Goal: Transaction & Acquisition: Download file/media

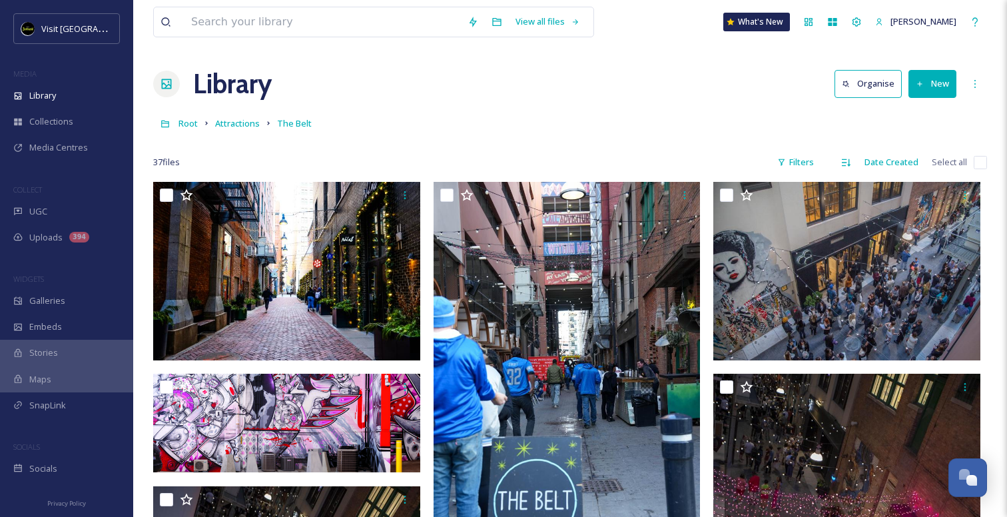
click at [234, 131] on link "Attractions" at bounding box center [237, 123] width 45 height 16
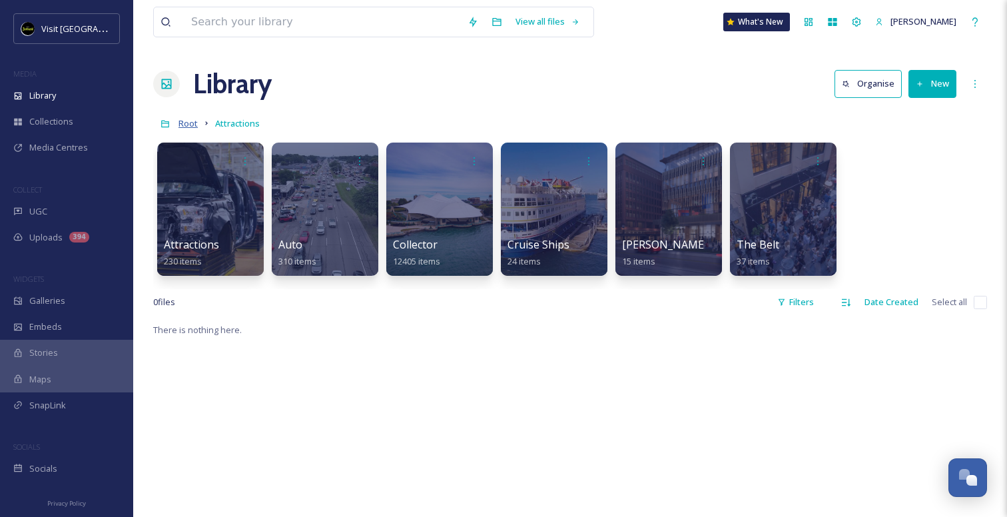
click at [182, 124] on span "Root" at bounding box center [187, 123] width 19 height 12
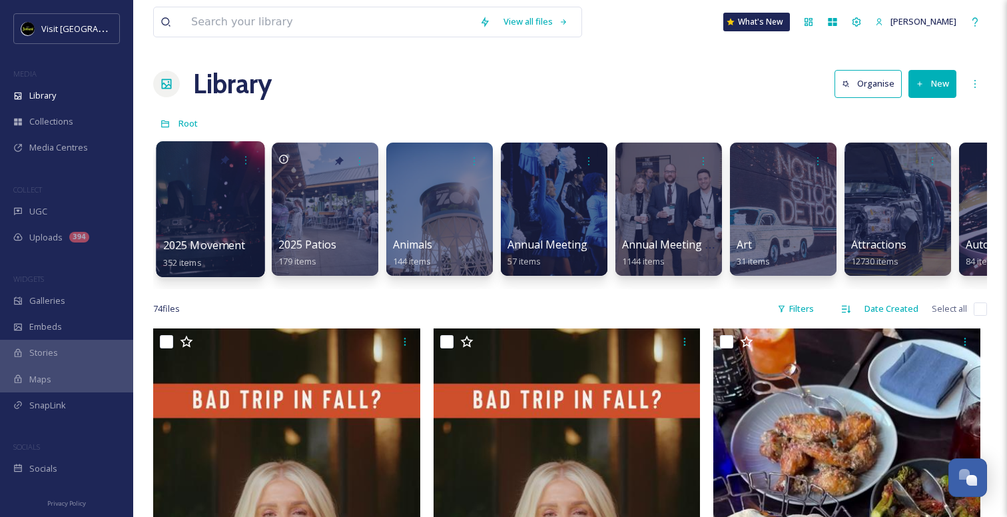
click at [210, 224] on div at bounding box center [210, 209] width 109 height 136
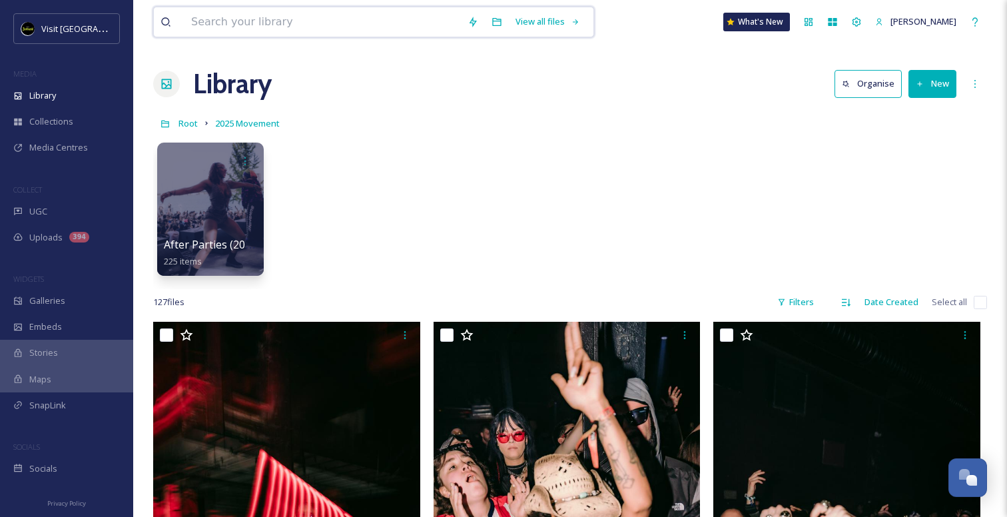
click at [370, 20] on input at bounding box center [322, 21] width 276 height 29
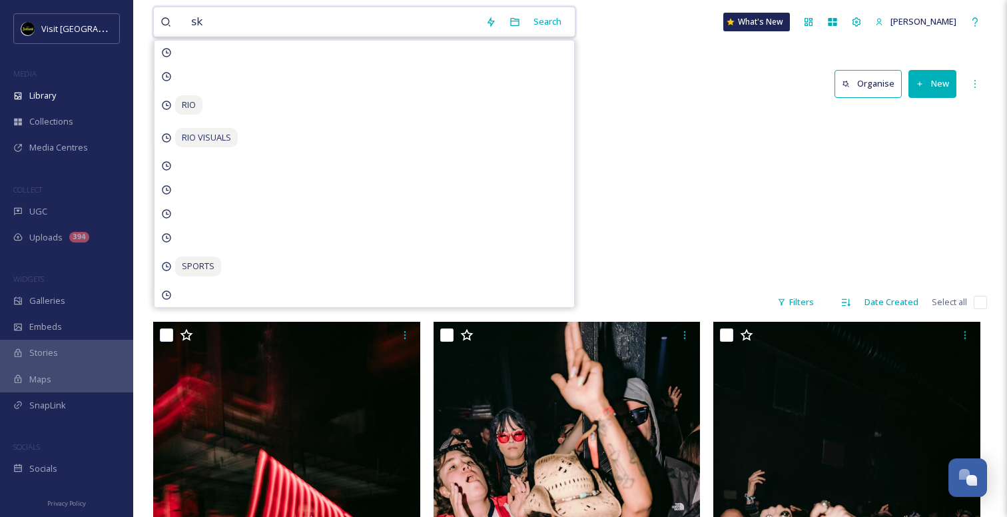
type input "s"
type input "landscape"
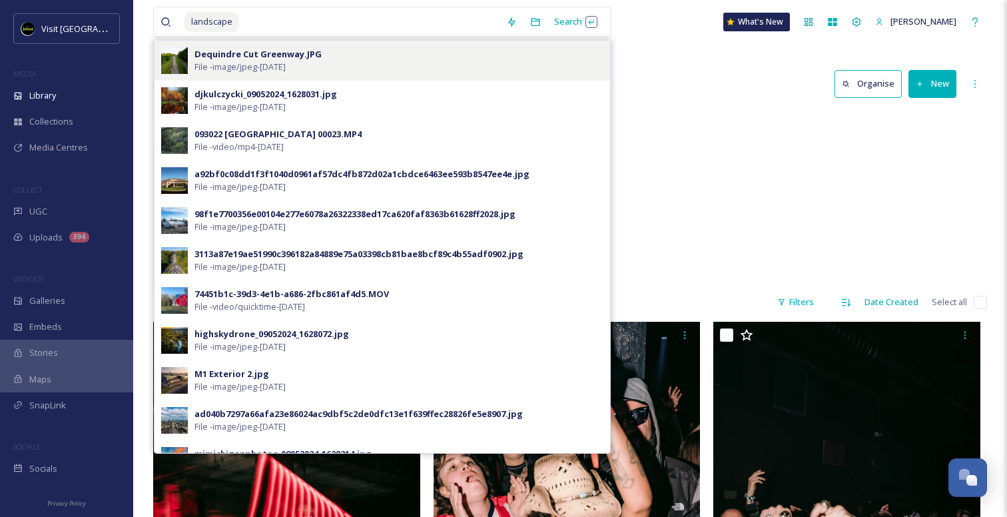
click at [220, 54] on div "Dequindre Cut Greenway.JPG" at bounding box center [257, 54] width 127 height 13
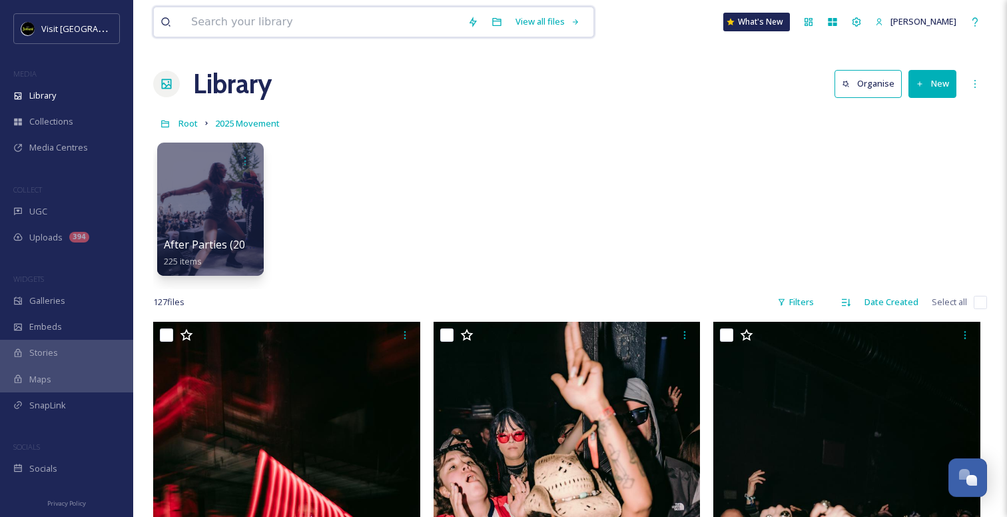
click at [239, 25] on input at bounding box center [322, 21] width 276 height 29
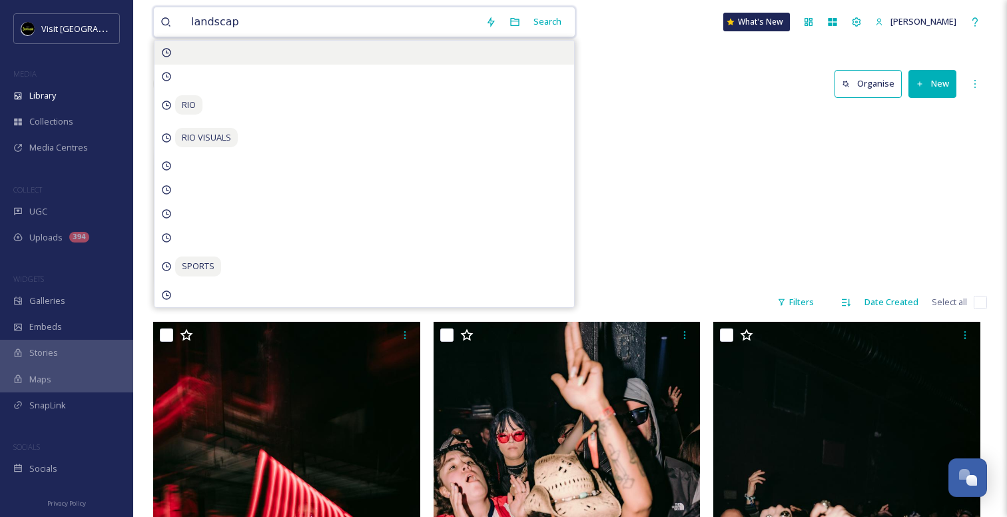
type input "landscape"
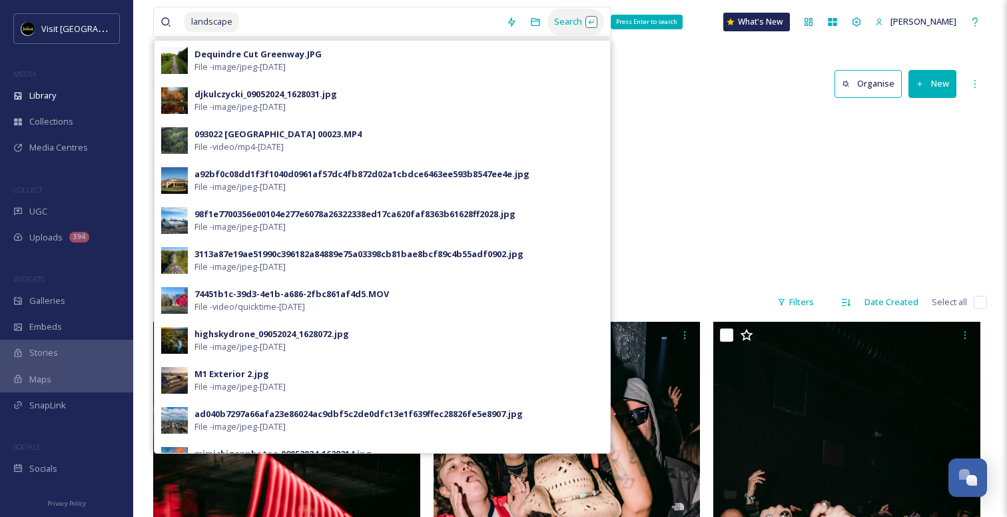
click at [581, 21] on div "Search Press Enter to search" at bounding box center [575, 22] width 57 height 26
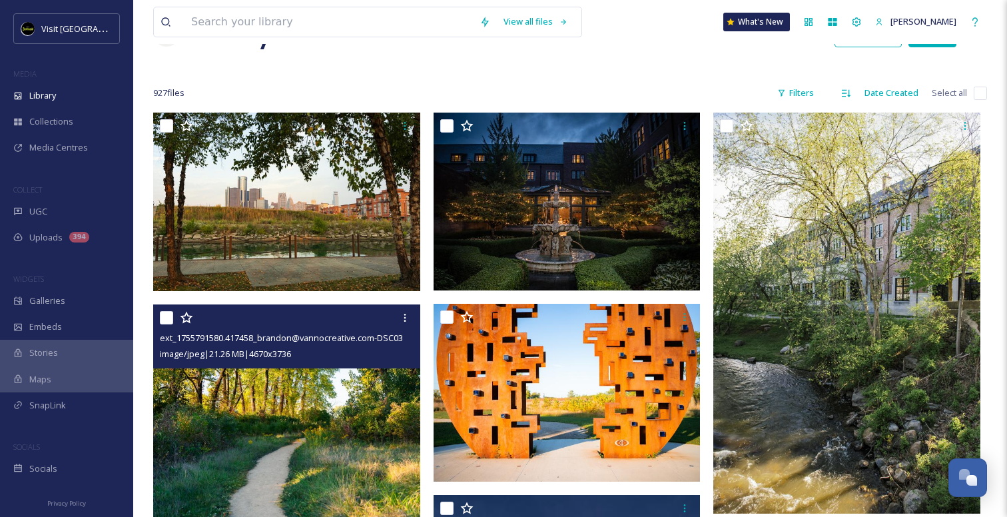
scroll to position [49, 0]
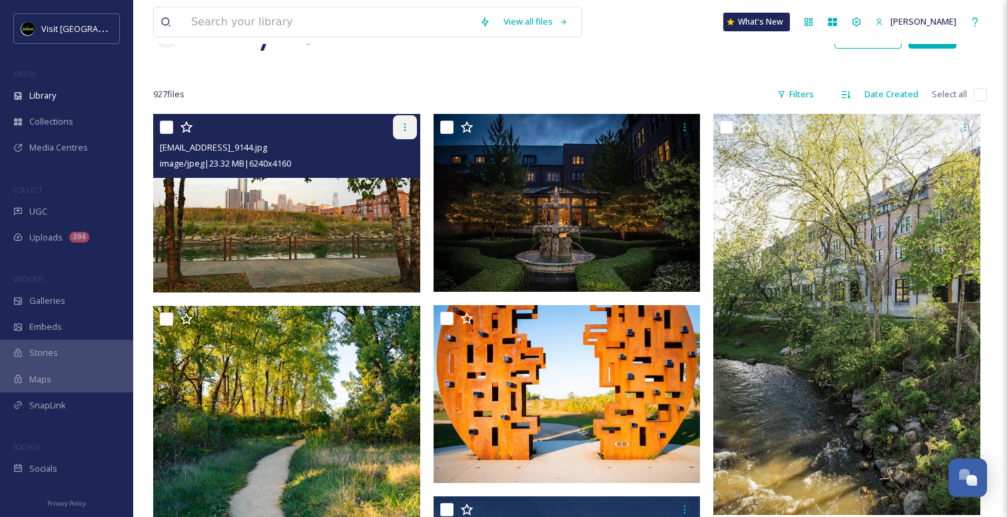
click at [402, 125] on icon at bounding box center [405, 127] width 11 height 11
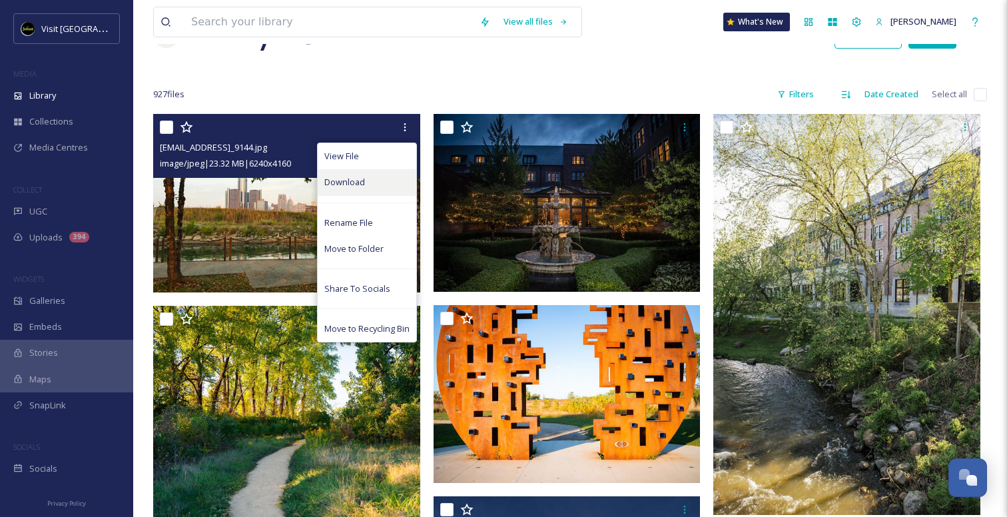
click at [374, 176] on div "Download" at bounding box center [367, 182] width 99 height 26
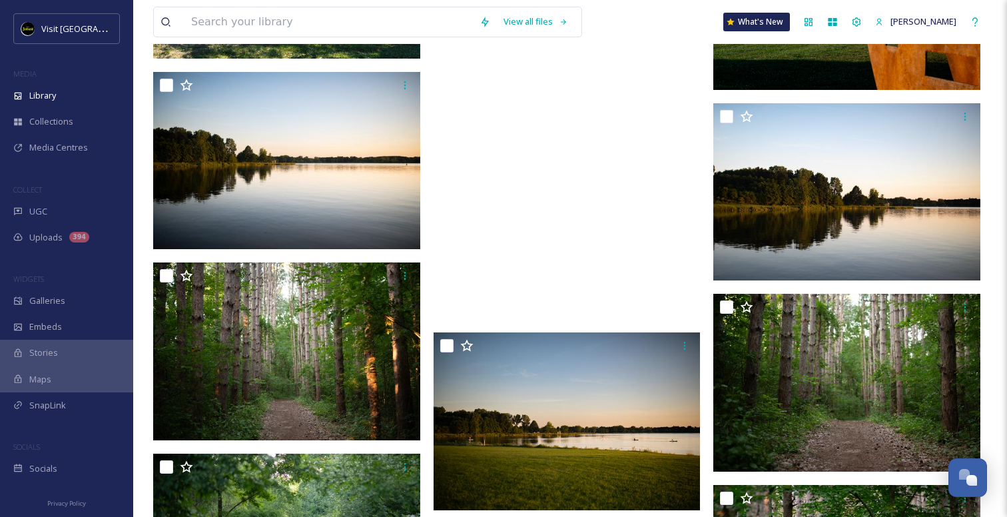
scroll to position [695, 0]
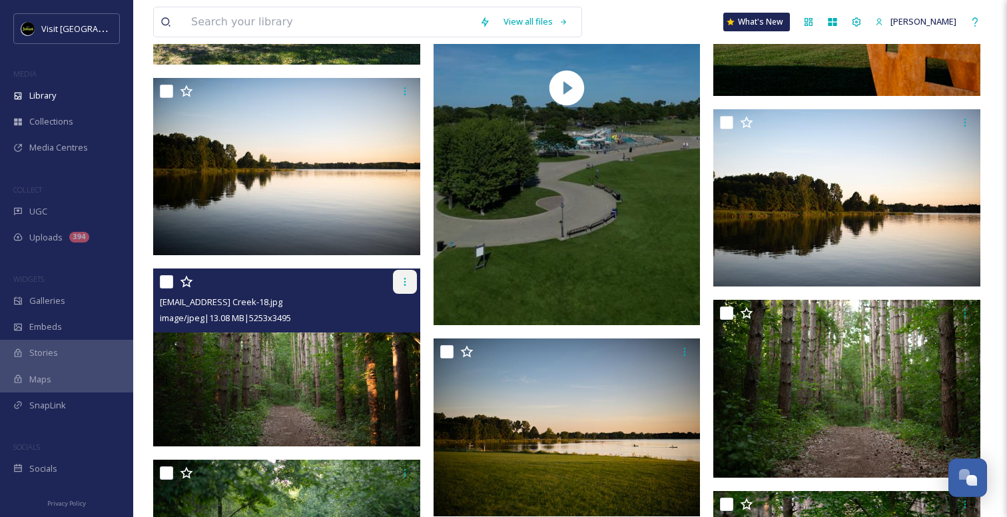
click at [403, 286] on icon at bounding box center [405, 281] width 11 height 11
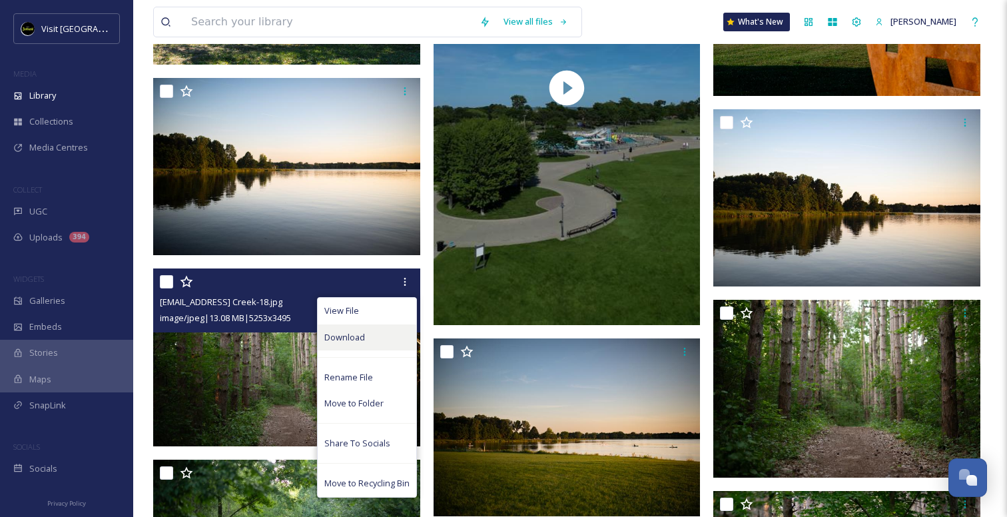
click at [370, 338] on div "Download" at bounding box center [367, 337] width 99 height 26
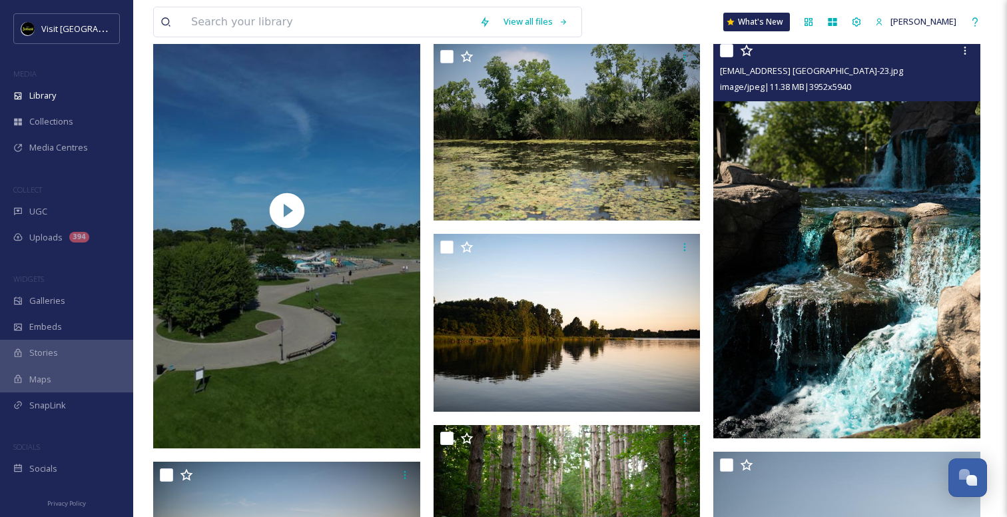
scroll to position [1530, 0]
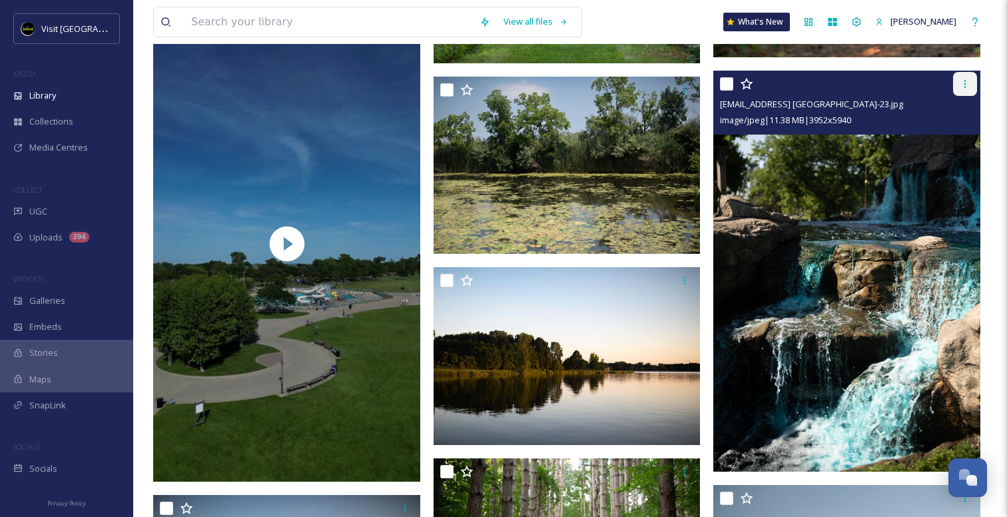
click at [965, 83] on icon at bounding box center [965, 84] width 2 height 8
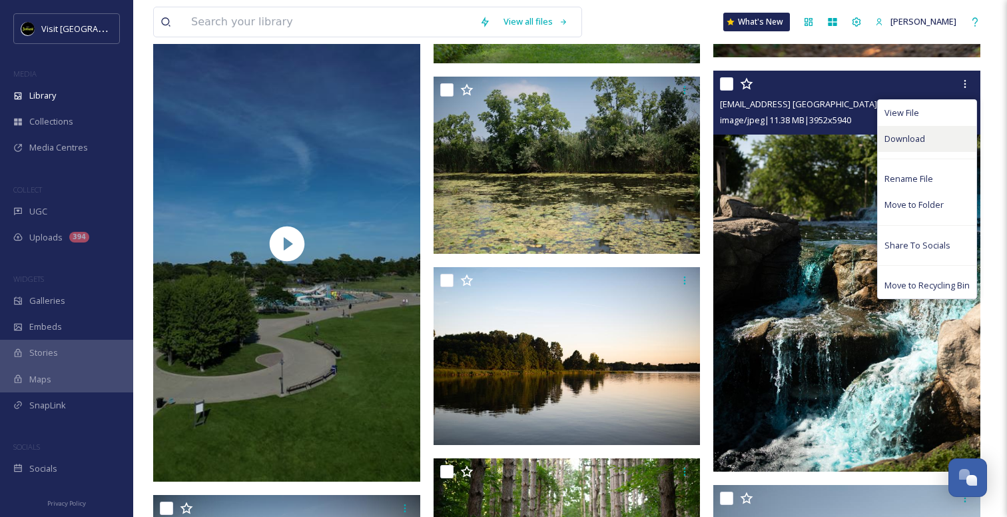
click at [912, 140] on span "Download" at bounding box center [904, 139] width 41 height 13
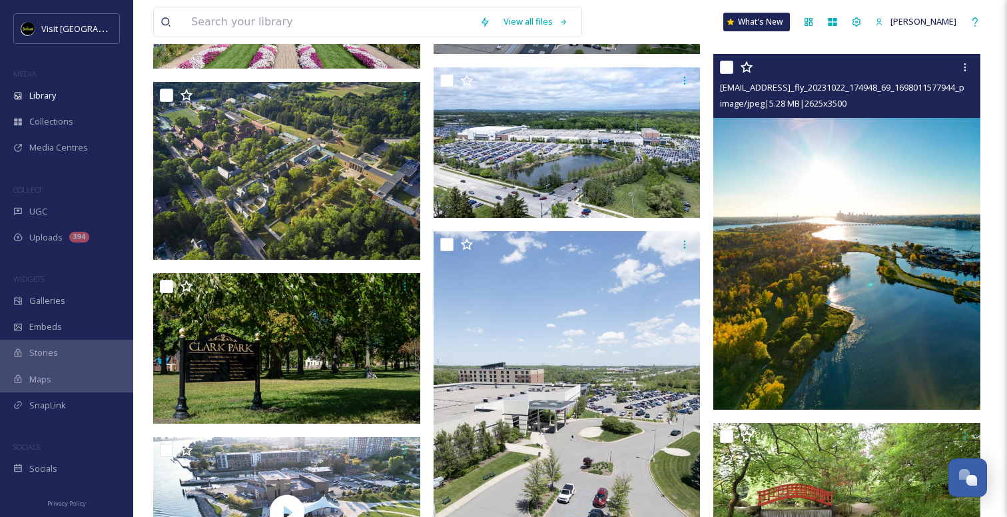
scroll to position [4212, 0]
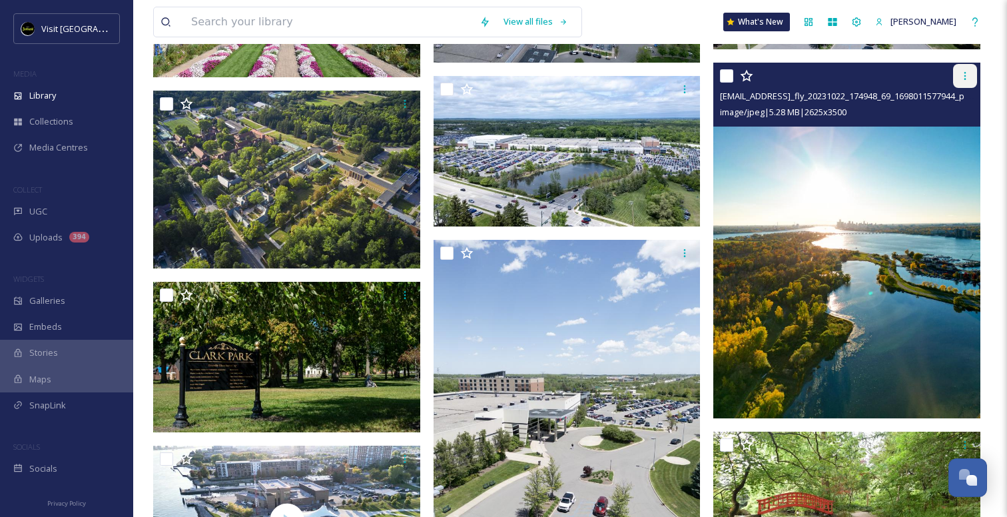
click at [966, 74] on icon at bounding box center [965, 76] width 11 height 11
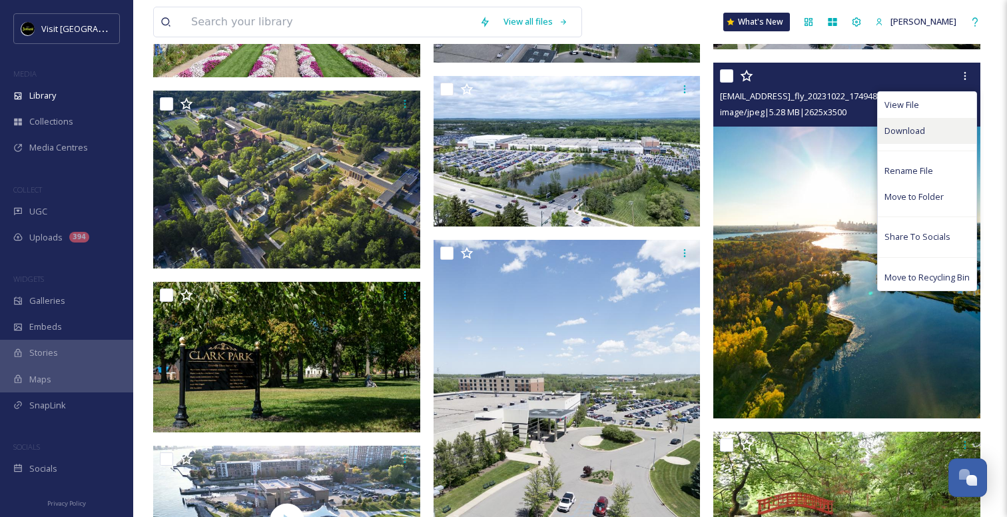
click at [906, 129] on span "Download" at bounding box center [904, 131] width 41 height 13
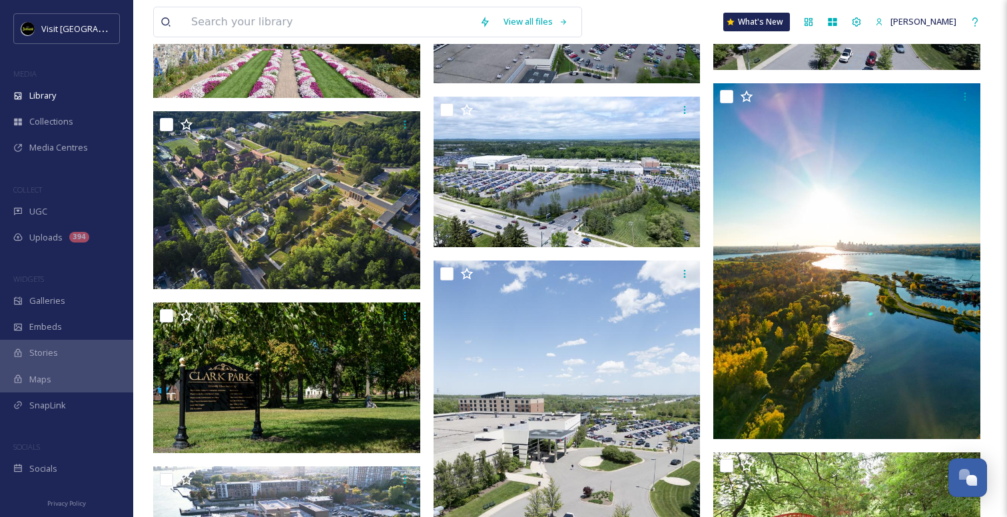
scroll to position [4181, 0]
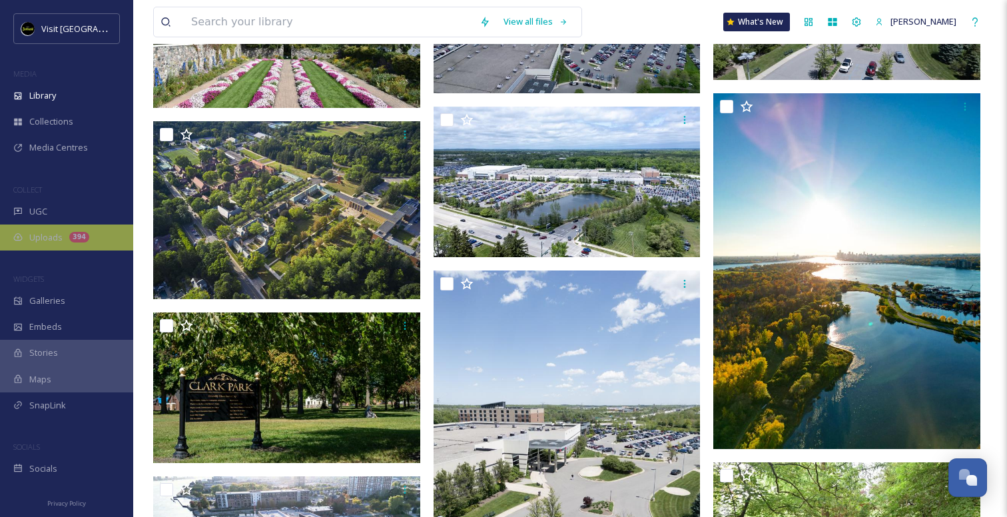
click at [38, 243] on div "Uploads 394" at bounding box center [66, 237] width 133 height 26
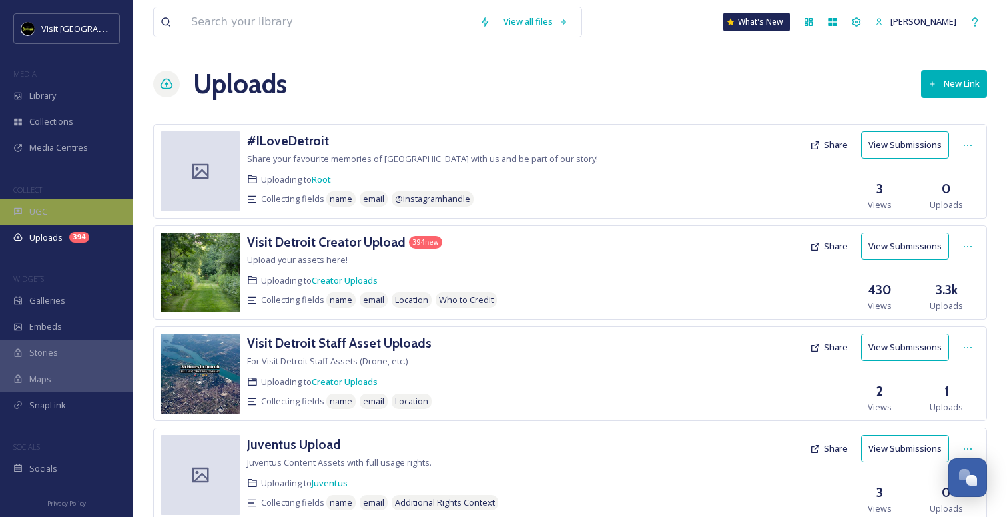
click at [41, 218] on div "UGC" at bounding box center [66, 211] width 133 height 26
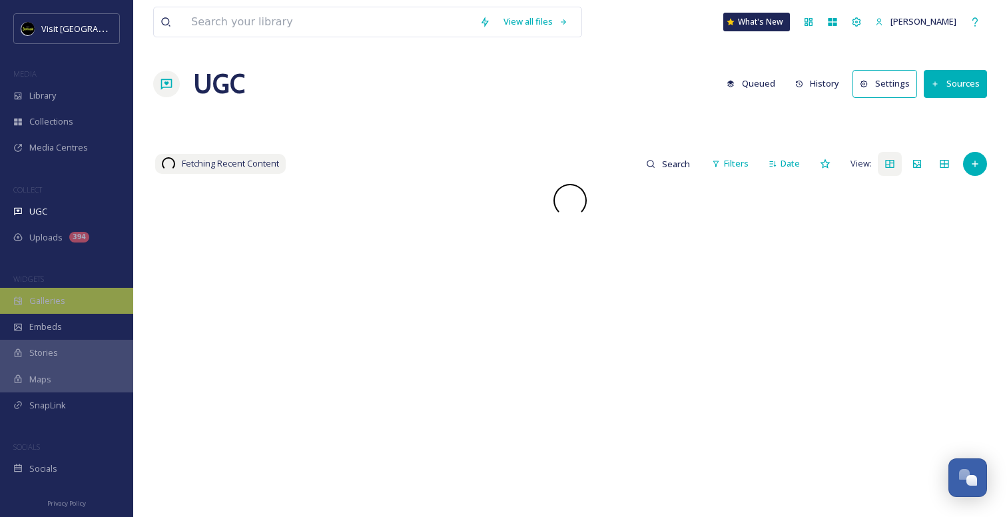
click at [62, 307] on div "Galleries" at bounding box center [66, 301] width 133 height 26
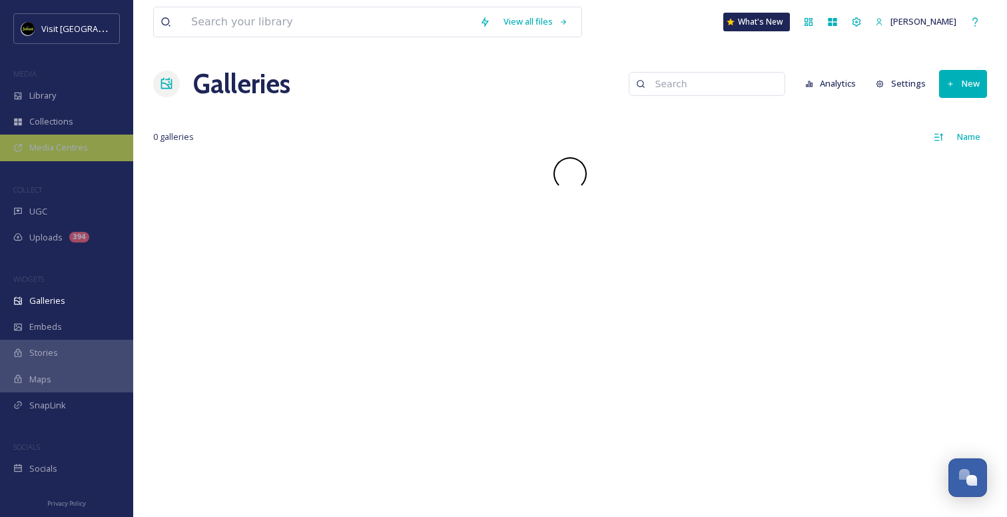
click at [58, 148] on span "Media Centres" at bounding box center [58, 147] width 59 height 13
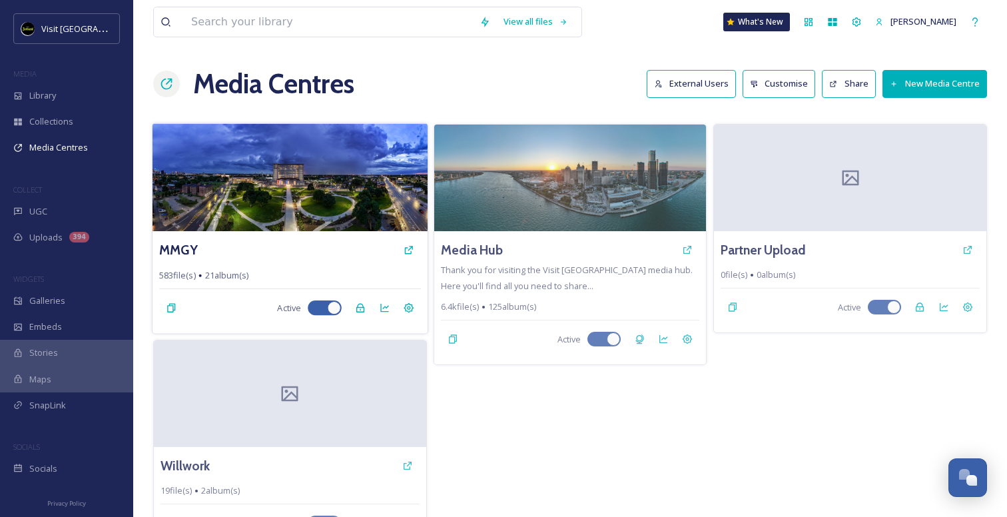
click at [269, 186] on img at bounding box center [289, 177] width 275 height 108
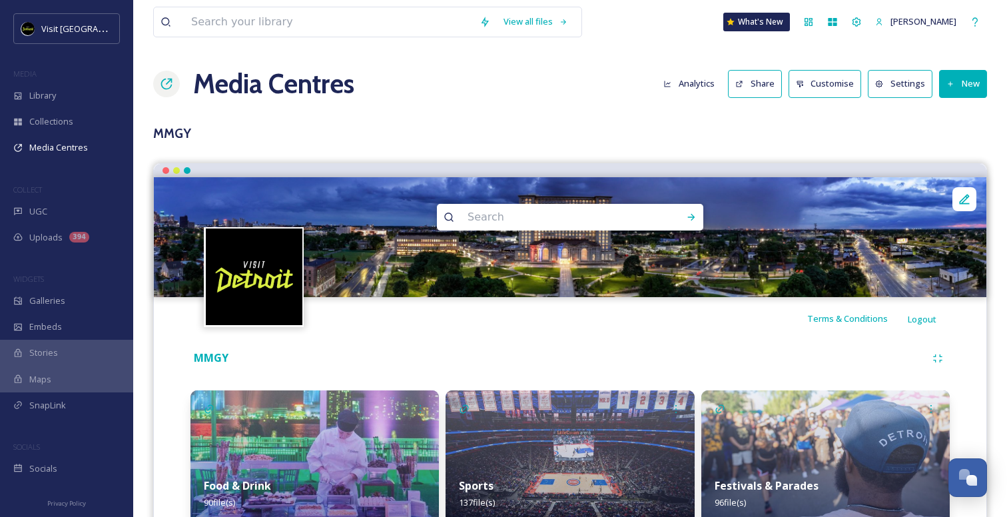
click at [966, 77] on button "New" at bounding box center [963, 83] width 48 height 27
click at [958, 110] on span "Add Files" at bounding box center [954, 115] width 36 height 13
click at [948, 110] on span "Add Files" at bounding box center [954, 115] width 36 height 13
click at [962, 119] on span "Add Files" at bounding box center [954, 115] width 36 height 13
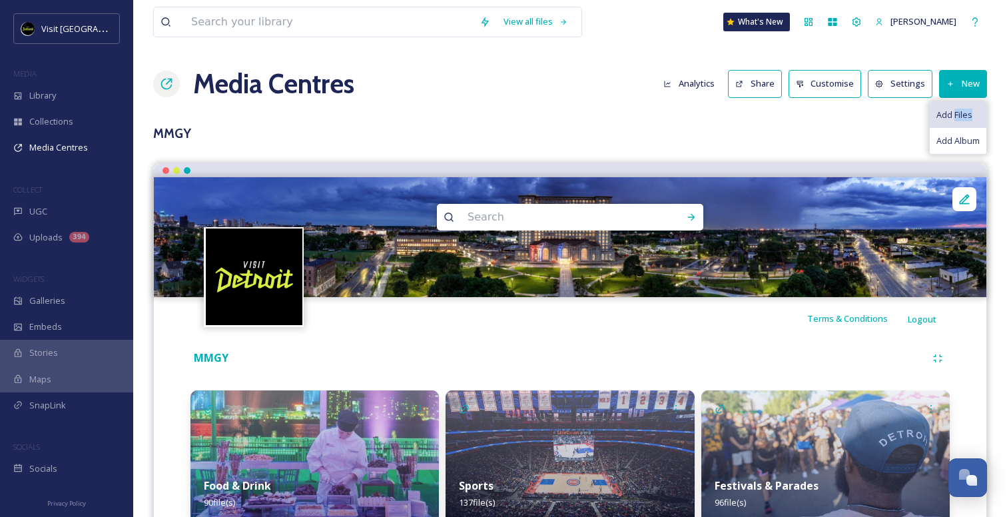
click at [962, 119] on span "Add Files" at bounding box center [954, 115] width 36 height 13
click at [961, 81] on button "New" at bounding box center [963, 83] width 48 height 27
click at [935, 112] on div "Add Files" at bounding box center [958, 115] width 57 height 26
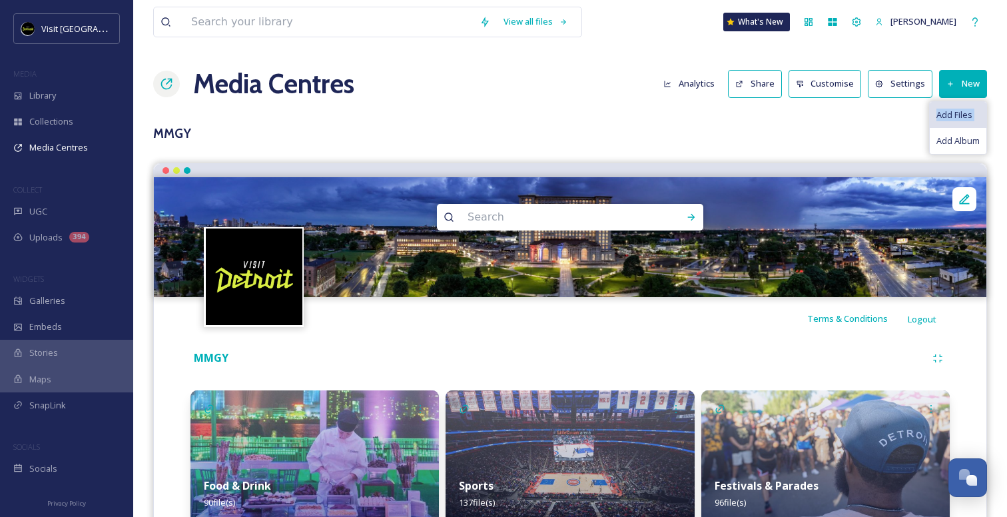
click at [935, 112] on div "Add Files" at bounding box center [958, 115] width 57 height 26
click at [948, 112] on span "Add Files" at bounding box center [954, 115] width 36 height 13
click at [976, 112] on div "Add Files" at bounding box center [958, 115] width 57 height 26
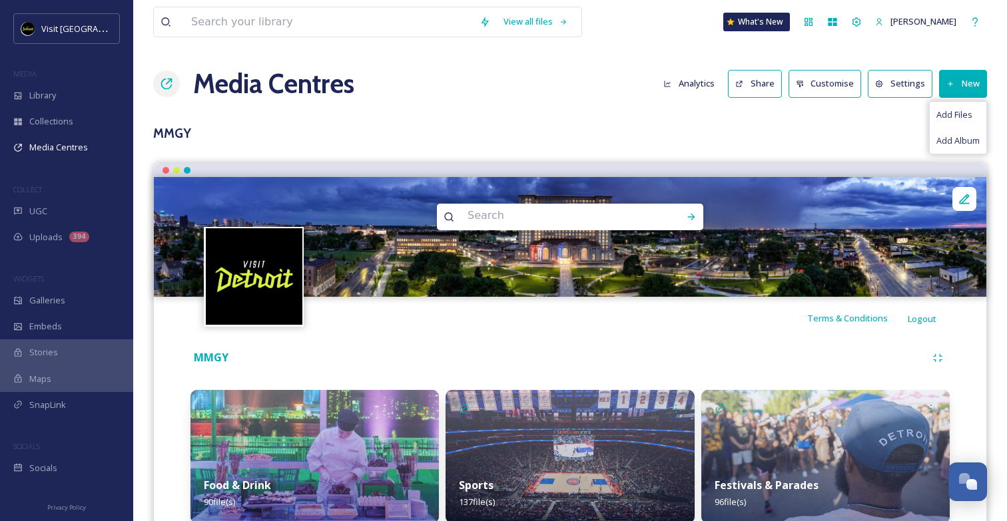
scroll to position [196, 0]
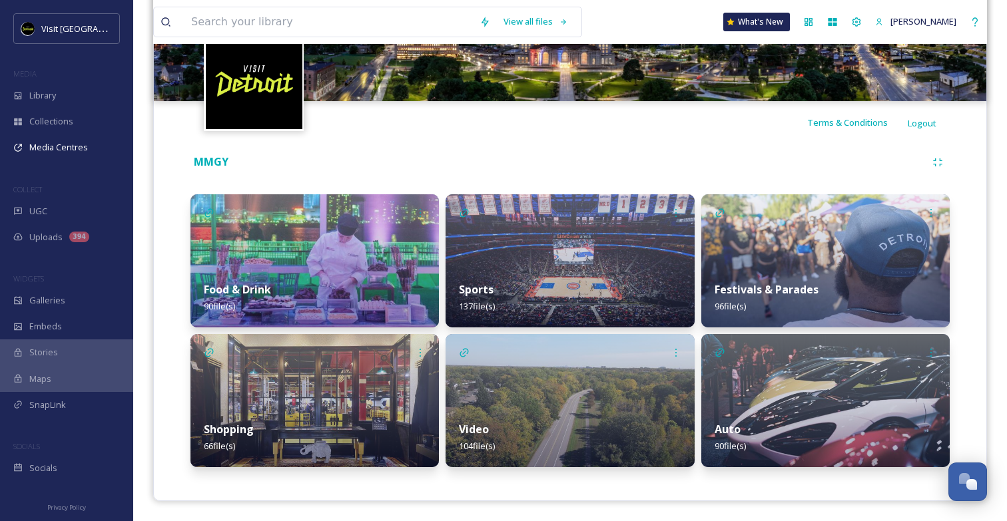
click at [549, 220] on img at bounding box center [569, 260] width 248 height 133
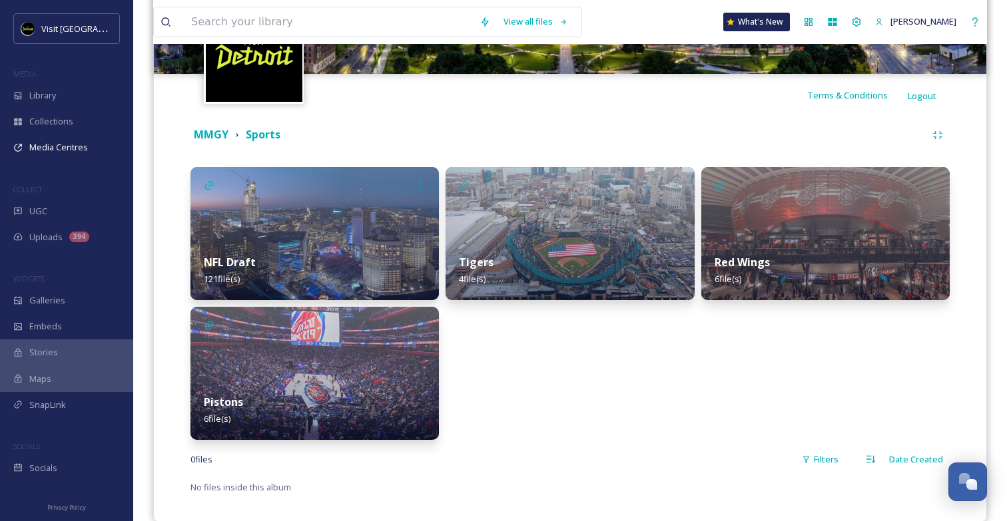
scroll to position [244, 0]
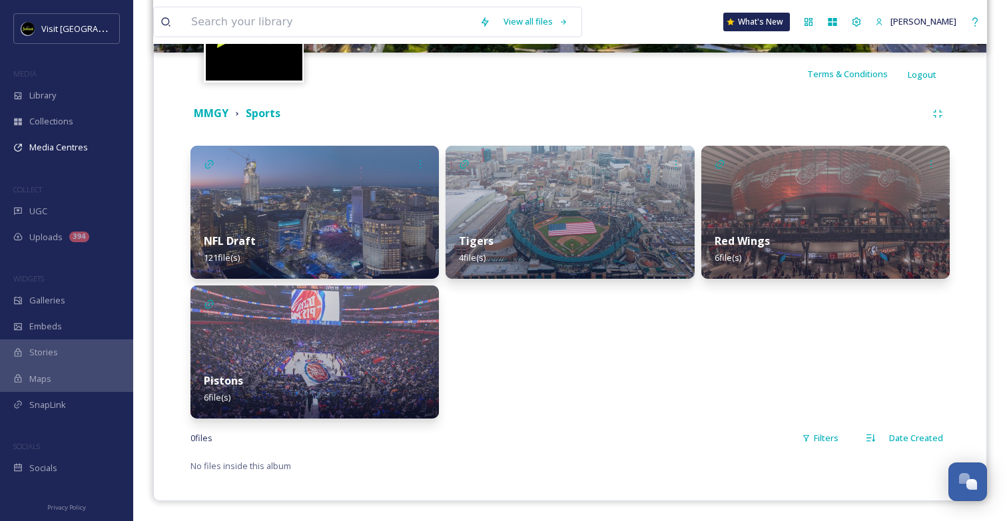
click at [563, 220] on div "Tigers 4 file(s)" at bounding box center [569, 249] width 248 height 59
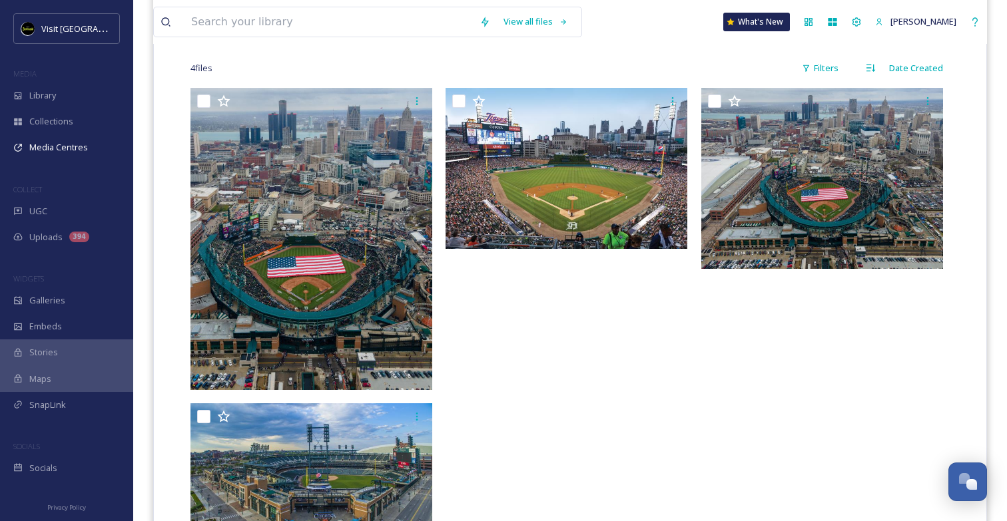
scroll to position [269, 0]
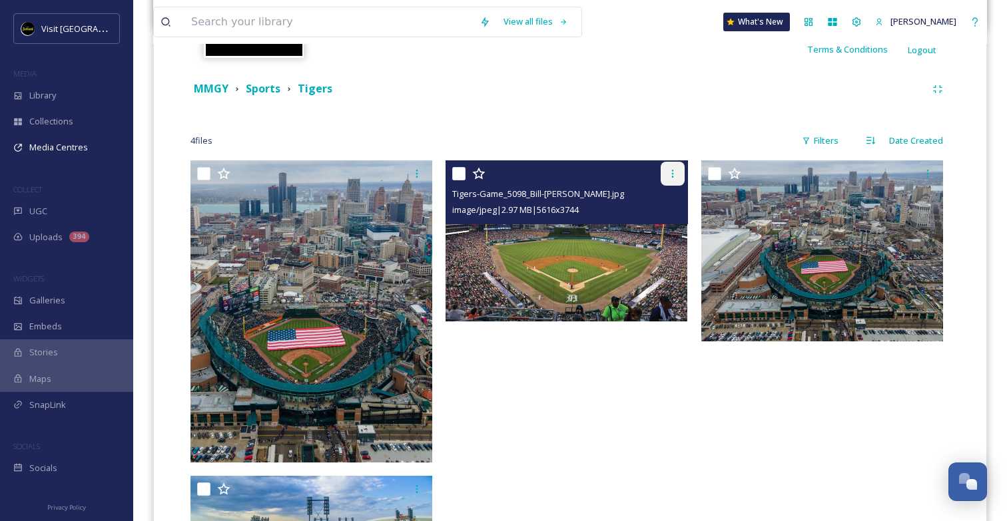
click at [669, 173] on icon at bounding box center [672, 173] width 11 height 11
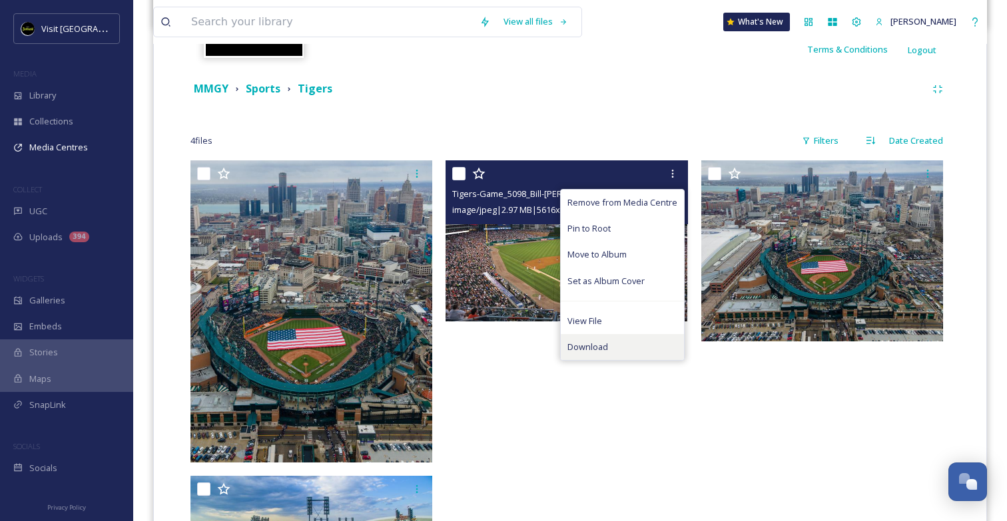
click at [595, 346] on span "Download" at bounding box center [587, 347] width 41 height 13
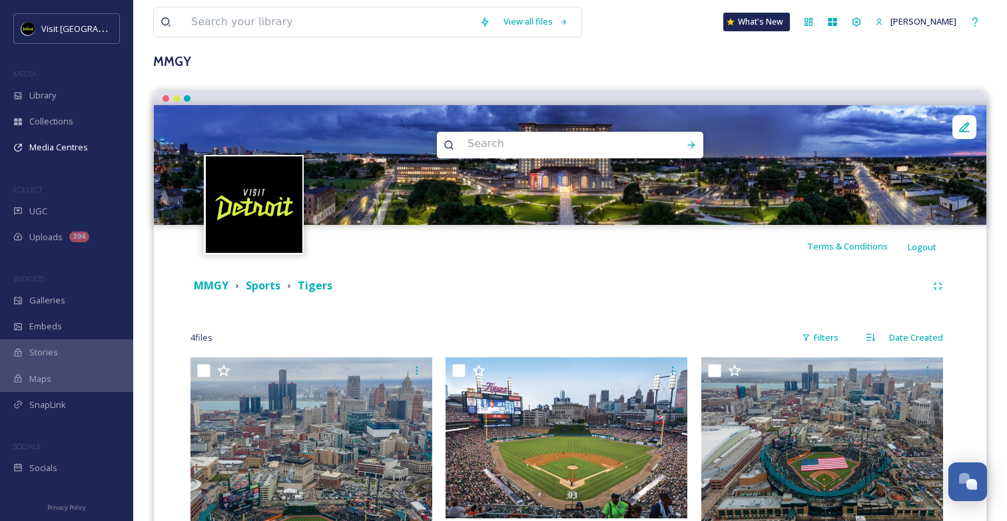
scroll to position [0, 0]
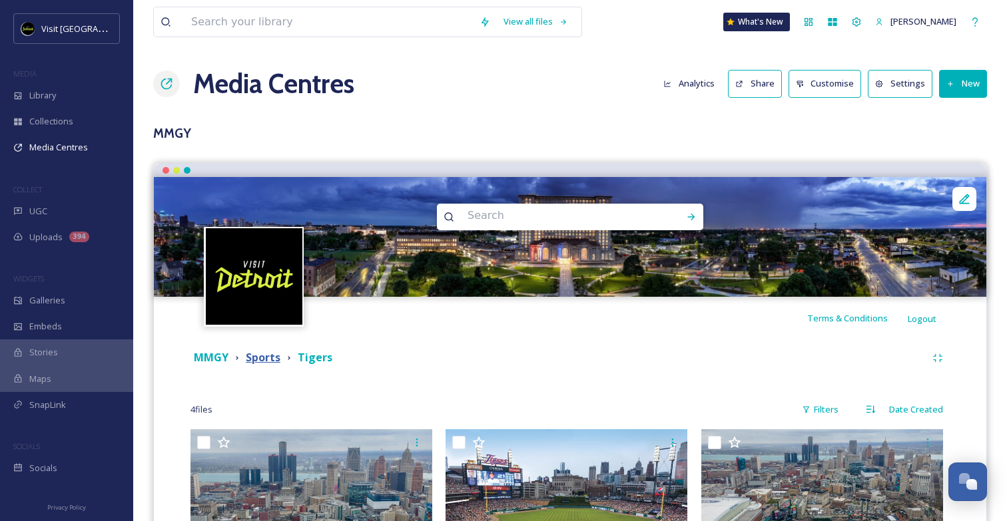
click at [256, 360] on strong "Sports" at bounding box center [263, 357] width 35 height 15
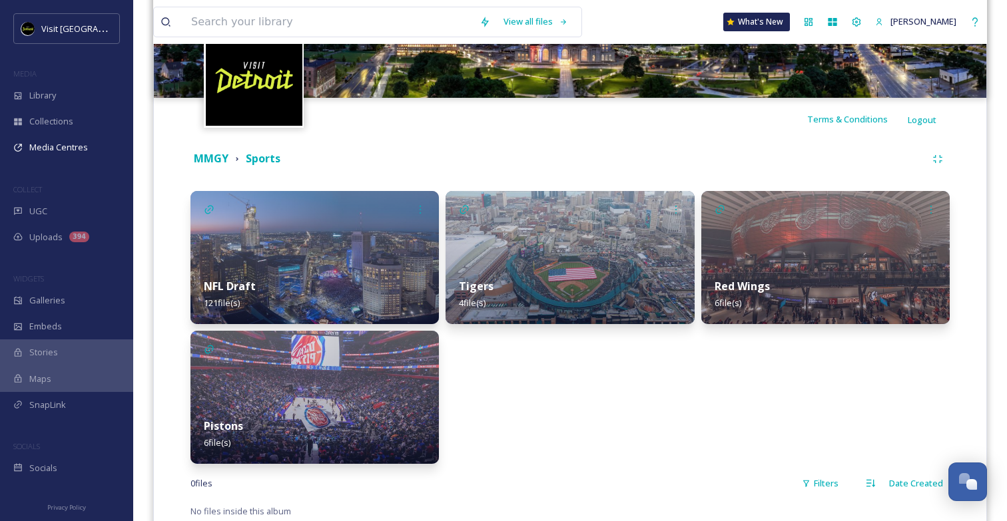
scroll to position [206, 0]
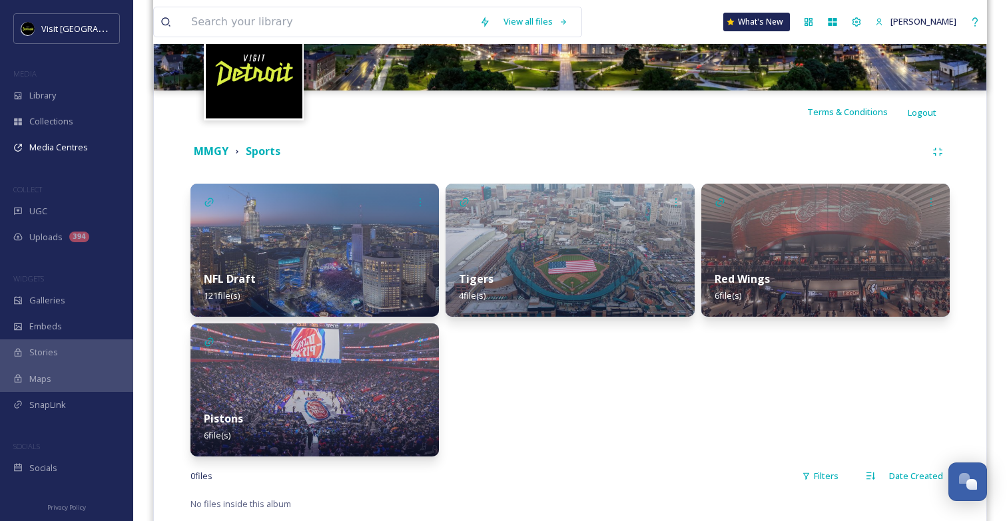
click at [330, 254] on img at bounding box center [314, 250] width 248 height 133
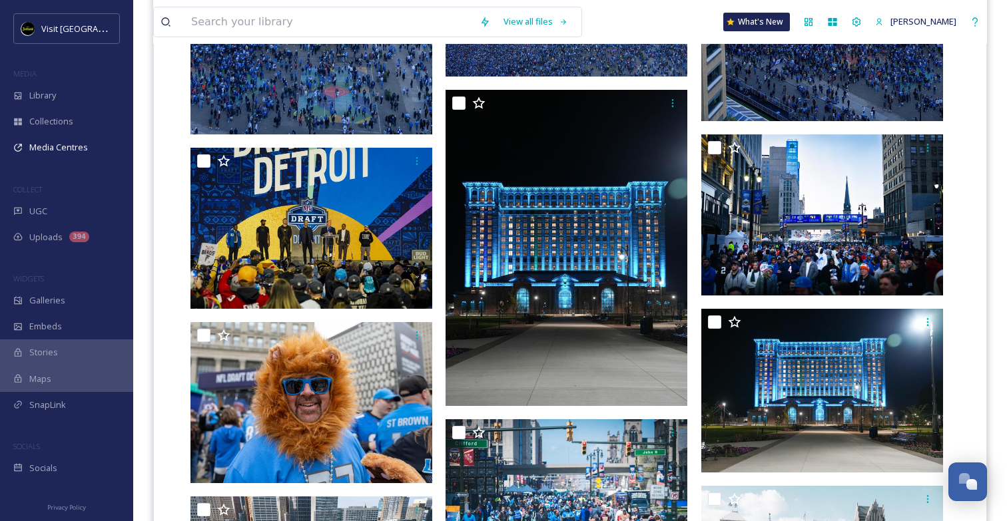
scroll to position [1737, 0]
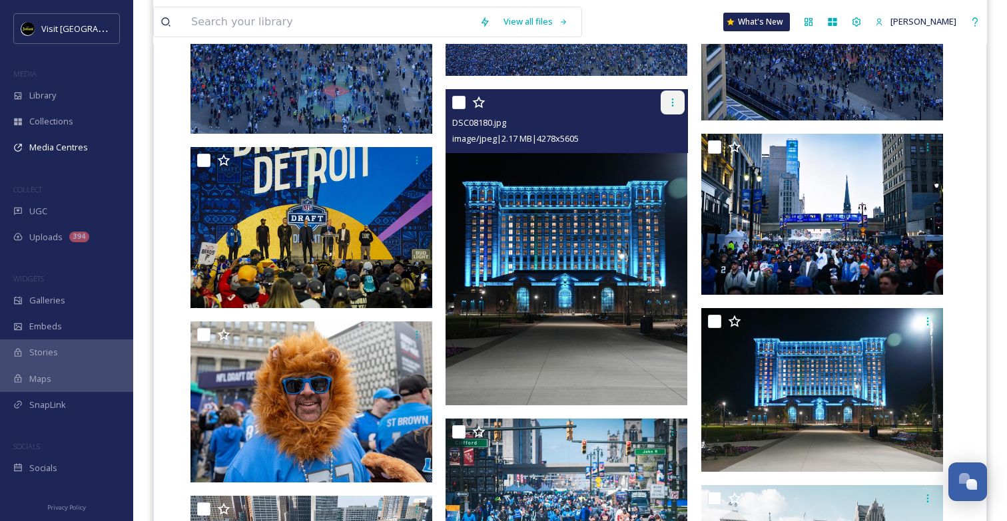
click at [675, 107] on icon at bounding box center [672, 102] width 11 height 11
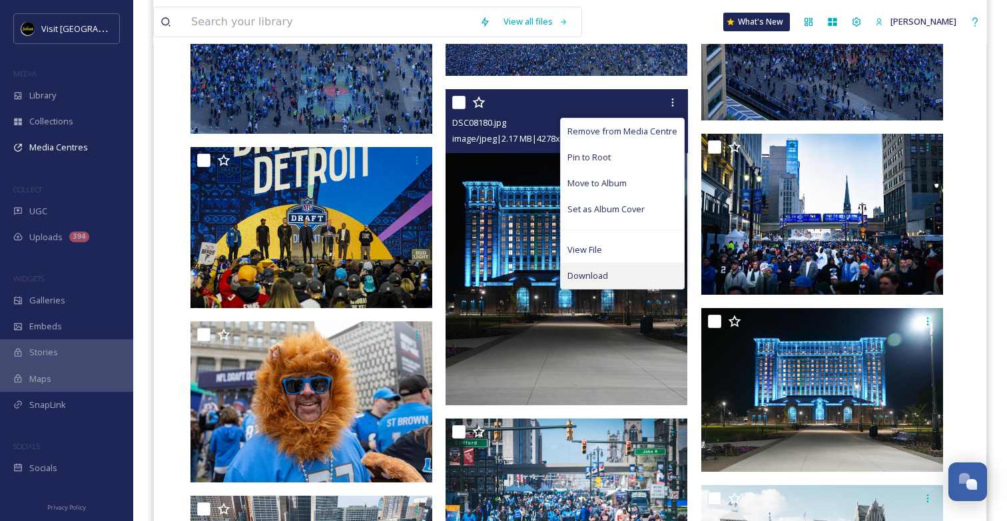
click at [605, 273] on span "Download" at bounding box center [587, 276] width 41 height 13
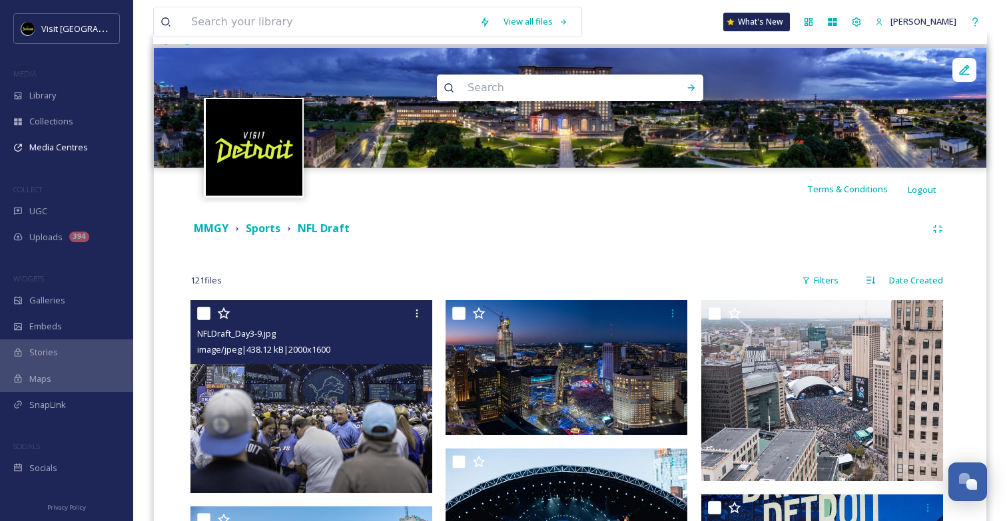
scroll to position [0, 0]
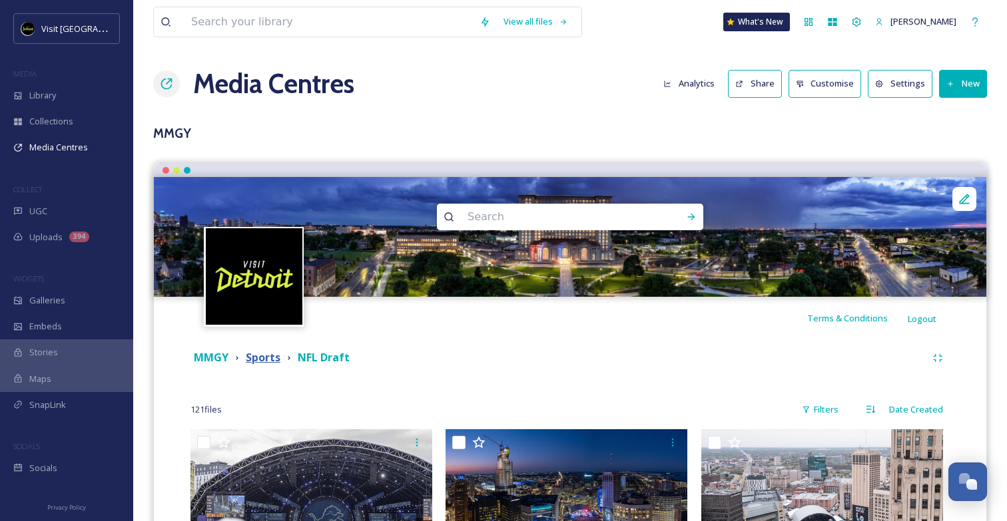
click at [261, 353] on strong "Sports" at bounding box center [263, 357] width 35 height 15
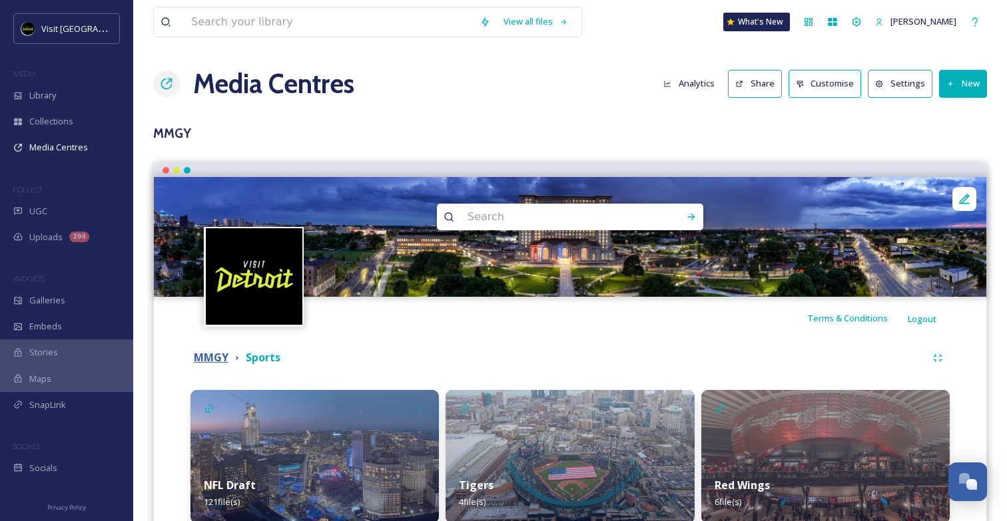
click at [210, 351] on strong "MMGY" at bounding box center [211, 357] width 35 height 15
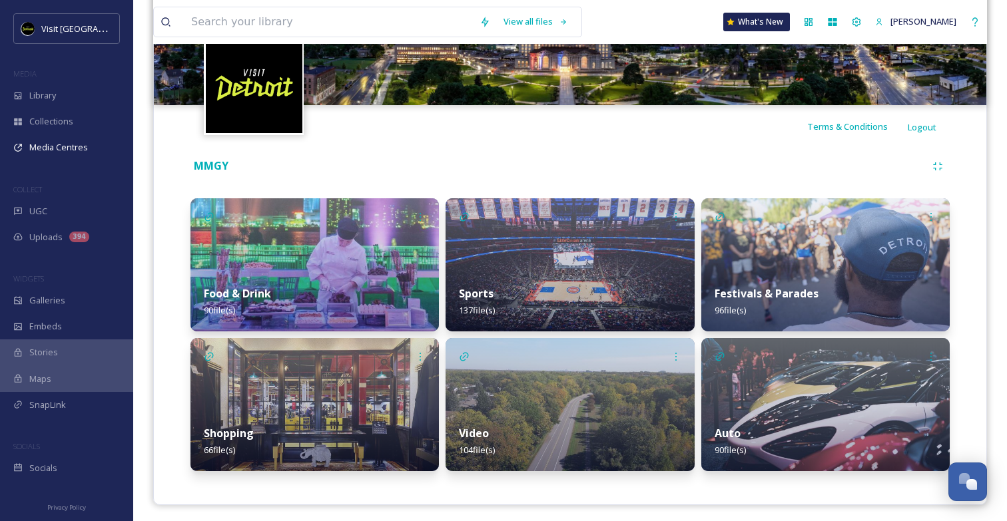
scroll to position [196, 0]
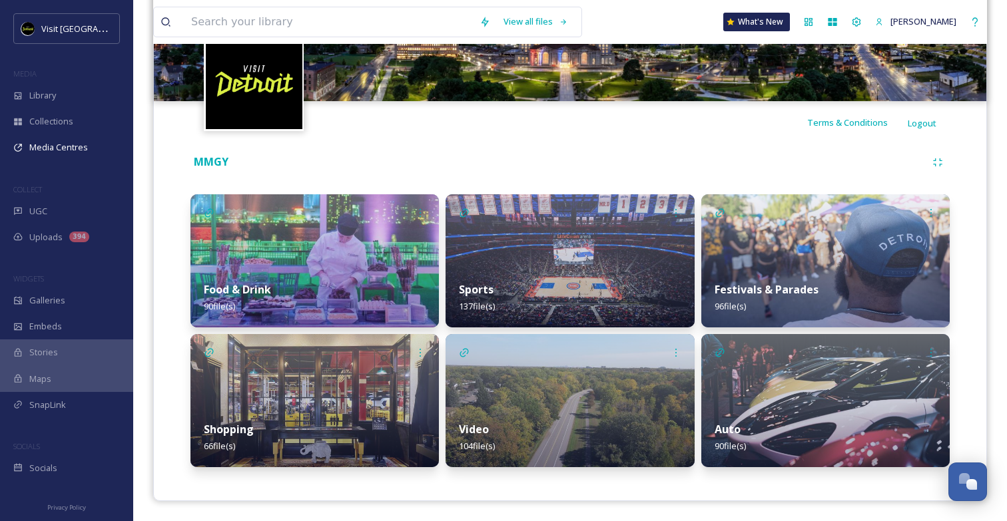
click at [802, 254] on img at bounding box center [825, 260] width 248 height 133
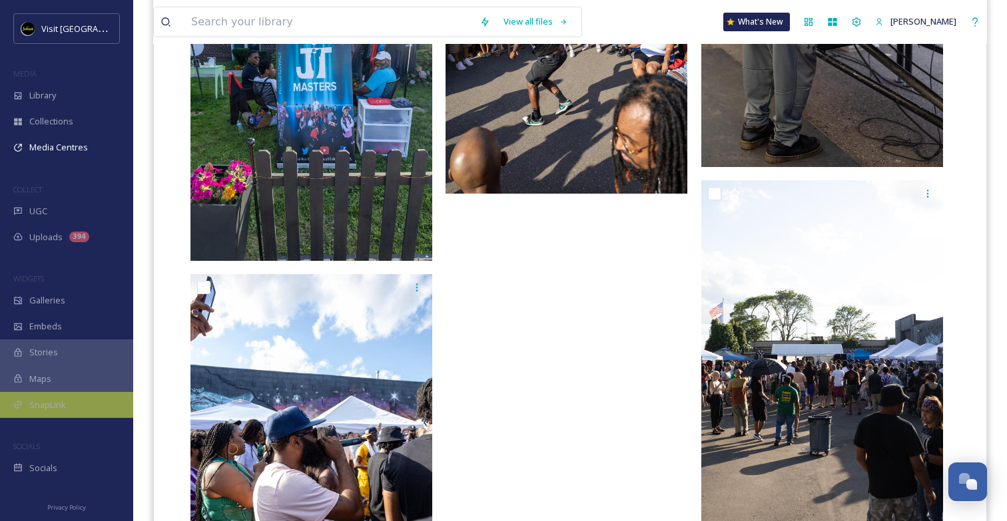
scroll to position [2833, 0]
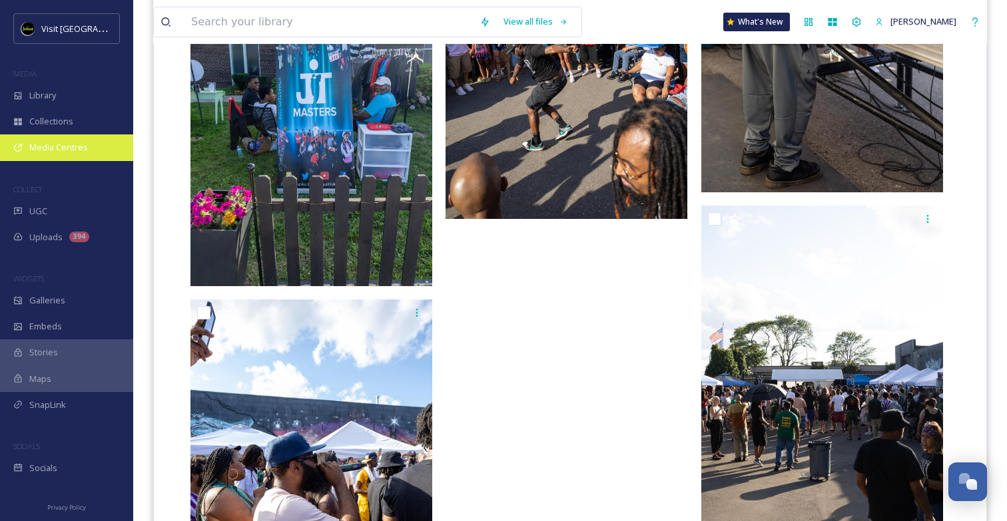
click at [56, 148] on span "Media Centres" at bounding box center [58, 147] width 59 height 13
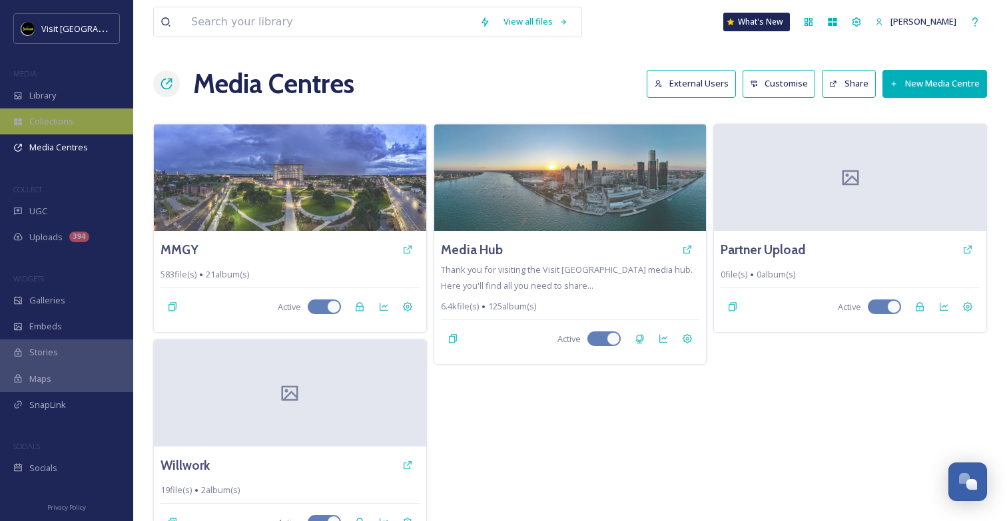
click at [61, 119] on span "Collections" at bounding box center [51, 121] width 44 height 13
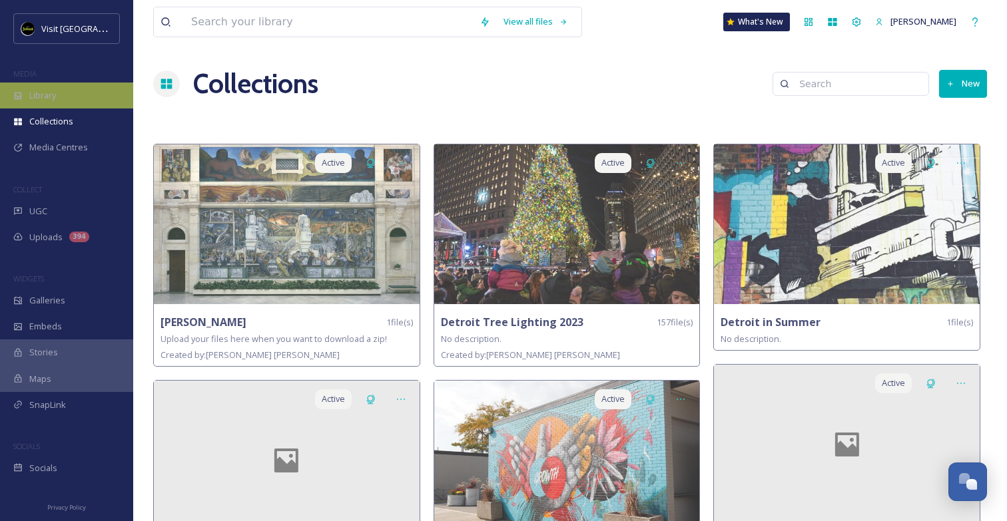
click at [63, 99] on div "Library" at bounding box center [66, 96] width 133 height 26
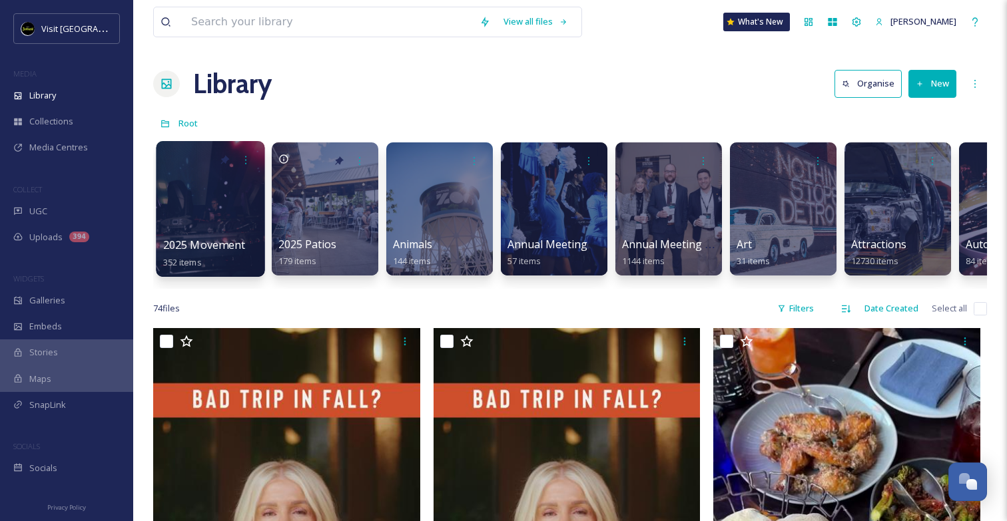
click at [212, 222] on div at bounding box center [210, 209] width 109 height 136
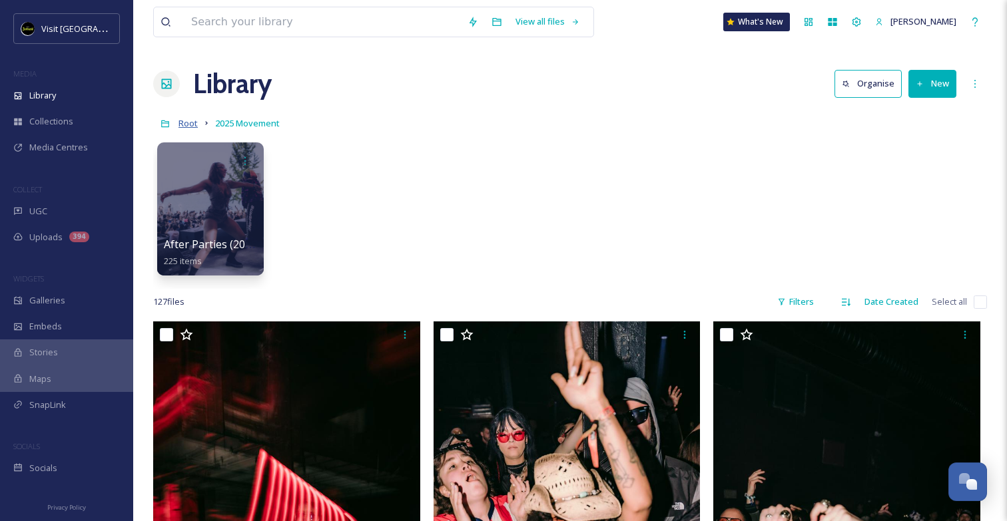
click at [196, 122] on span "Root" at bounding box center [187, 123] width 19 height 12
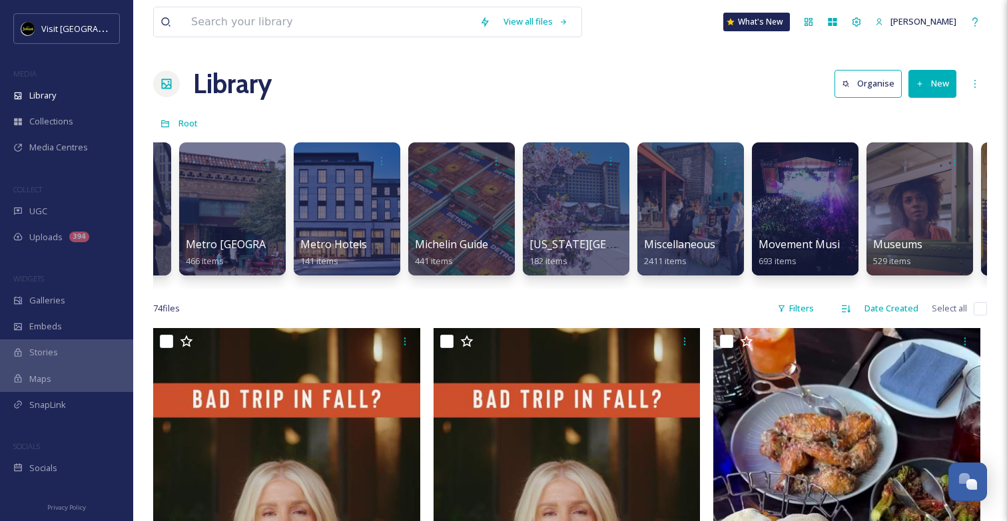
scroll to position [0, 3650]
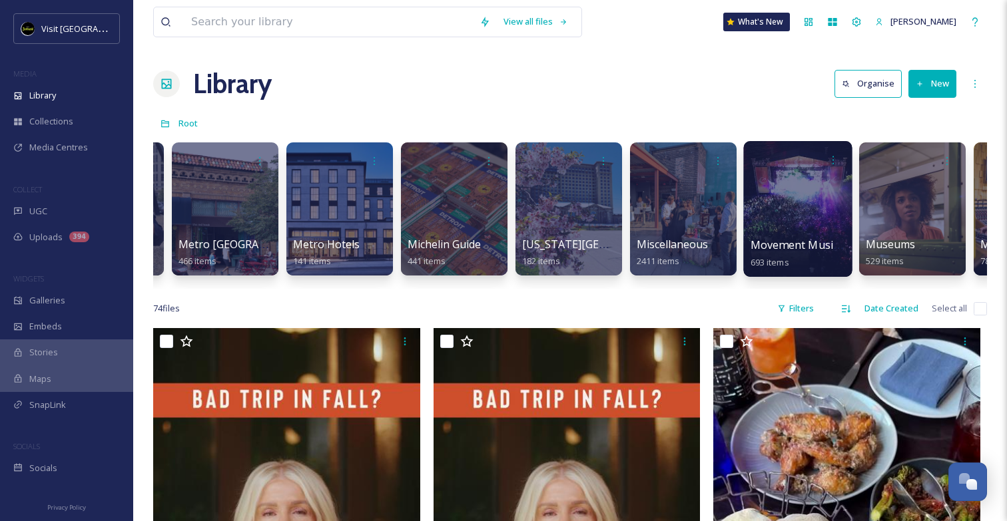
click at [765, 226] on div at bounding box center [797, 209] width 109 height 136
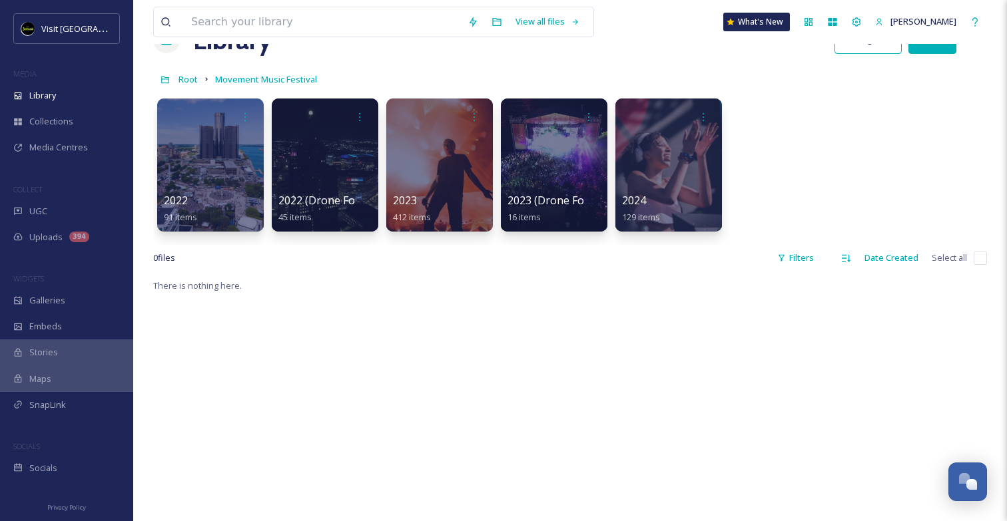
scroll to position [33, 0]
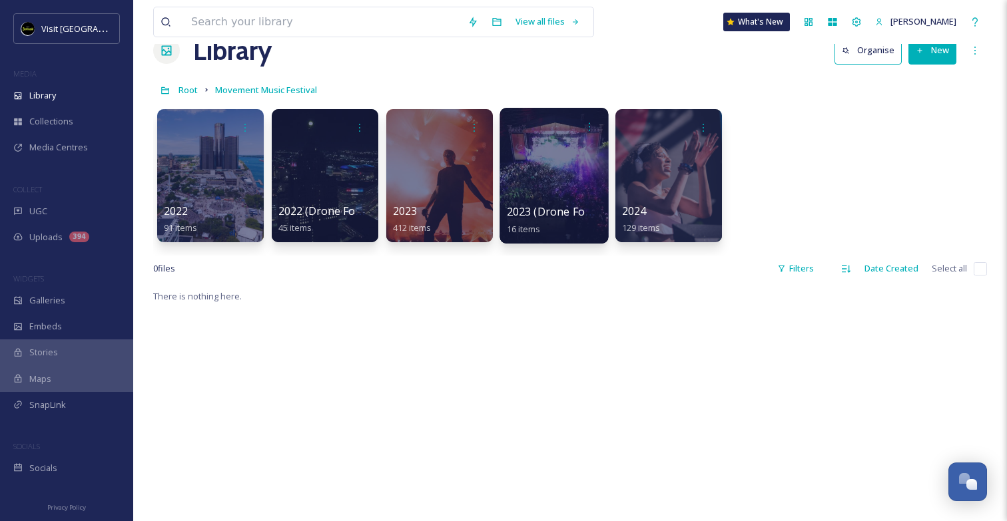
click at [543, 194] on div at bounding box center [553, 176] width 109 height 136
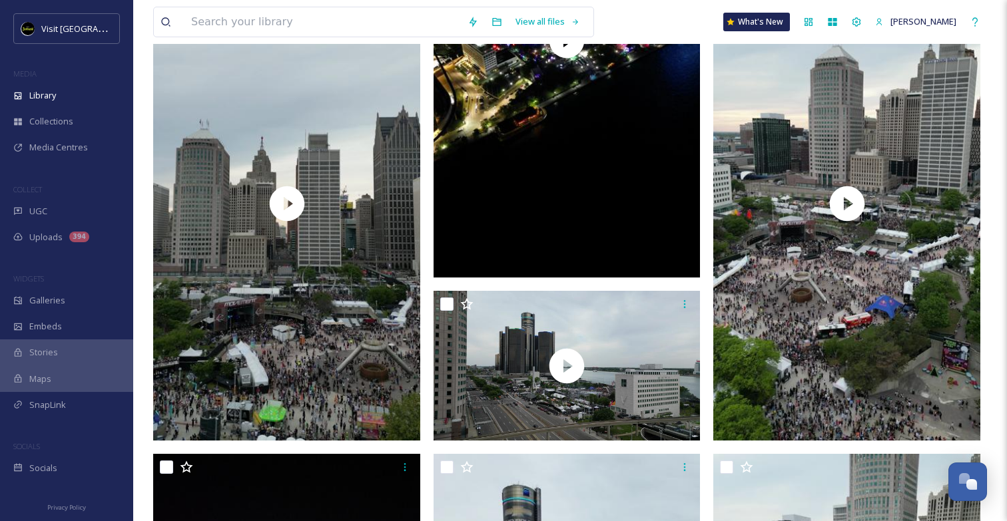
scroll to position [1053, 0]
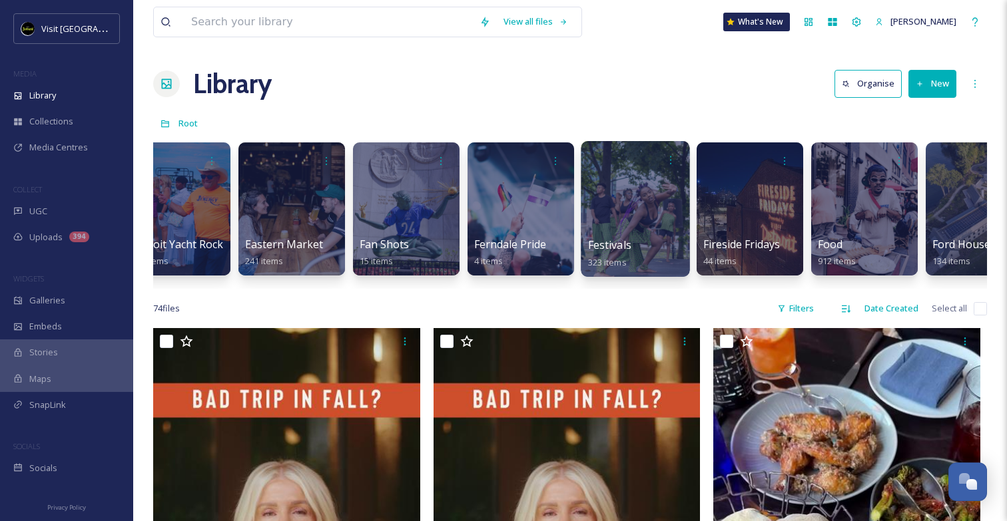
scroll to position [0, 1647]
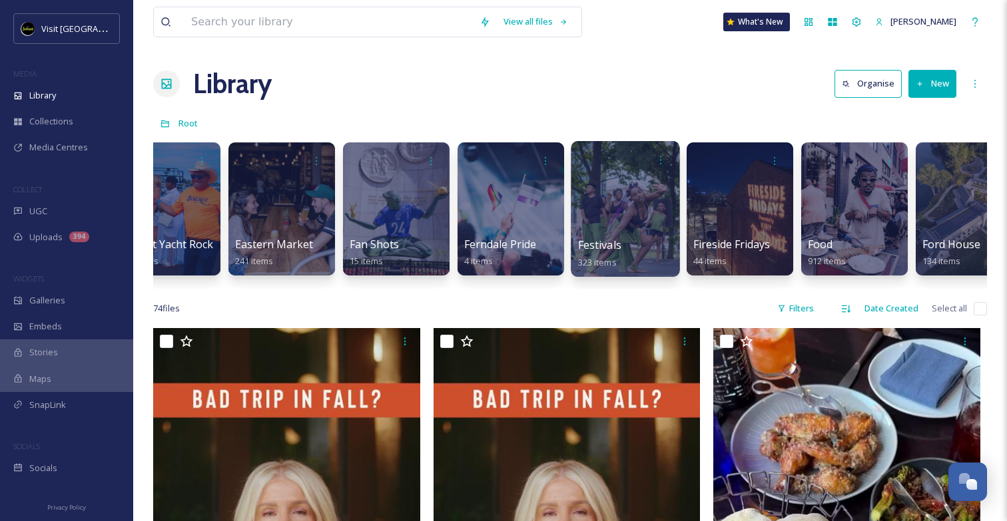
click at [634, 205] on div at bounding box center [625, 209] width 109 height 136
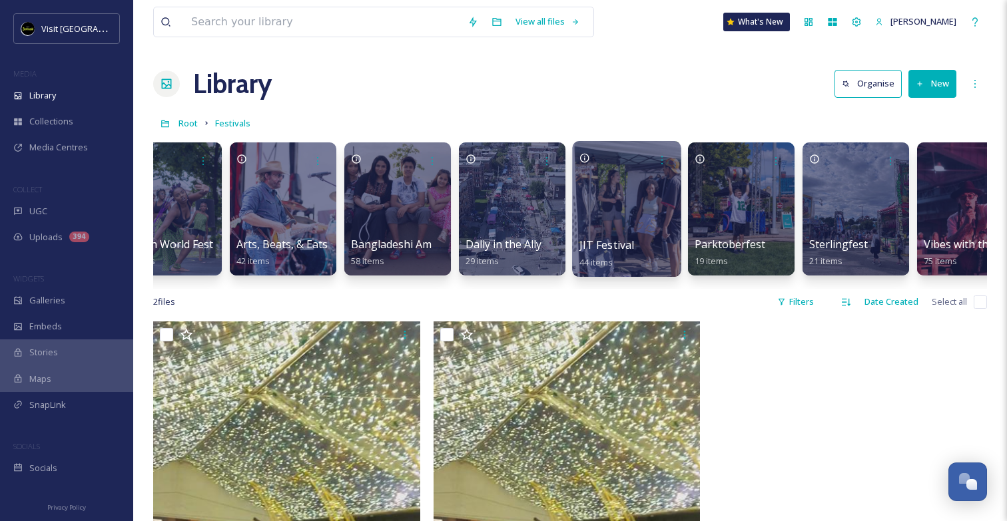
scroll to position [0, 83]
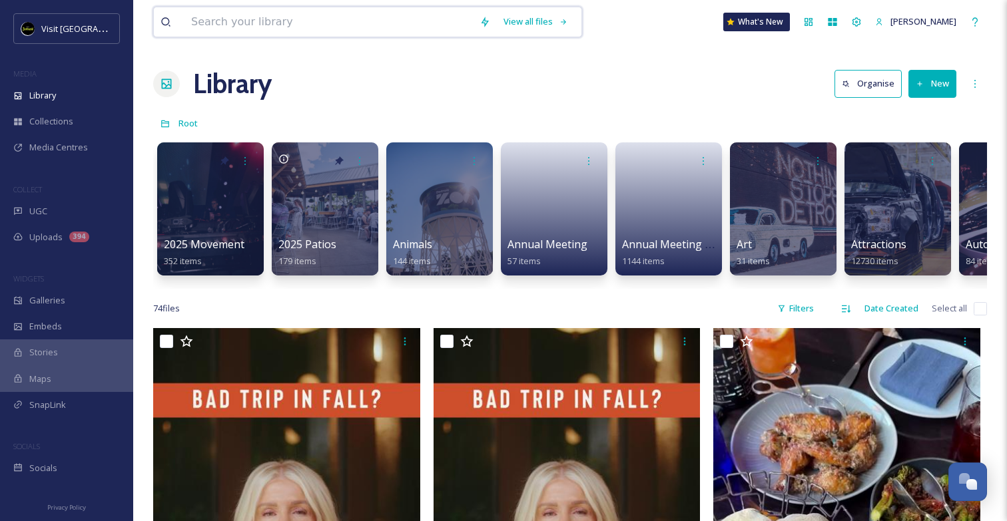
click at [370, 29] on input at bounding box center [328, 21] width 288 height 29
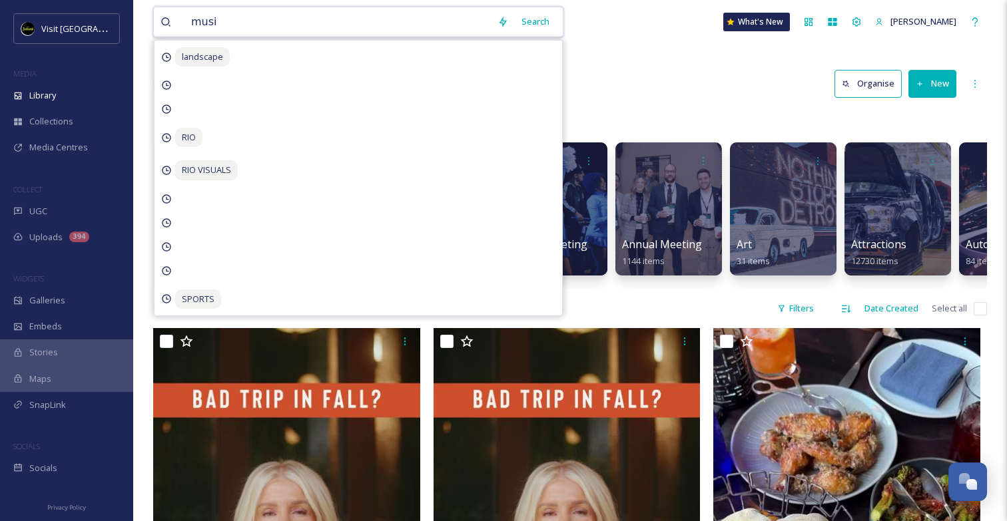
type input "music"
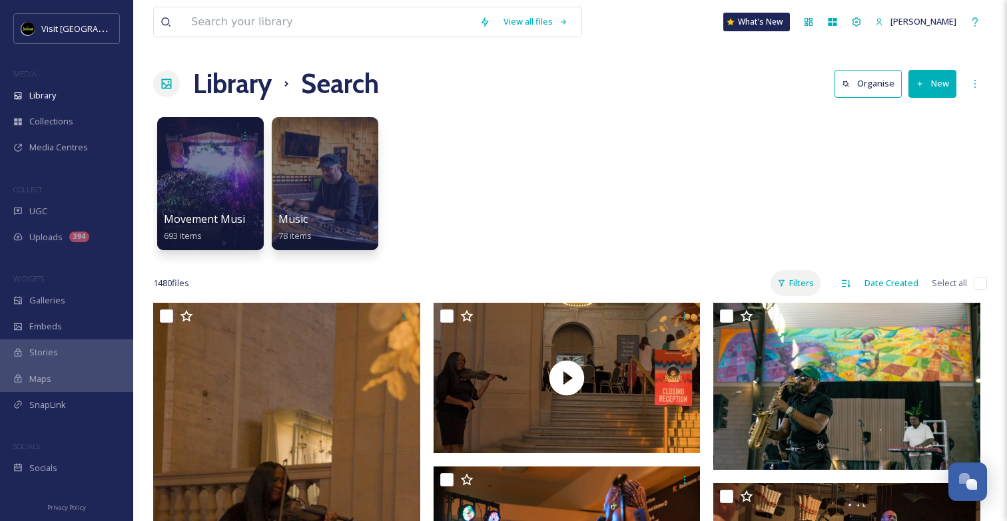
click at [790, 279] on div "Filters" at bounding box center [795, 283] width 50 height 26
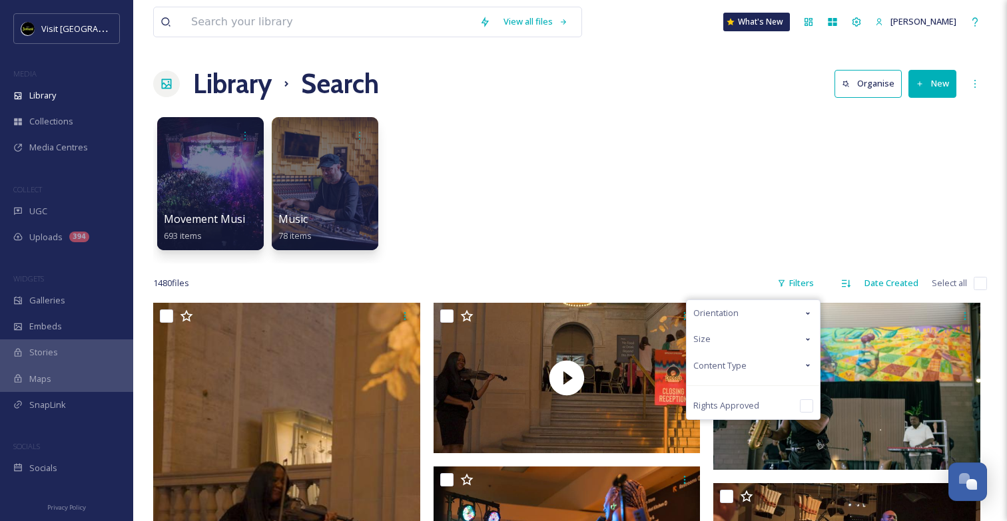
click at [741, 368] on span "Content Type" at bounding box center [719, 366] width 53 height 13
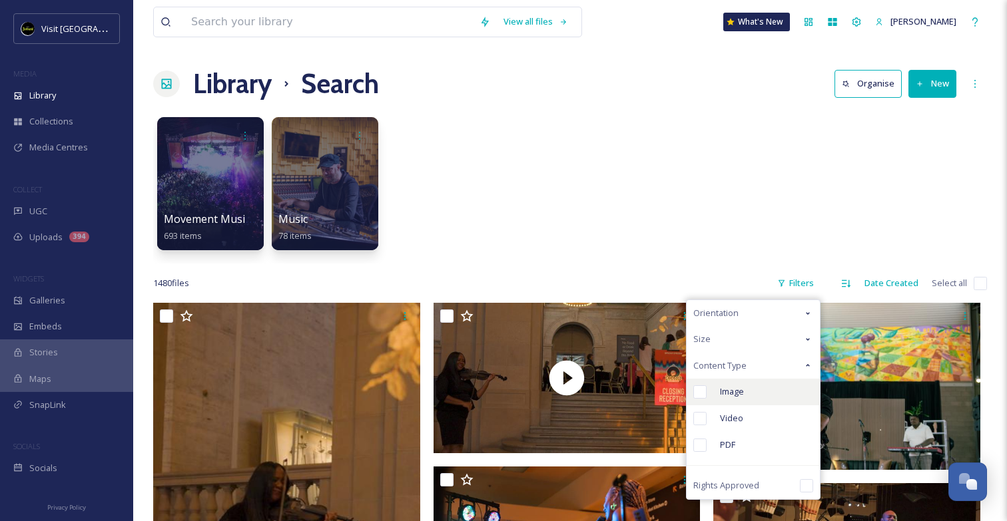
click at [737, 400] on div "Image" at bounding box center [753, 392] width 133 height 27
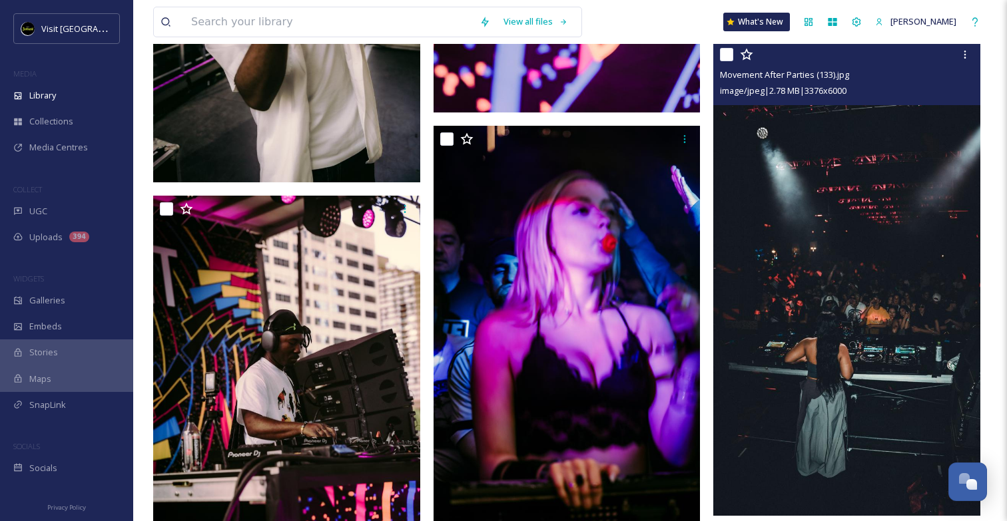
scroll to position [5651, 0]
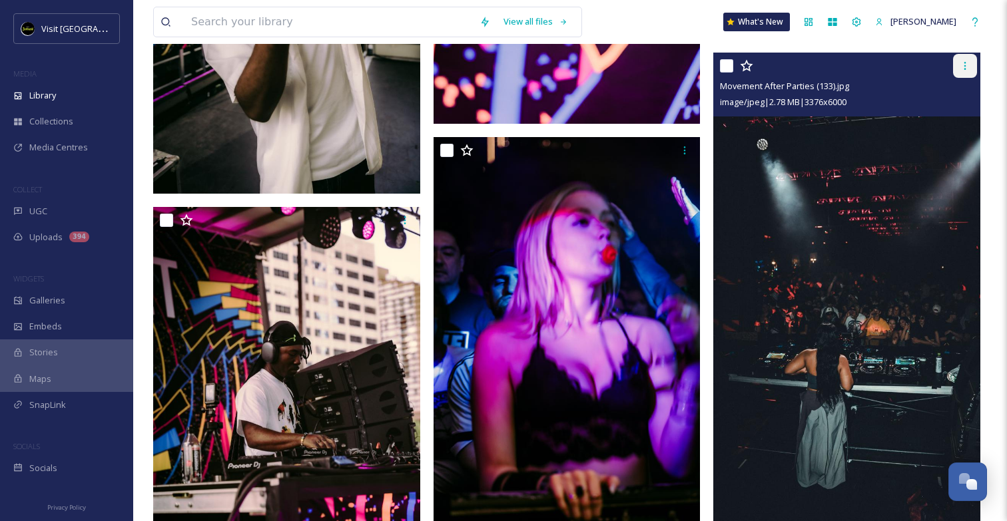
click at [967, 71] on icon at bounding box center [965, 66] width 11 height 11
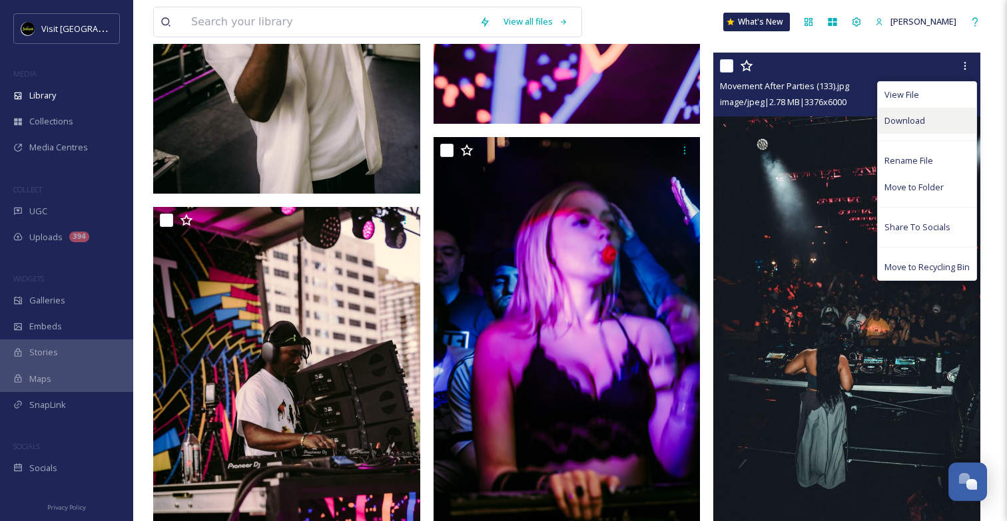
click at [927, 119] on div "Download" at bounding box center [927, 121] width 99 height 26
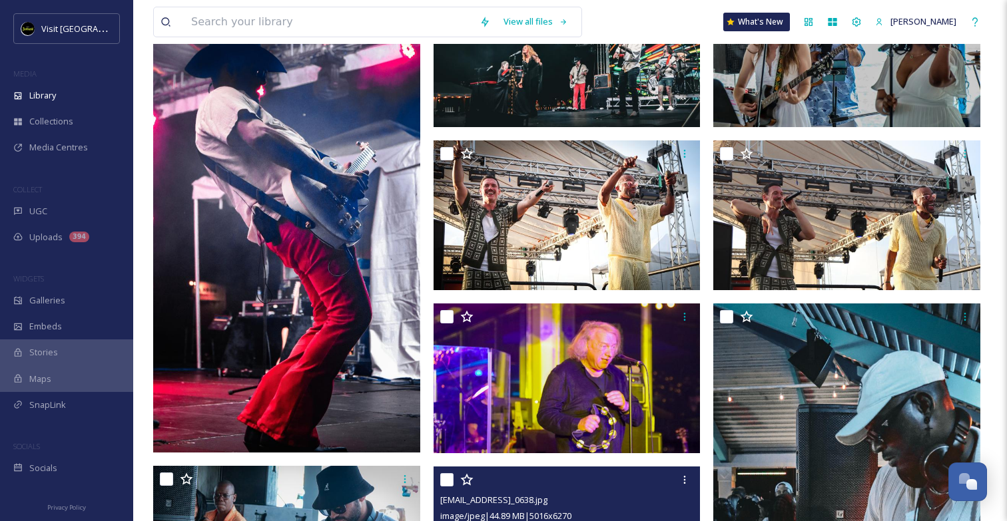
scroll to position [0, 0]
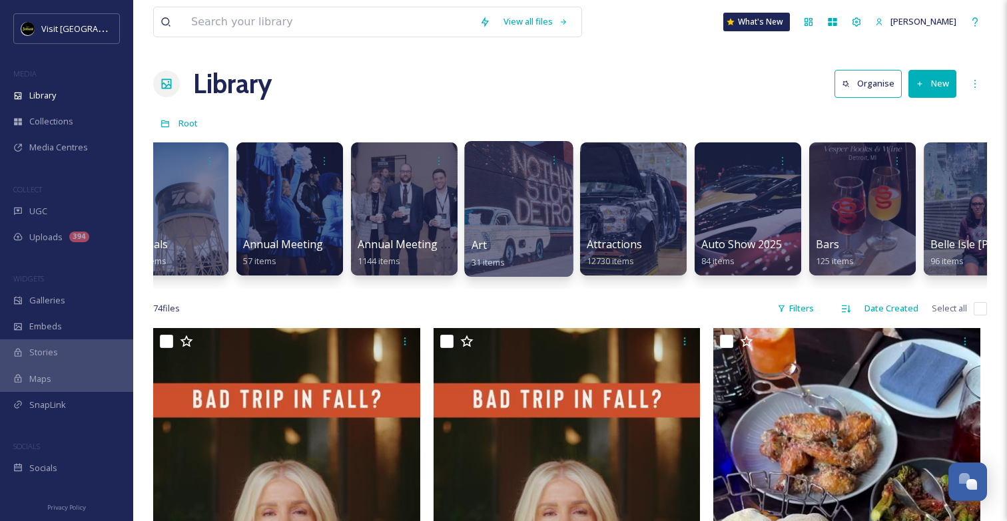
scroll to position [0, 274]
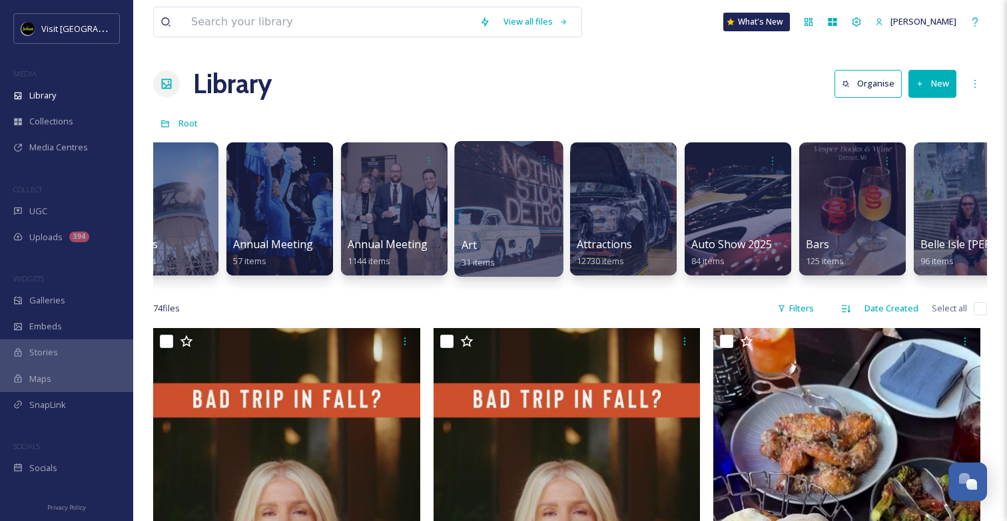
click at [519, 230] on div at bounding box center [508, 209] width 109 height 136
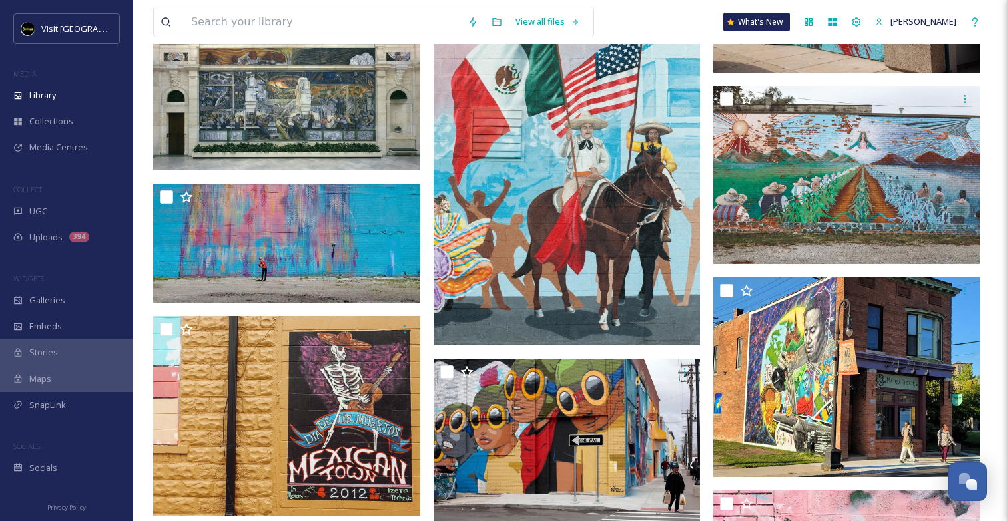
scroll to position [798, 0]
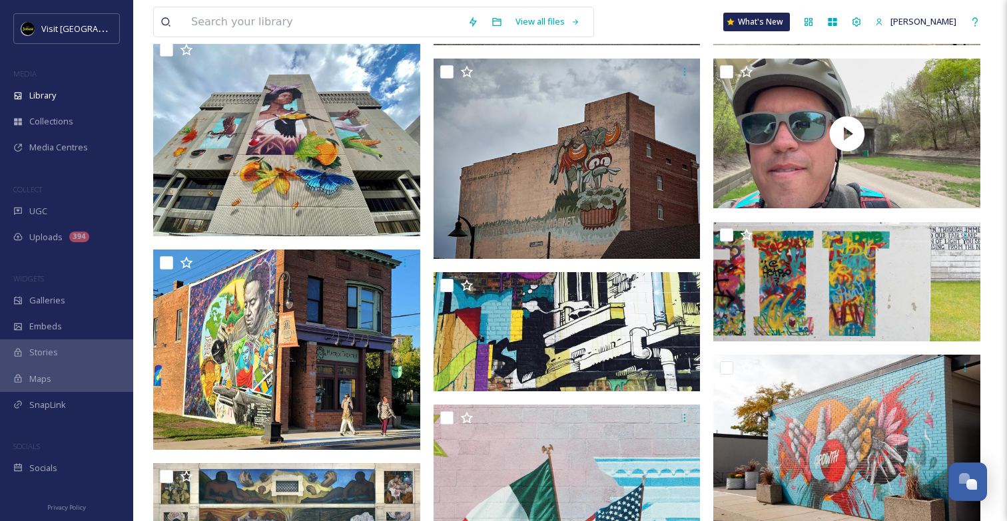
scroll to position [0, 0]
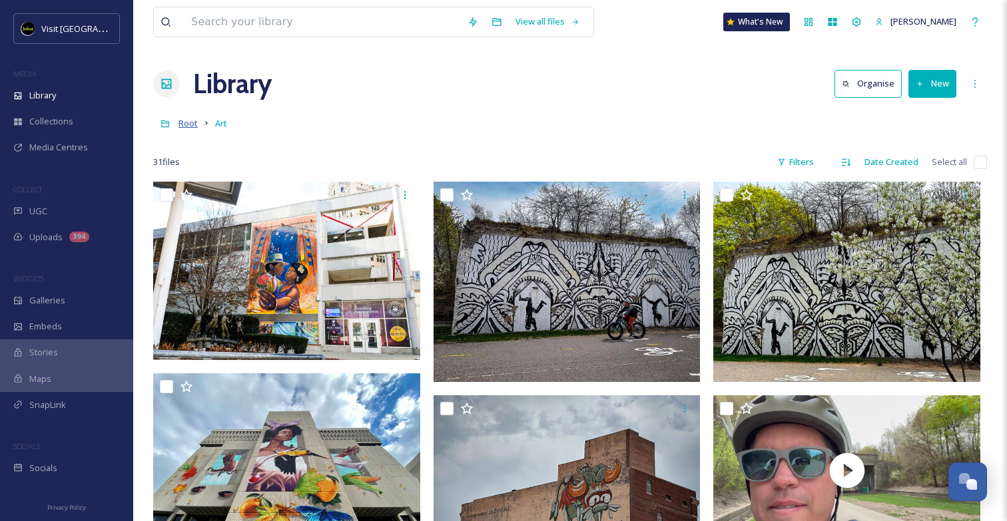
click at [190, 122] on span "Root" at bounding box center [187, 123] width 19 height 12
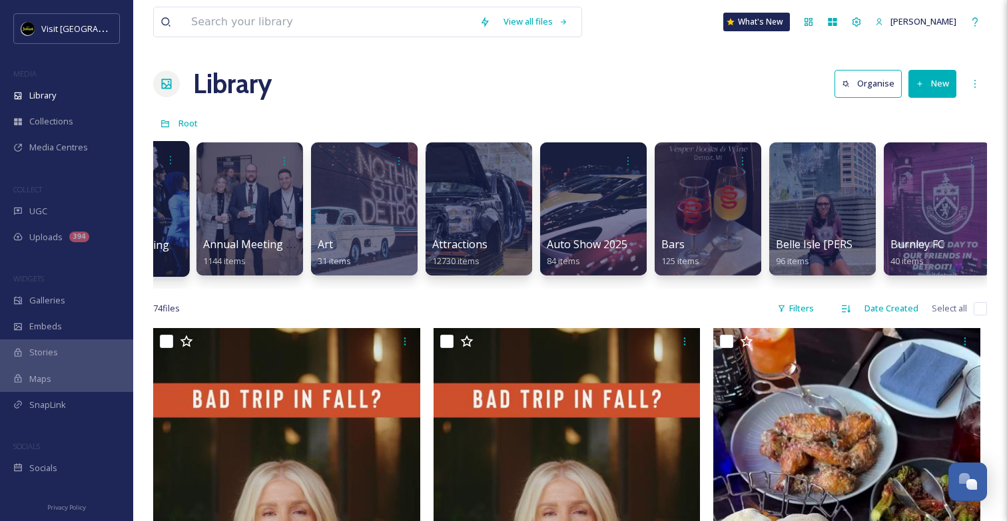
scroll to position [0, 421]
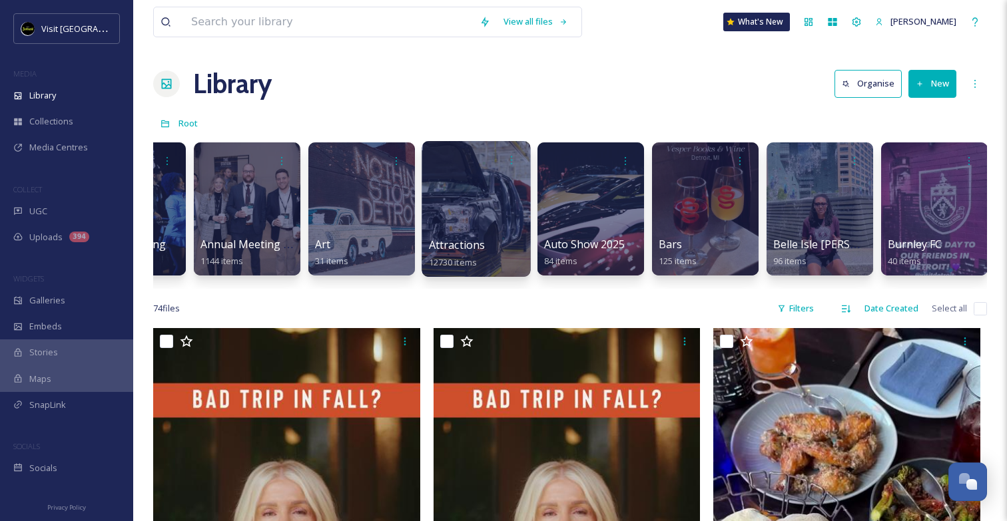
click at [459, 237] on div at bounding box center [475, 209] width 109 height 136
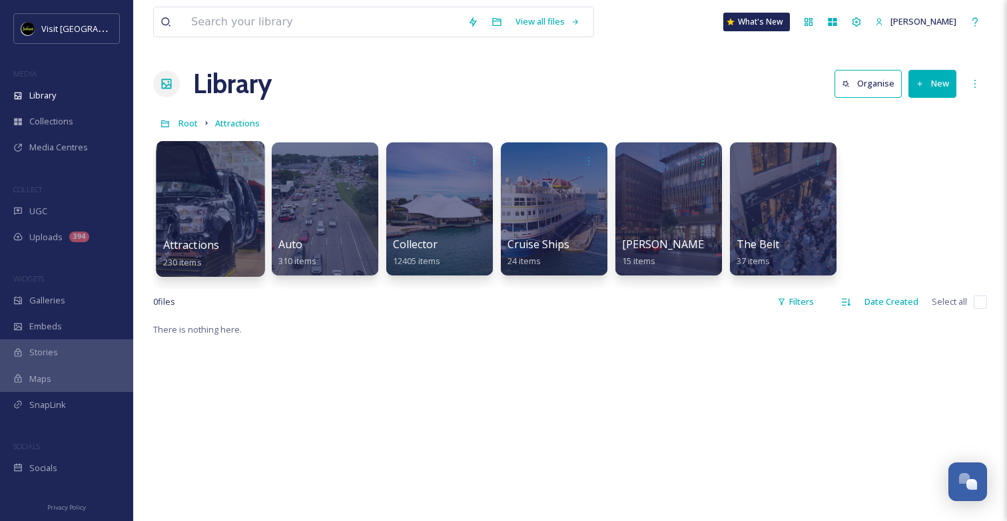
click at [210, 252] on div "Attractions 230 items" at bounding box center [210, 253] width 95 height 33
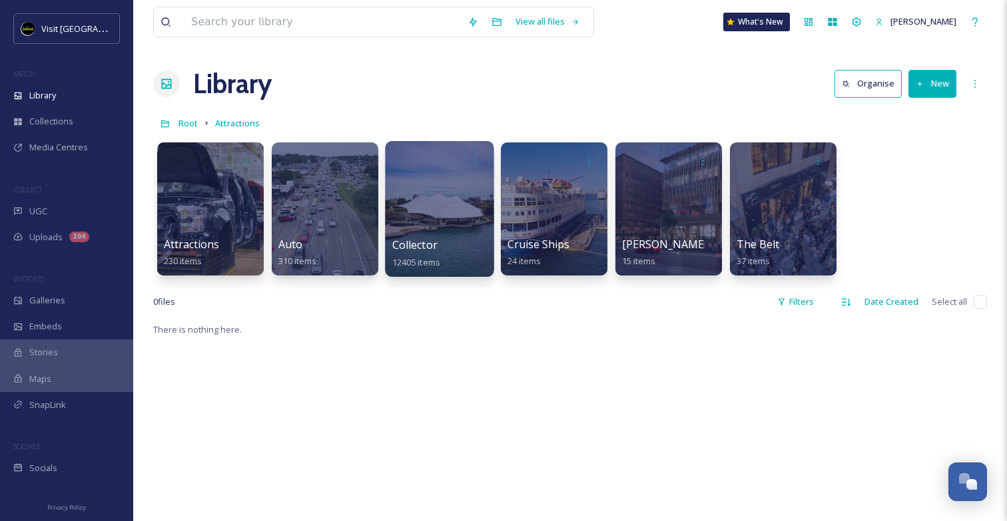
click at [443, 234] on div at bounding box center [439, 209] width 109 height 136
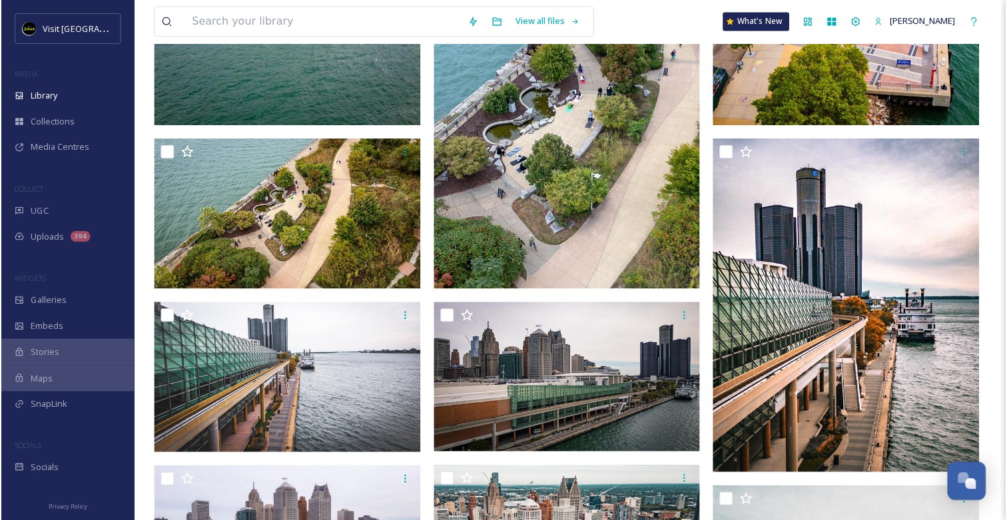
scroll to position [304, 0]
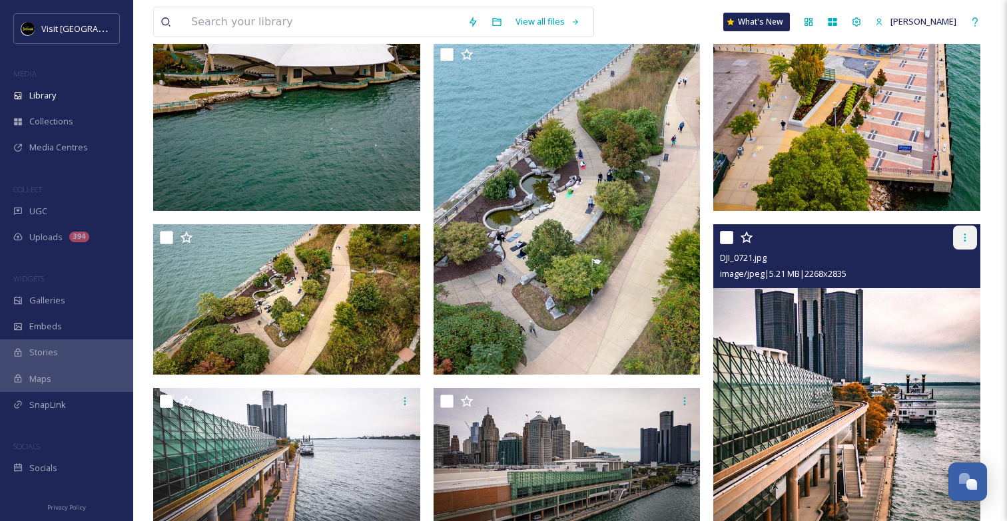
click at [966, 234] on icon at bounding box center [965, 237] width 11 height 11
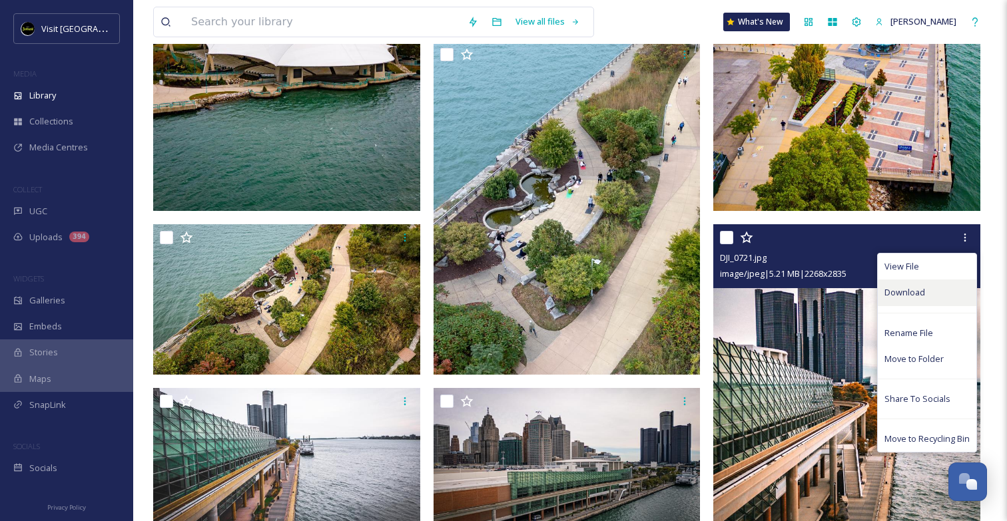
click at [894, 296] on span "Download" at bounding box center [904, 292] width 41 height 13
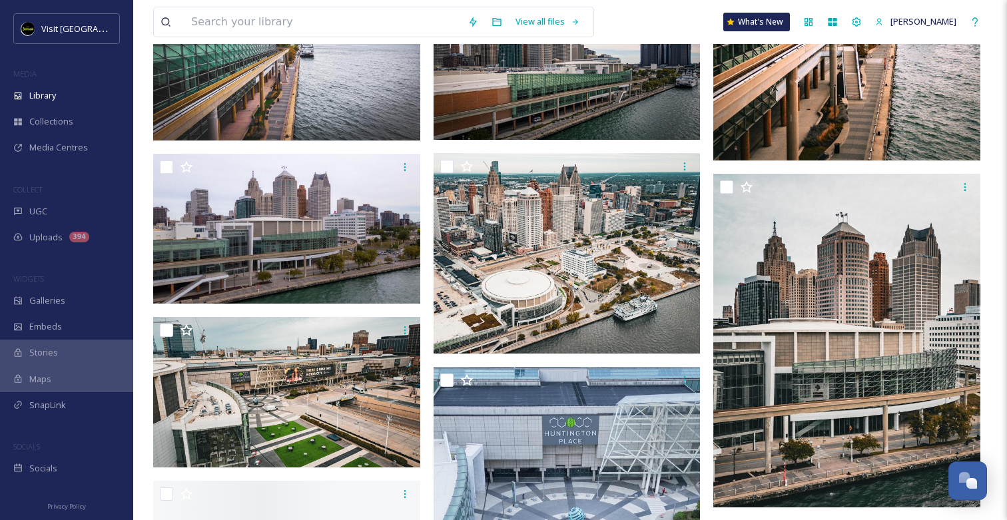
scroll to position [1087, 0]
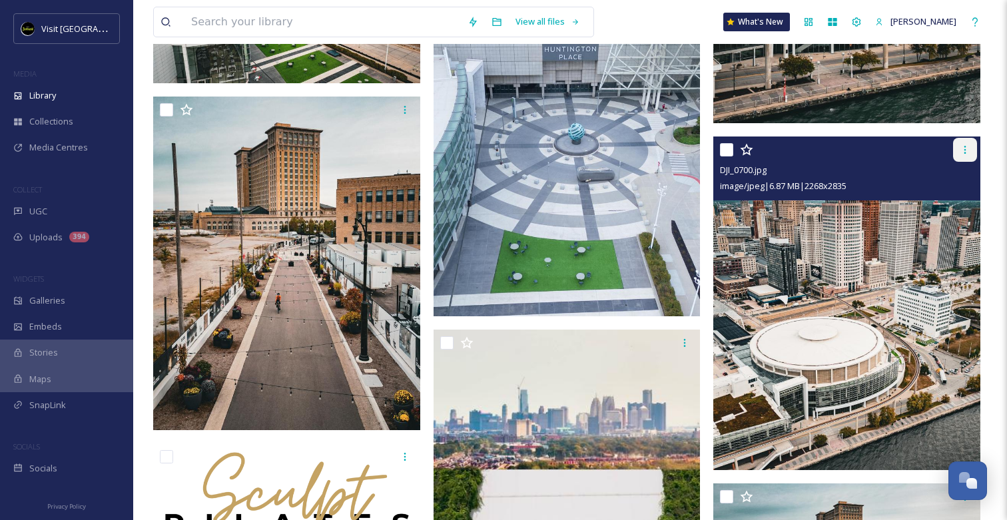
click at [961, 152] on icon at bounding box center [965, 149] width 11 height 11
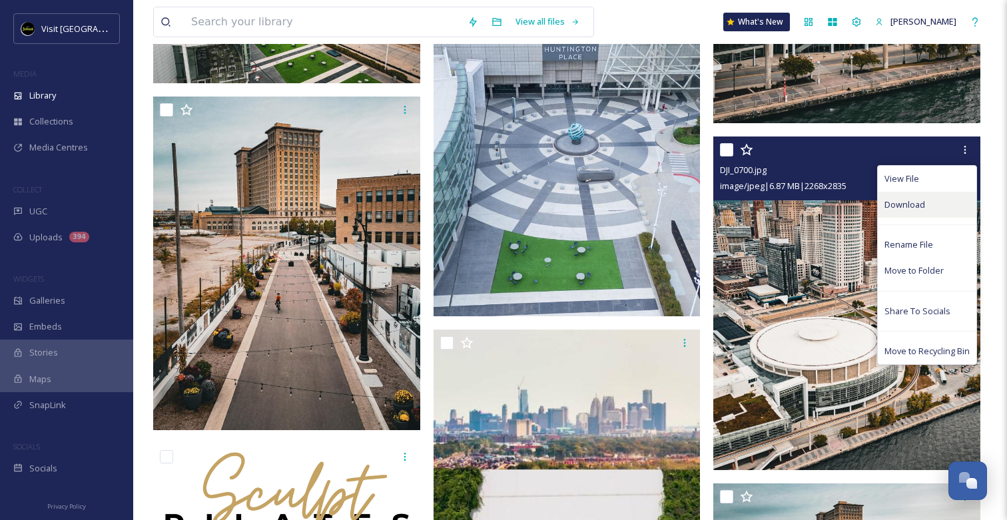
click at [903, 203] on span "Download" at bounding box center [904, 204] width 41 height 13
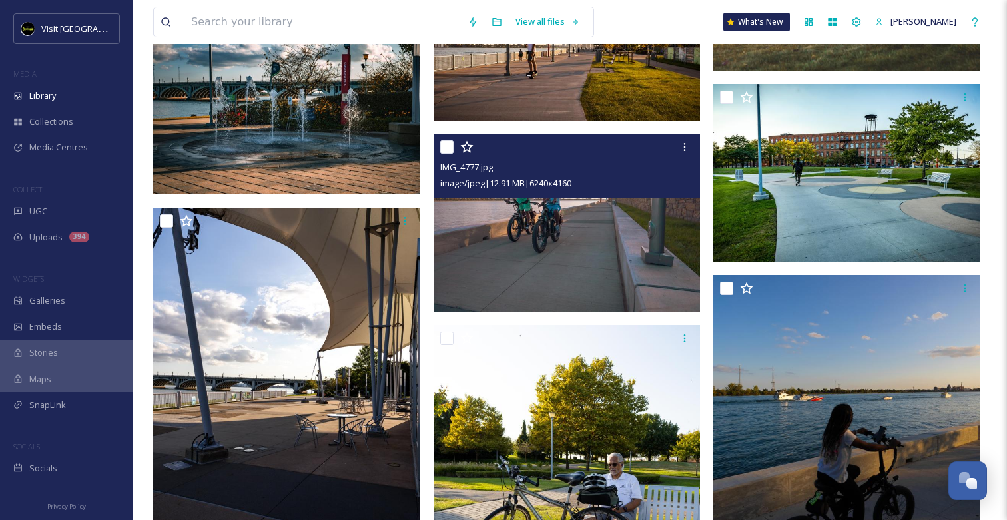
scroll to position [7606, 0]
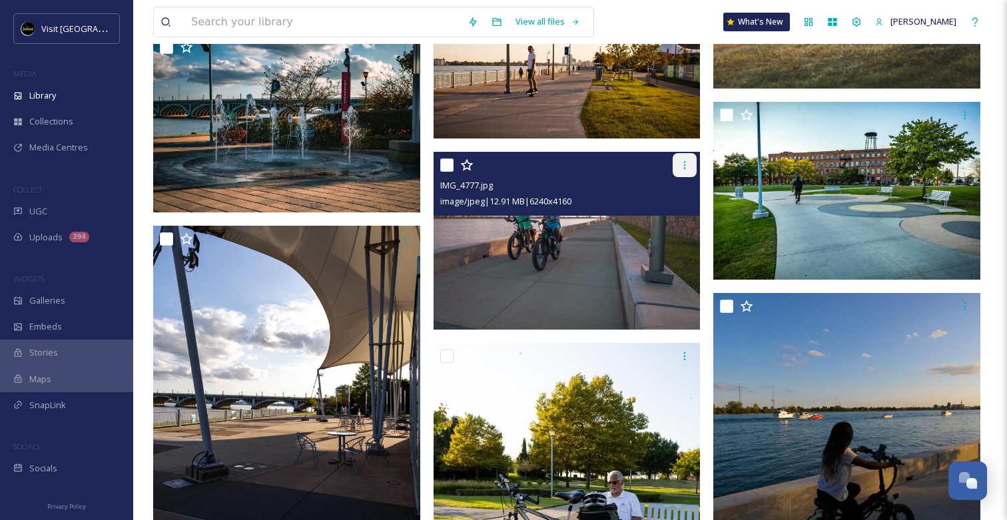
click at [684, 172] on div at bounding box center [685, 165] width 24 height 24
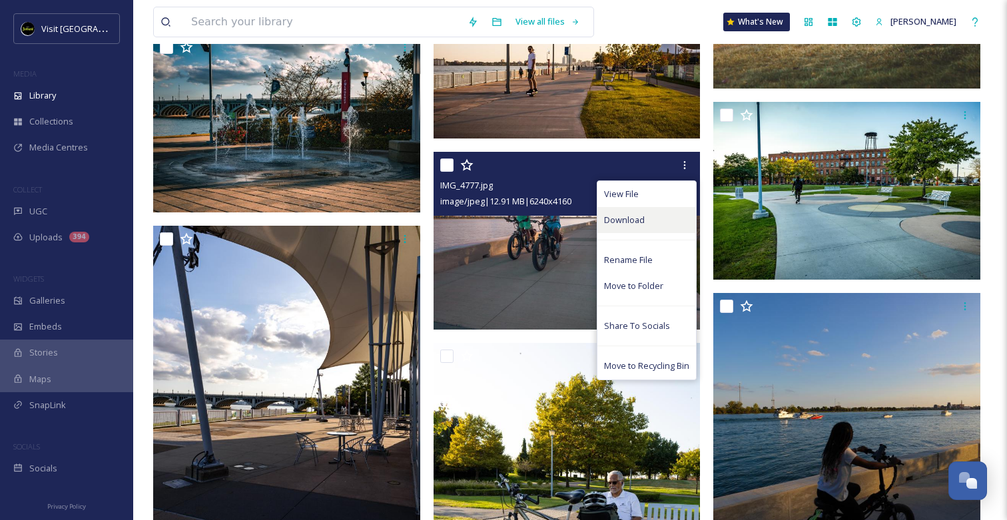
click at [662, 223] on div "Download" at bounding box center [646, 220] width 99 height 26
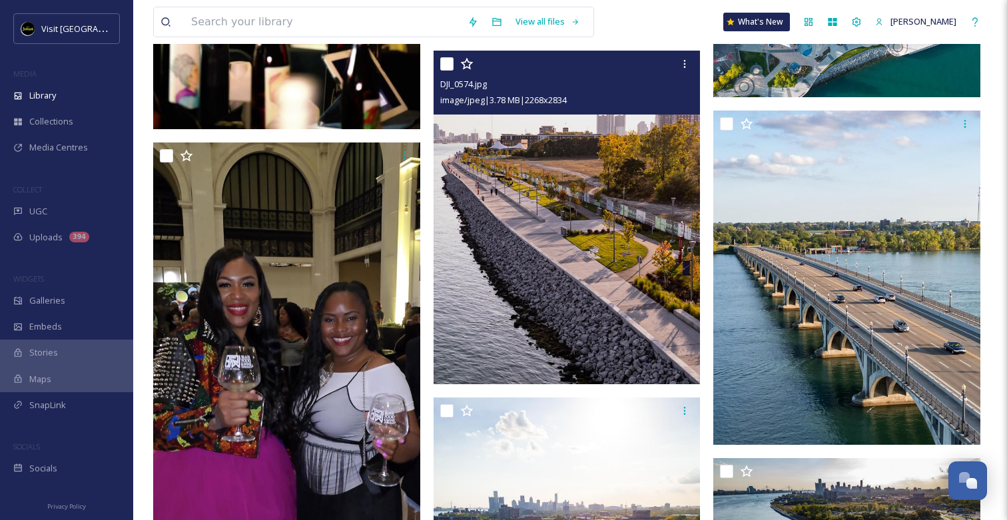
scroll to position [12008, 0]
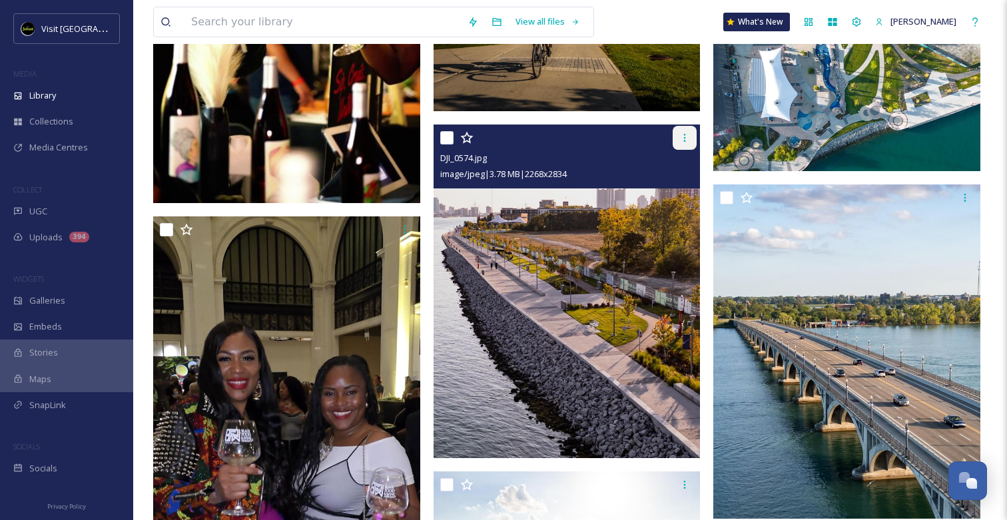
click at [679, 144] on div at bounding box center [685, 138] width 24 height 24
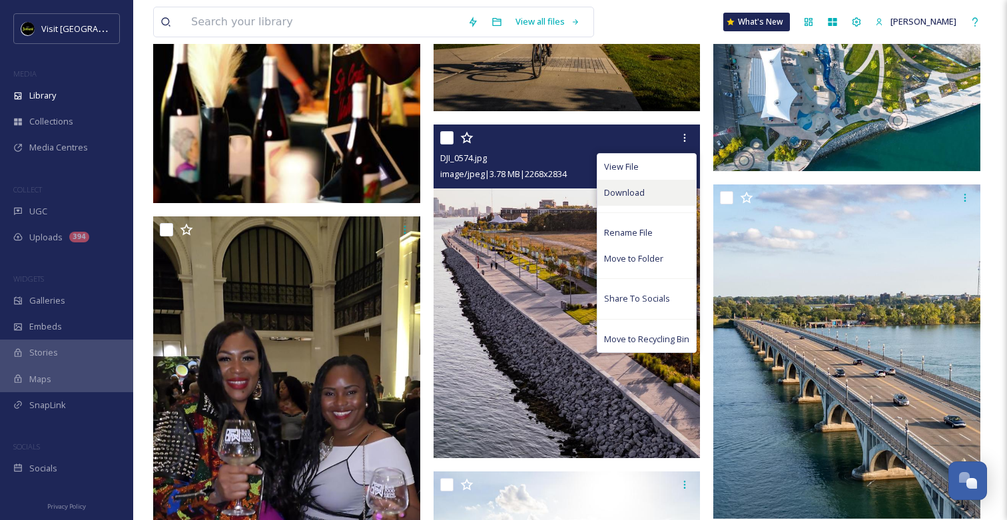
click at [631, 196] on span "Download" at bounding box center [624, 192] width 41 height 13
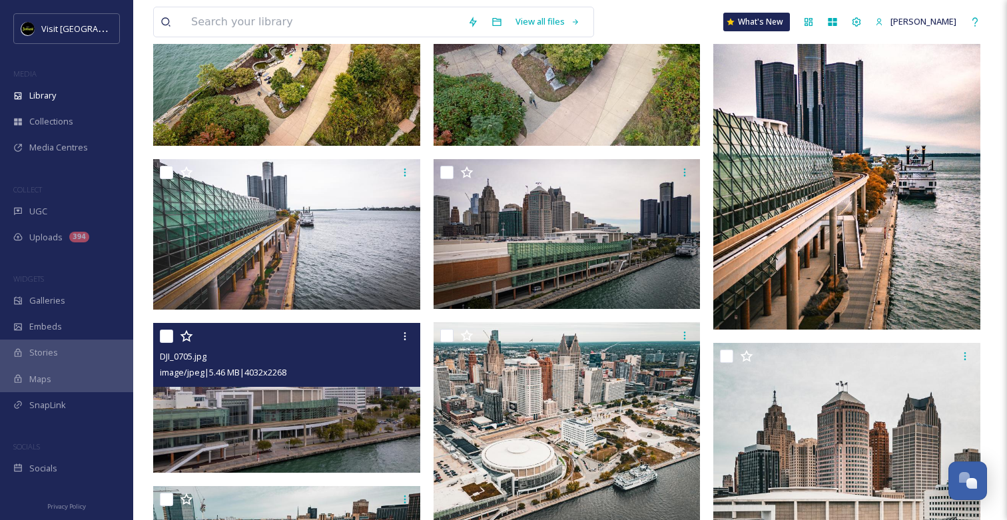
scroll to position [0, 0]
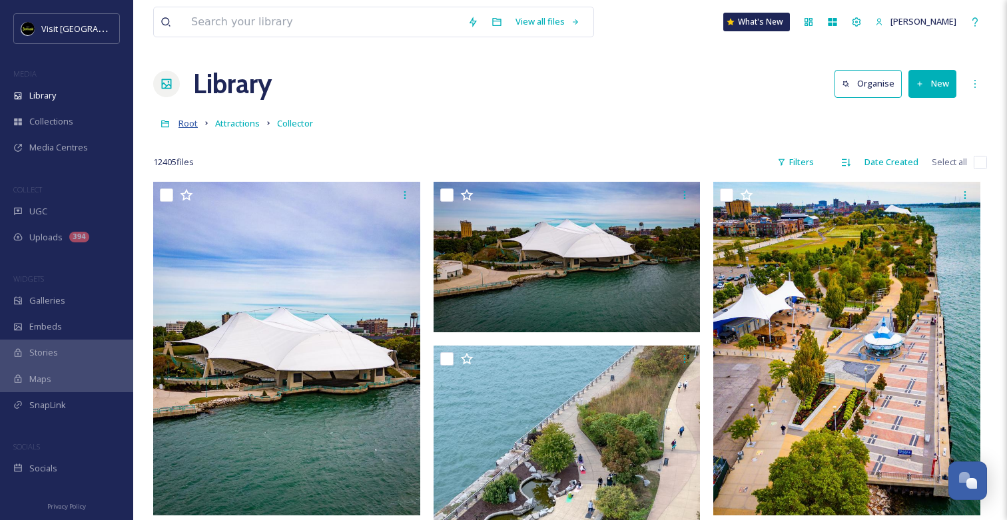
click at [196, 122] on span "Root" at bounding box center [187, 123] width 19 height 12
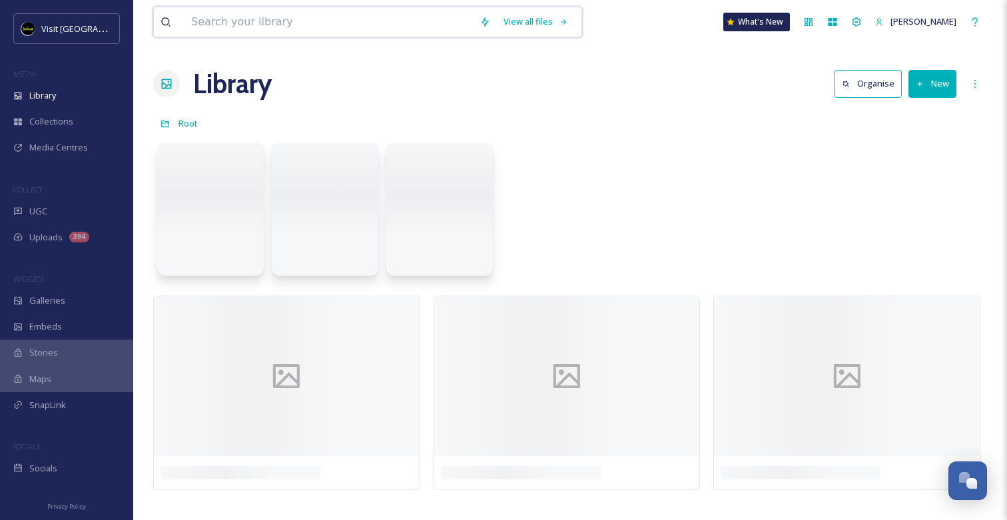
click at [236, 23] on input at bounding box center [328, 21] width 288 height 29
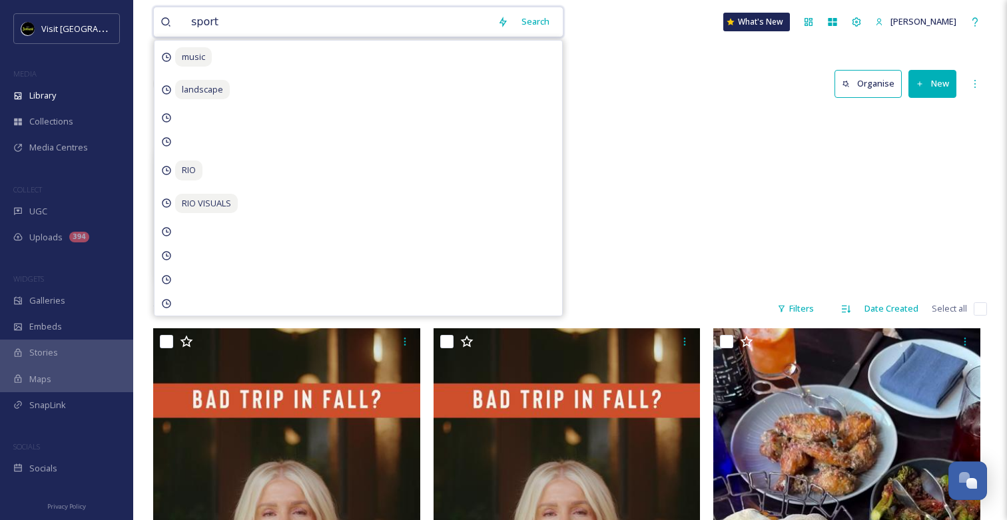
type input "sports"
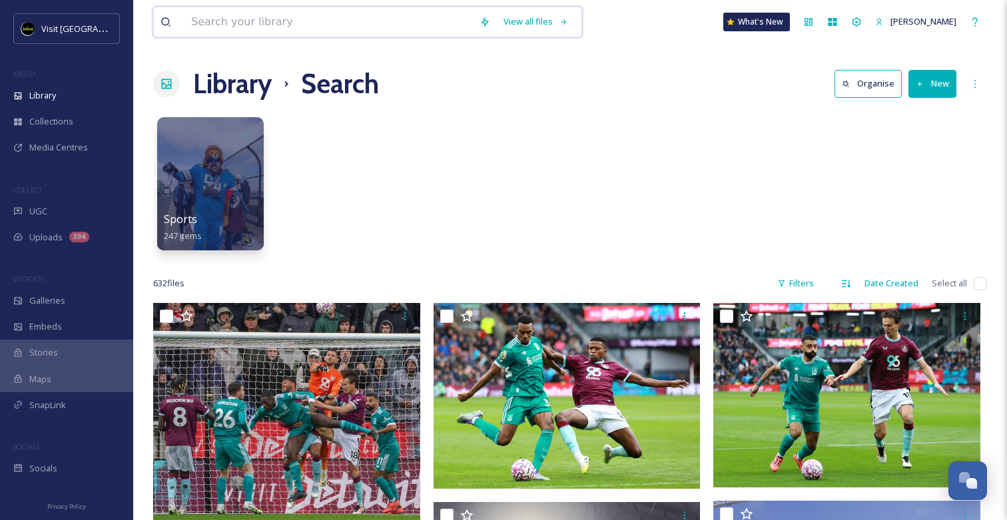
click at [308, 23] on input at bounding box center [328, 21] width 288 height 29
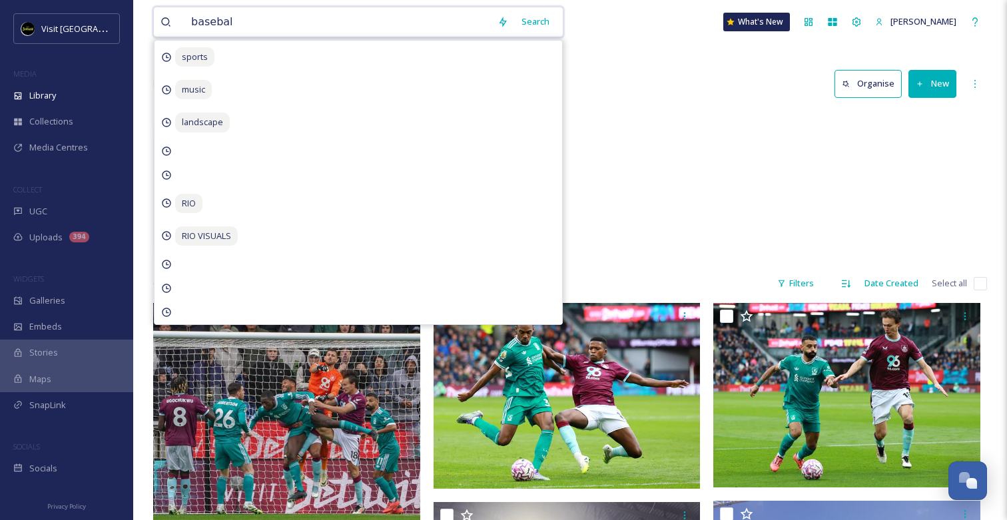
type input "baseball"
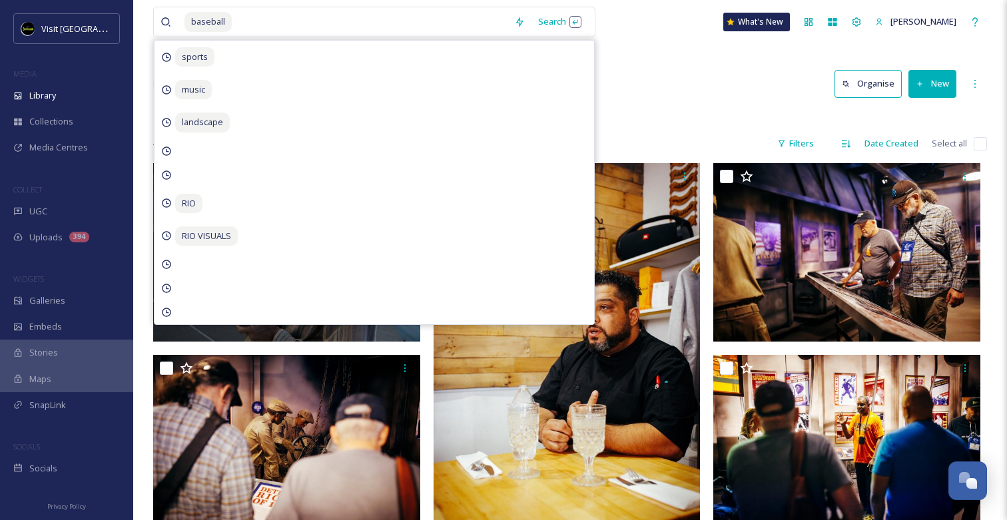
click at [681, 78] on div "Library Search Organise New" at bounding box center [570, 84] width 834 height 40
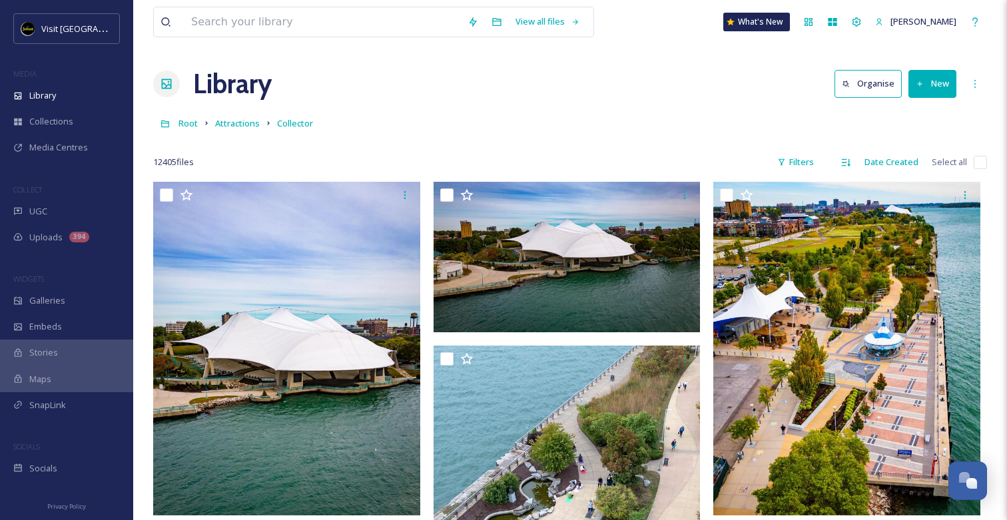
click at [185, 137] on div at bounding box center [570, 142] width 834 height 13
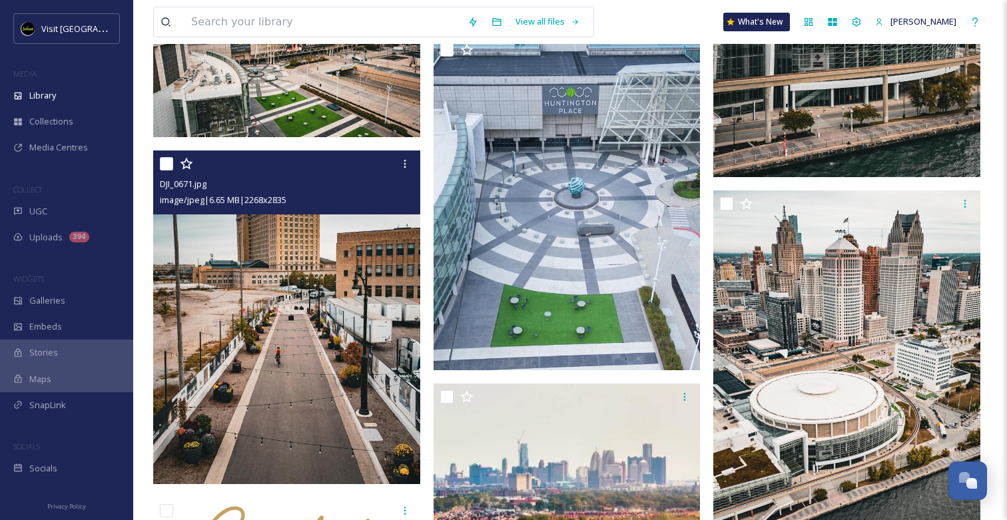
scroll to position [1038, 0]
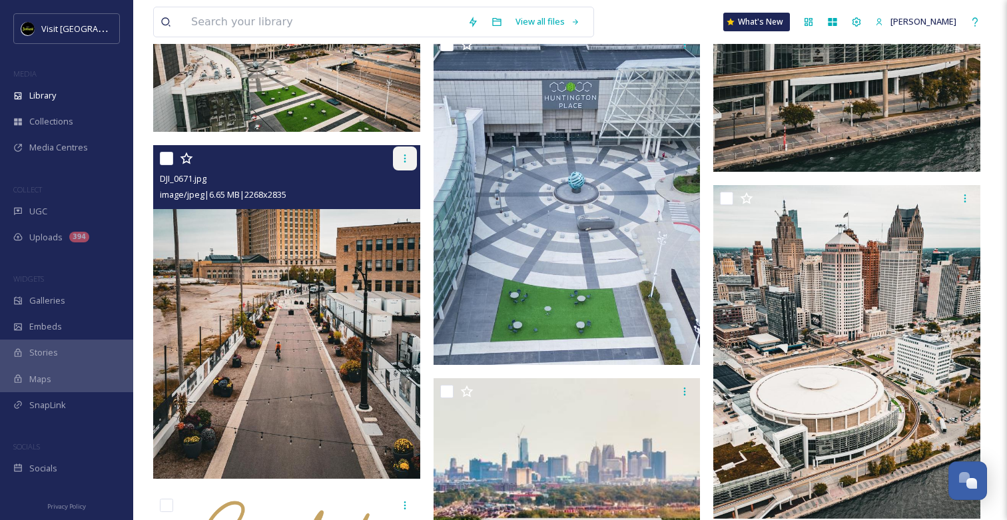
click at [412, 152] on div at bounding box center [405, 158] width 24 height 24
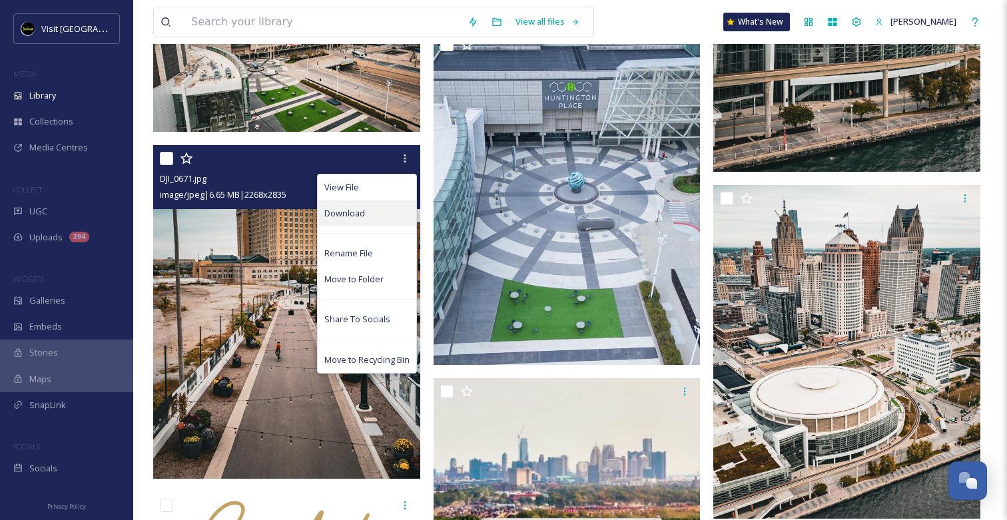
click at [368, 213] on div "Download" at bounding box center [367, 213] width 99 height 26
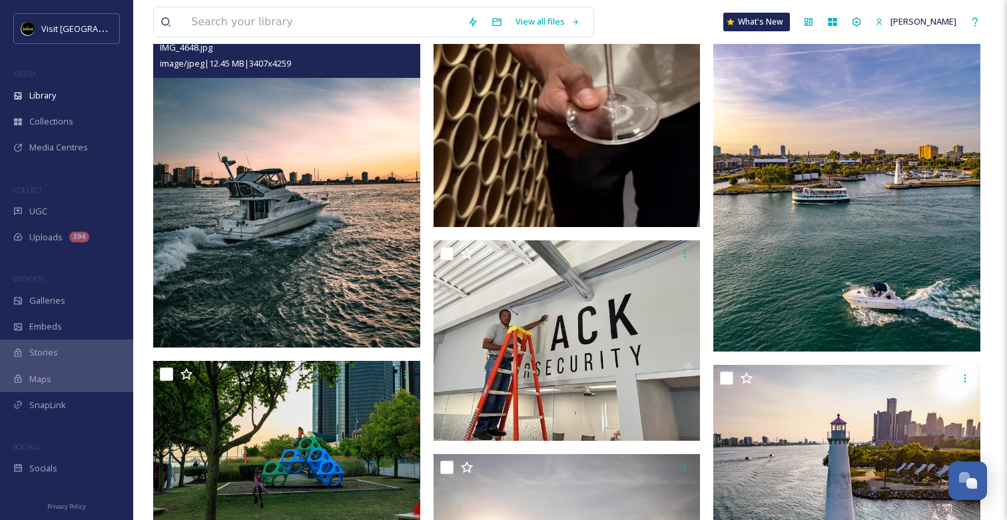
scroll to position [14485, 0]
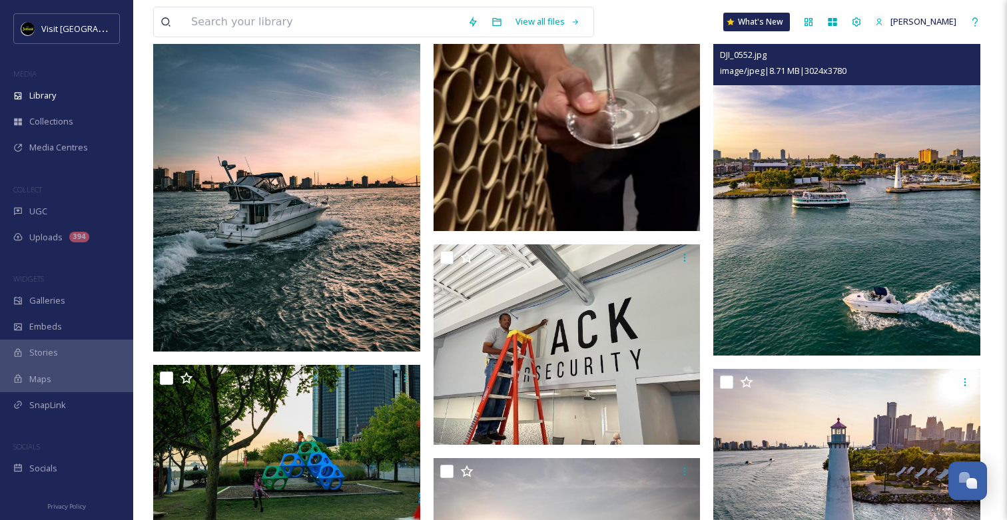
drag, startPoint x: 975, startPoint y: 45, endPoint x: 966, endPoint y: 60, distance: 17.0
click at [966, 61] on div "DJI_0552.jpg" at bounding box center [848, 55] width 257 height 16
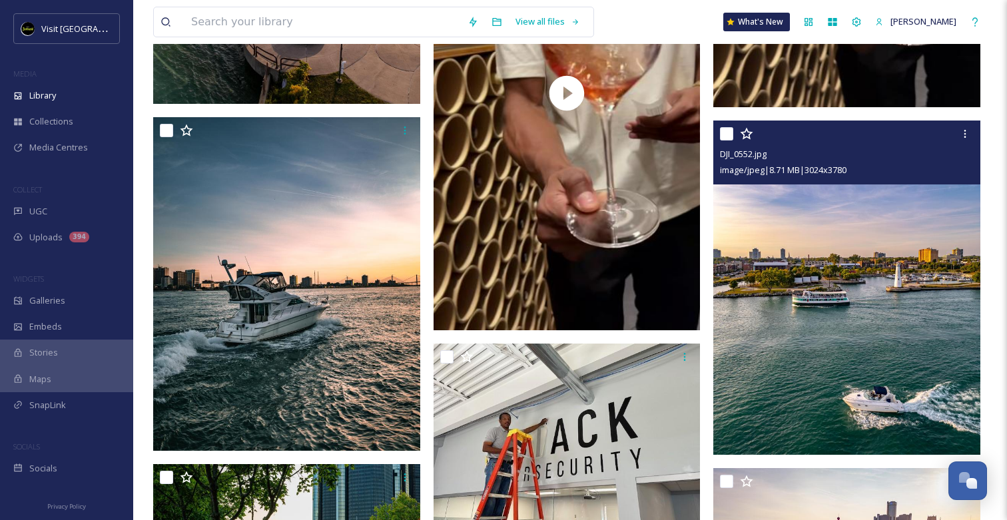
scroll to position [14379, 0]
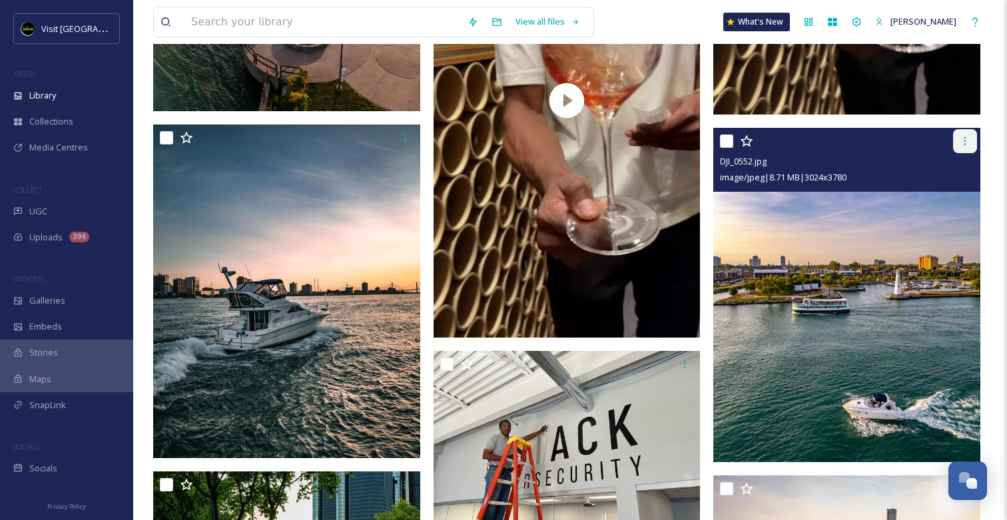
click at [961, 141] on icon at bounding box center [965, 141] width 11 height 11
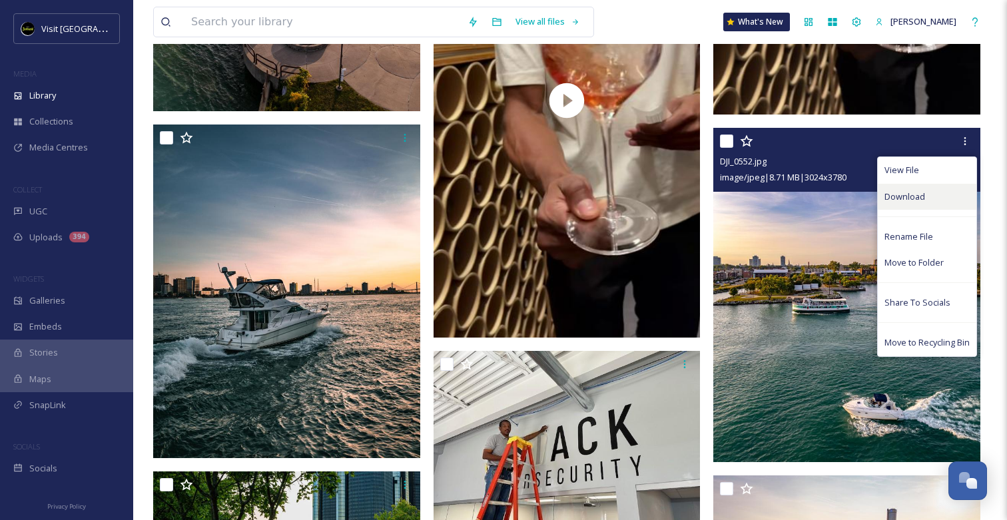
click at [910, 193] on span "Download" at bounding box center [904, 196] width 41 height 13
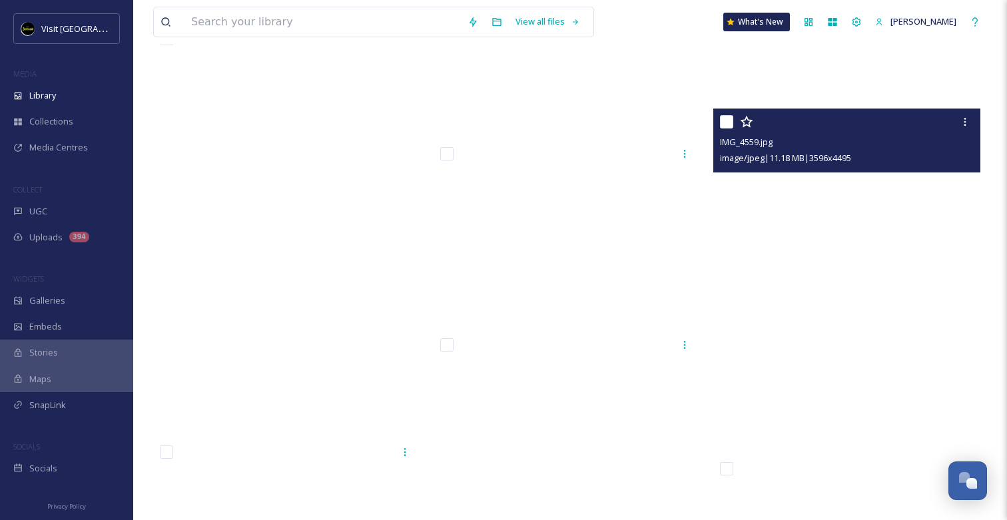
scroll to position [17852, 0]
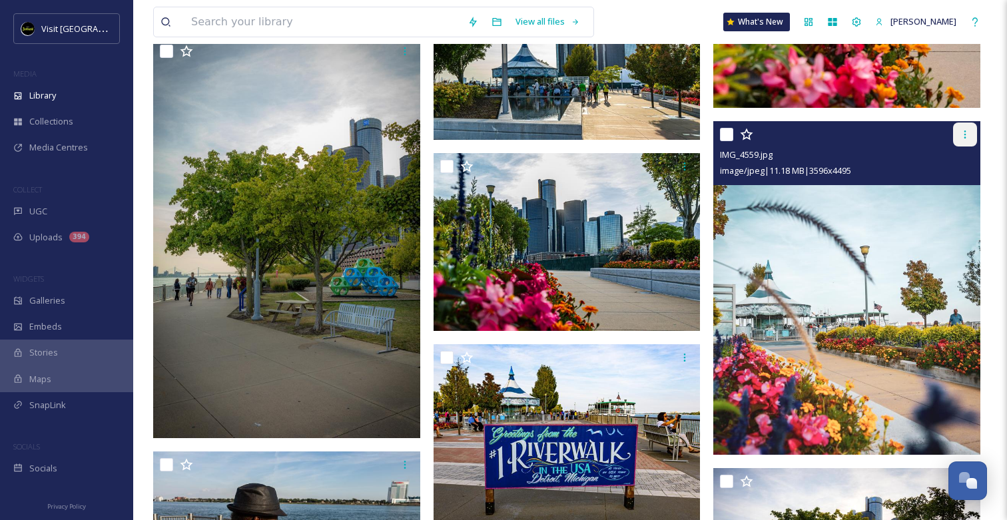
click at [967, 138] on icon at bounding box center [965, 134] width 11 height 11
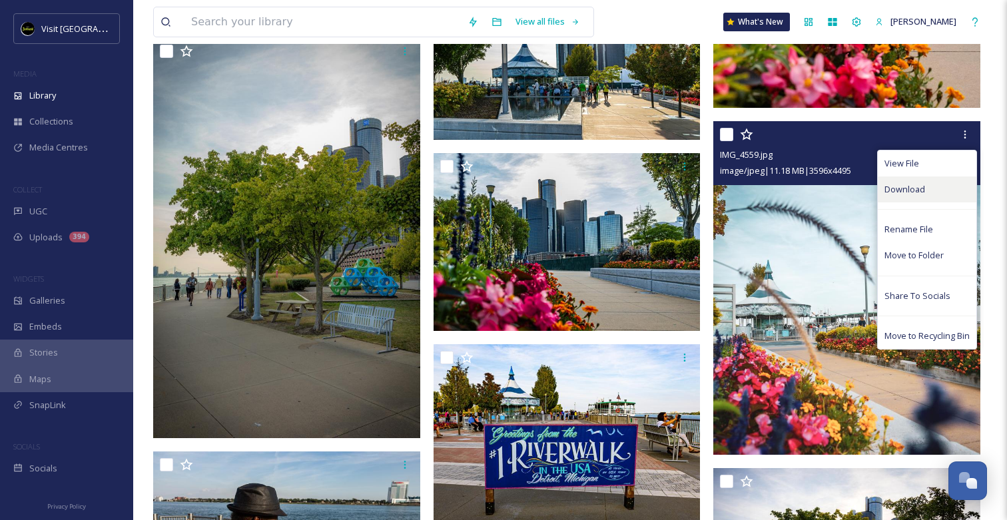
click at [918, 186] on span "Download" at bounding box center [904, 189] width 41 height 13
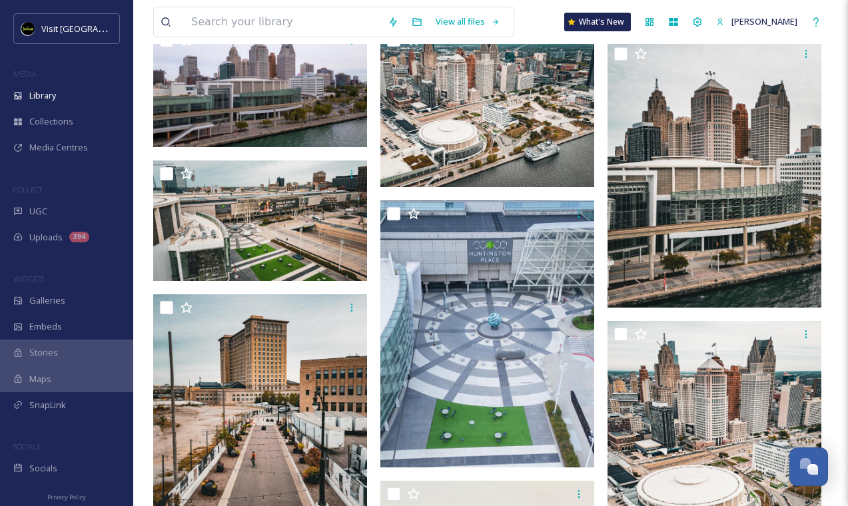
scroll to position [0, 0]
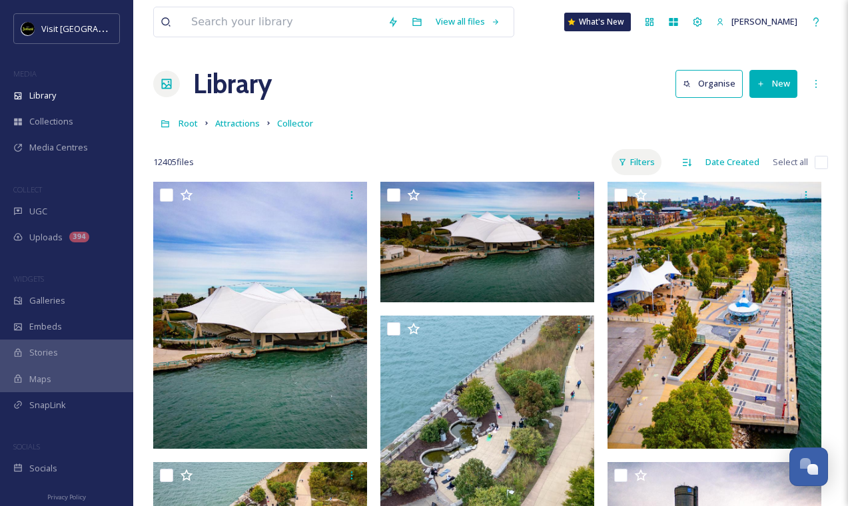
click at [655, 163] on div "Filters" at bounding box center [636, 162] width 50 height 26
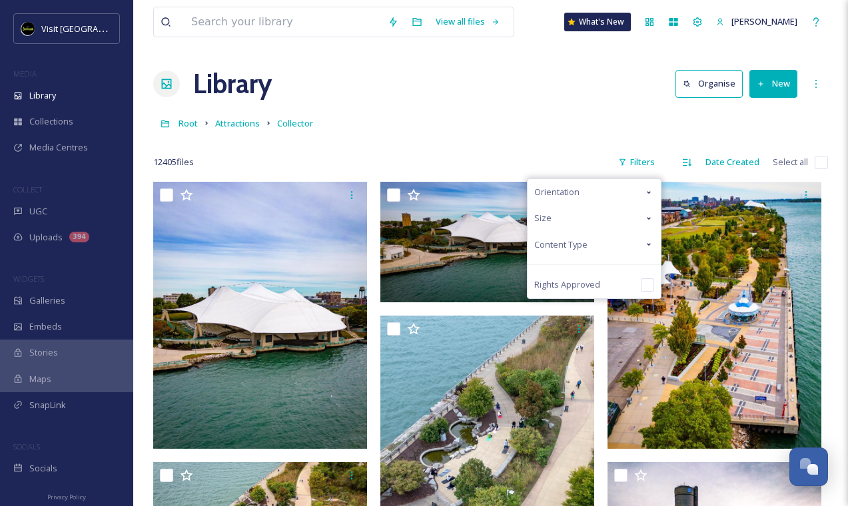
click at [587, 196] on div "Orientation" at bounding box center [593, 192] width 133 height 26
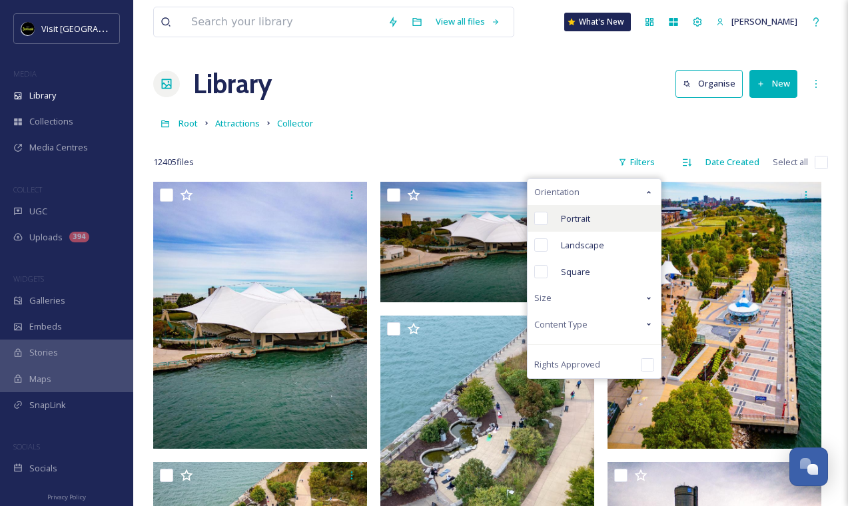
click at [585, 217] on span "Portrait" at bounding box center [575, 218] width 29 height 13
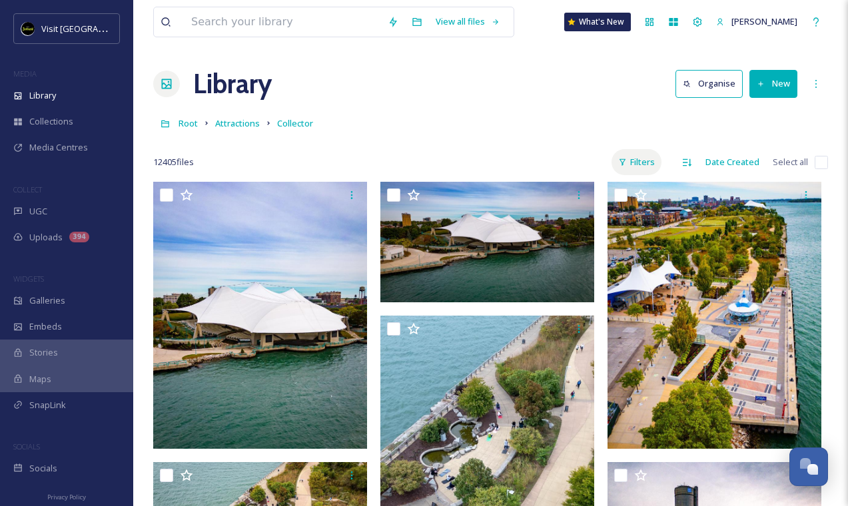
click at [654, 162] on div "Filters" at bounding box center [636, 162] width 50 height 26
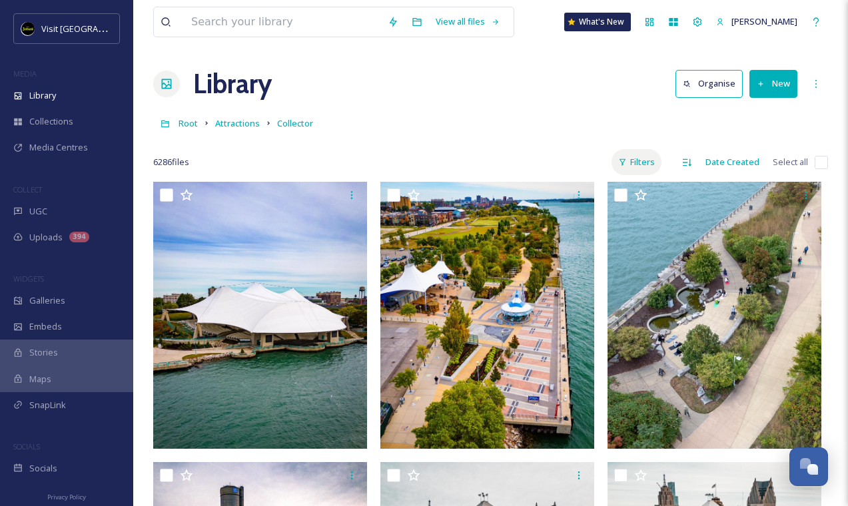
click at [645, 159] on div "Filters" at bounding box center [636, 162] width 50 height 26
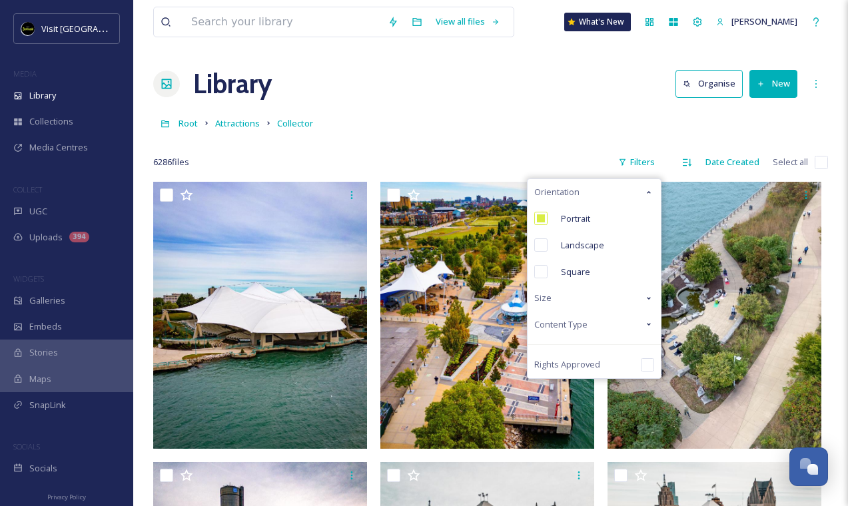
click at [581, 326] on span "Content Type" at bounding box center [560, 324] width 53 height 13
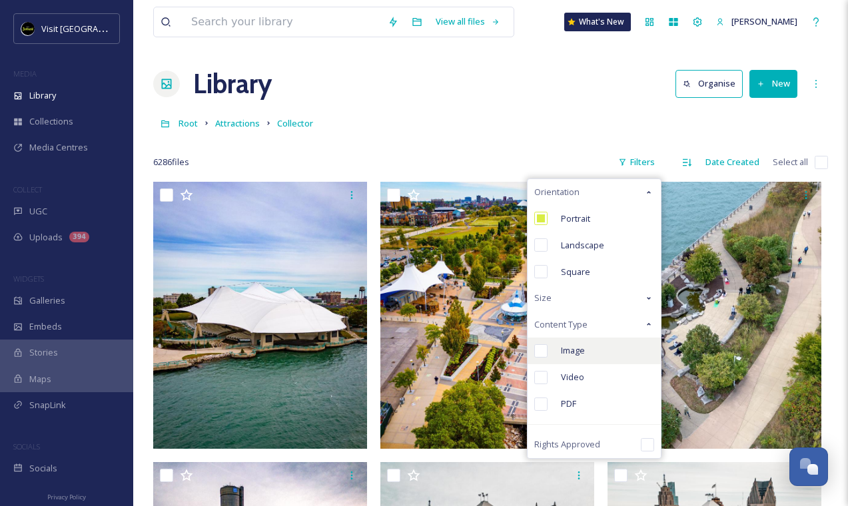
click at [575, 354] on span "Image" at bounding box center [573, 350] width 24 height 13
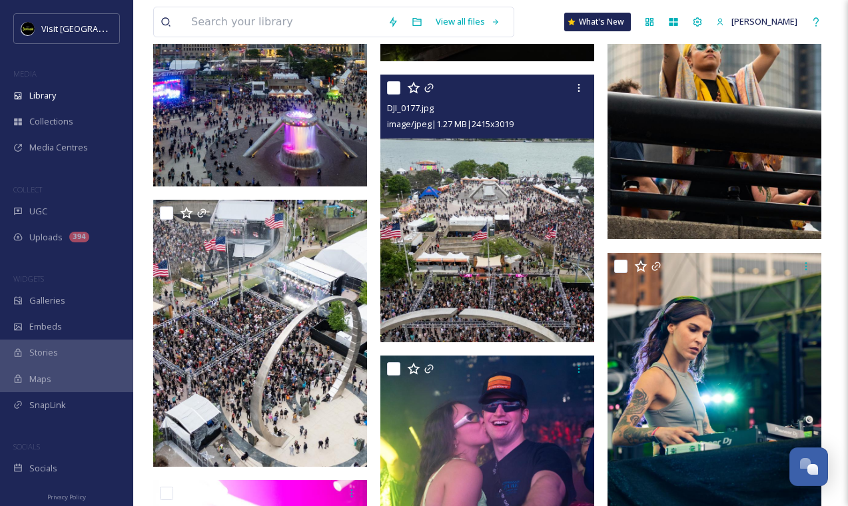
scroll to position [37253, 0]
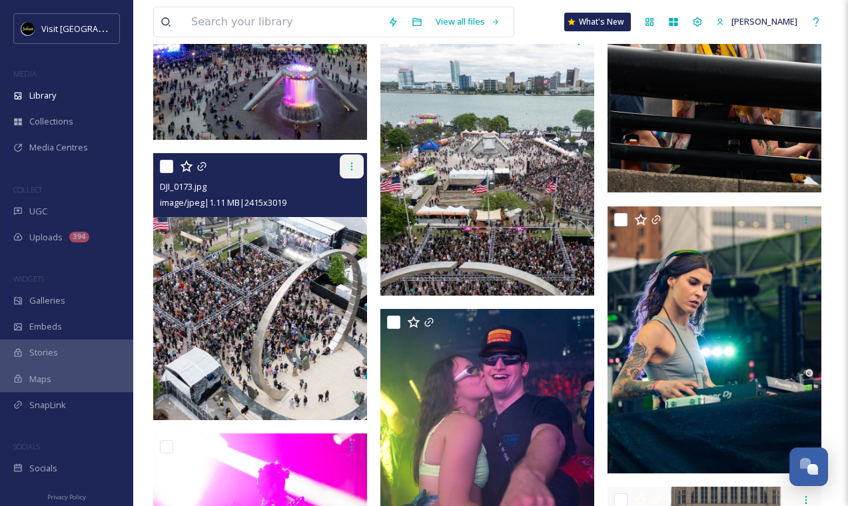
click at [348, 164] on icon at bounding box center [351, 166] width 11 height 11
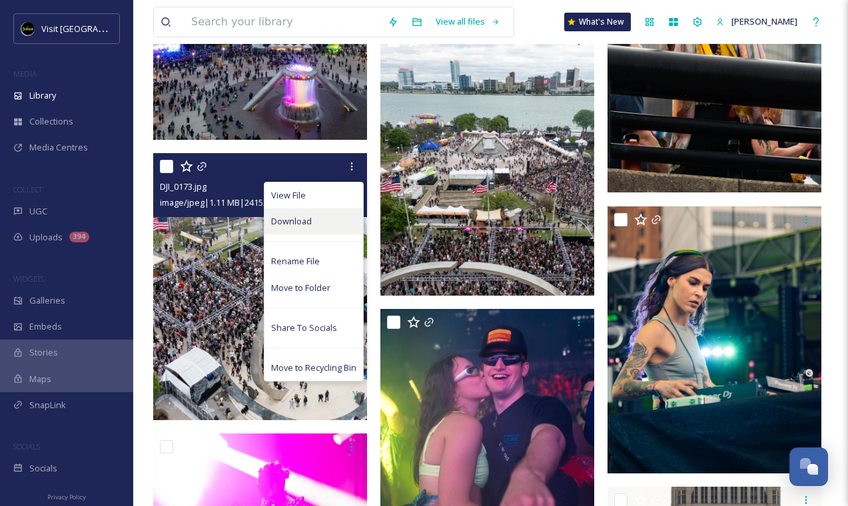
click at [328, 220] on div "Download" at bounding box center [313, 221] width 99 height 26
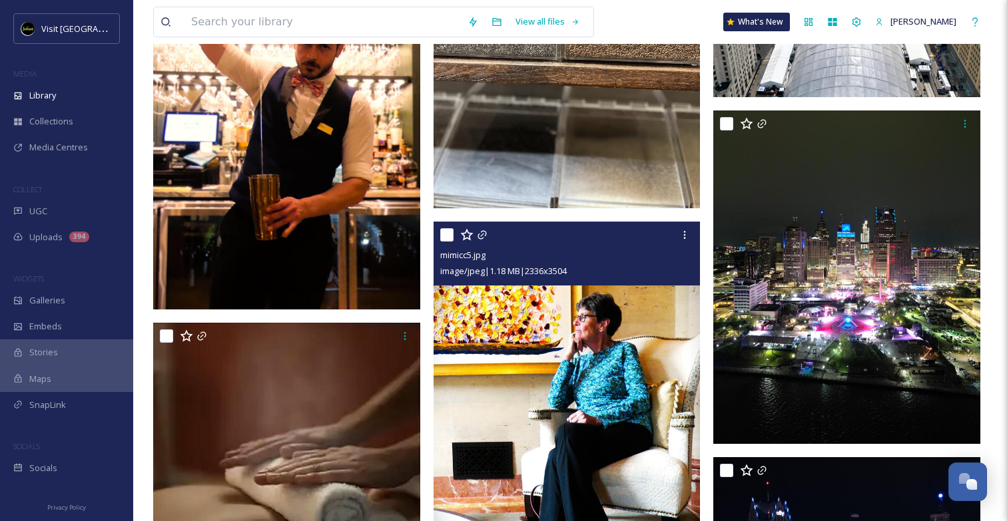
scroll to position [53343, 0]
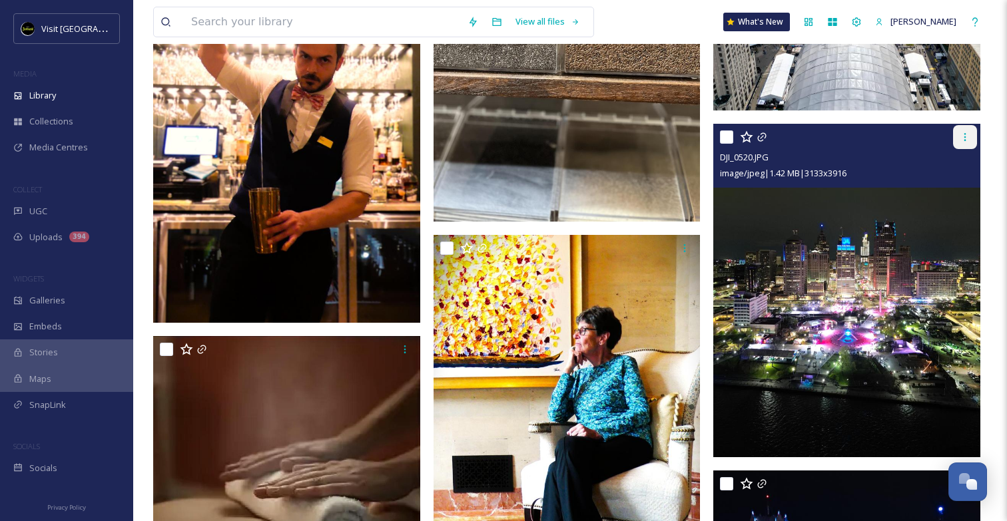
click at [958, 134] on div at bounding box center [965, 137] width 24 height 24
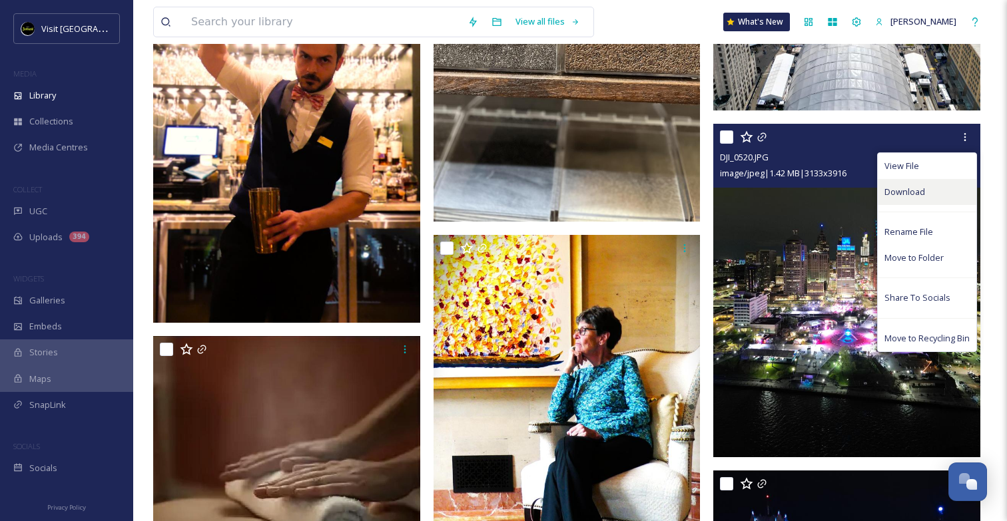
click at [886, 197] on span "Download" at bounding box center [904, 192] width 41 height 13
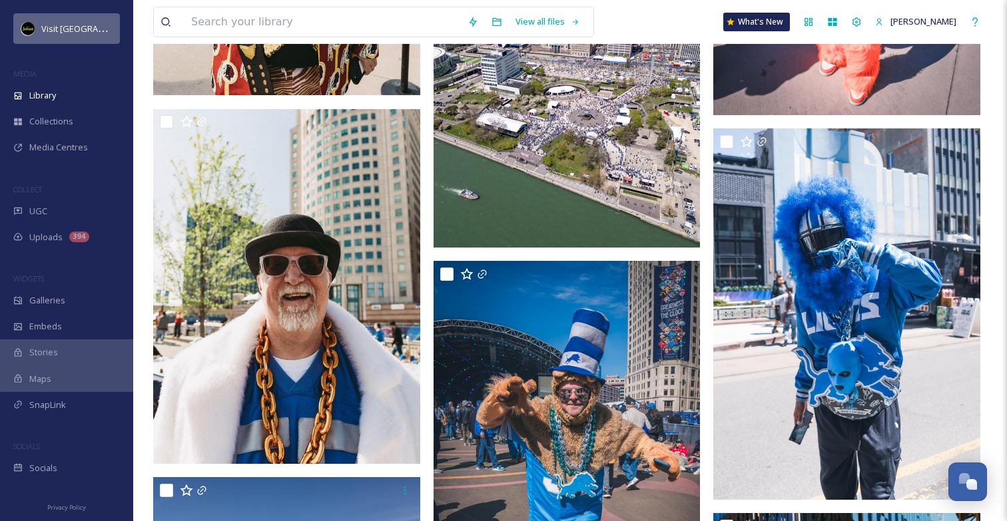
scroll to position [87810, 0]
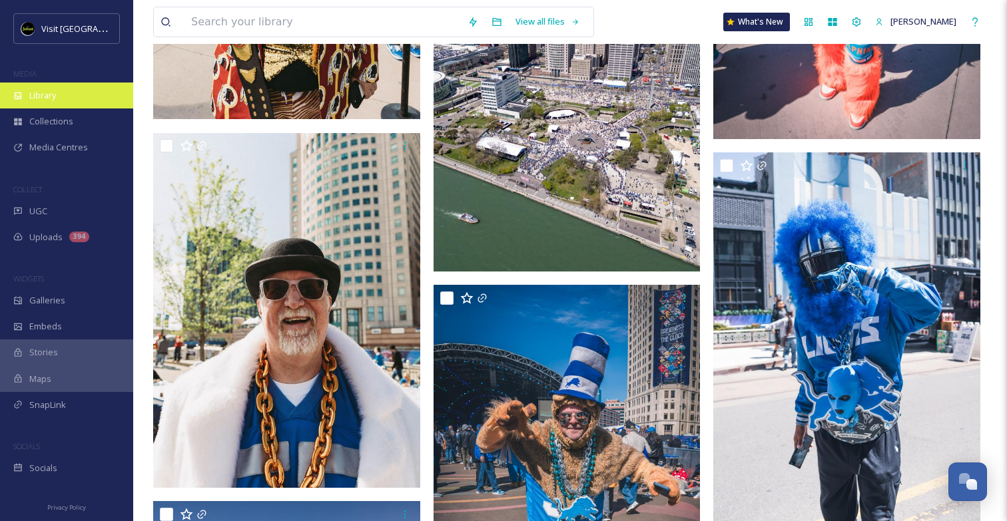
click at [62, 91] on div "Library" at bounding box center [66, 96] width 133 height 26
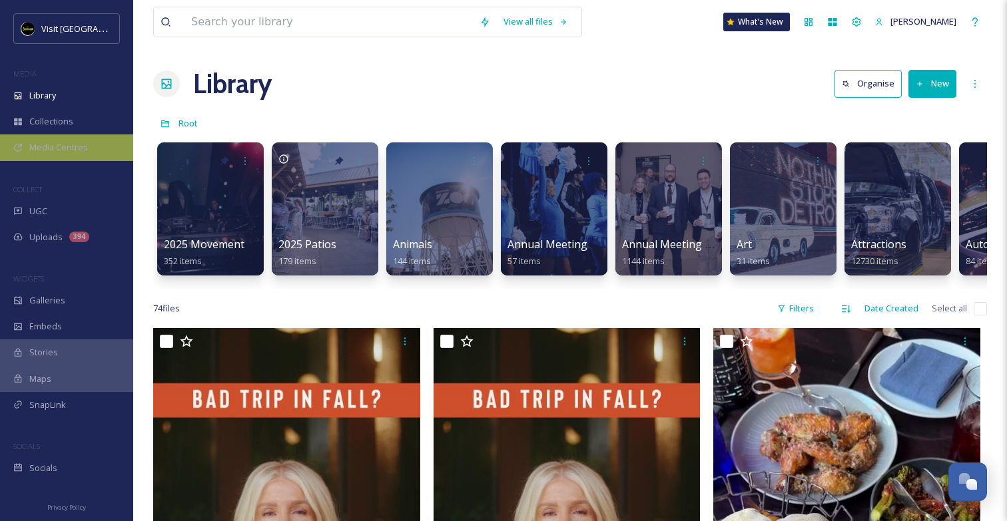
click at [71, 149] on span "Media Centres" at bounding box center [58, 147] width 59 height 13
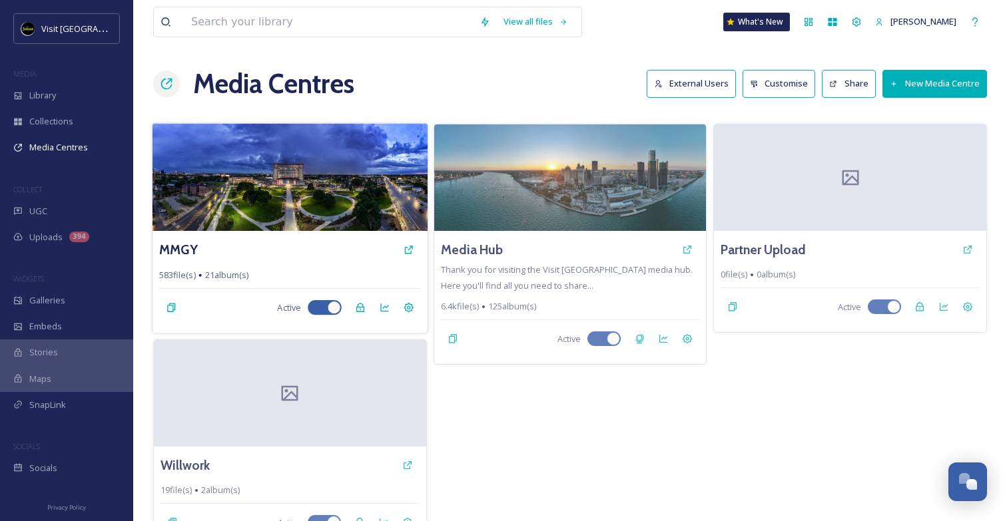
click at [300, 211] on img at bounding box center [289, 177] width 275 height 108
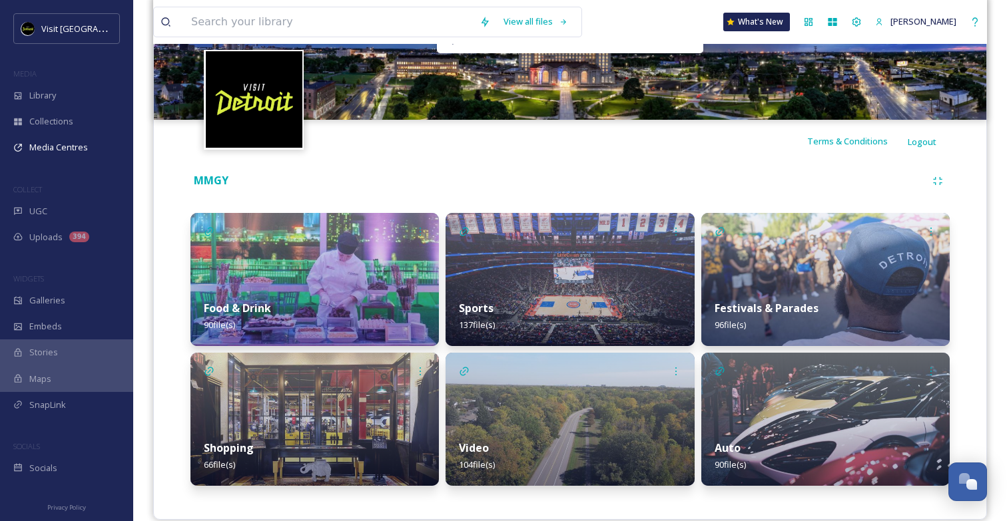
scroll to position [196, 0]
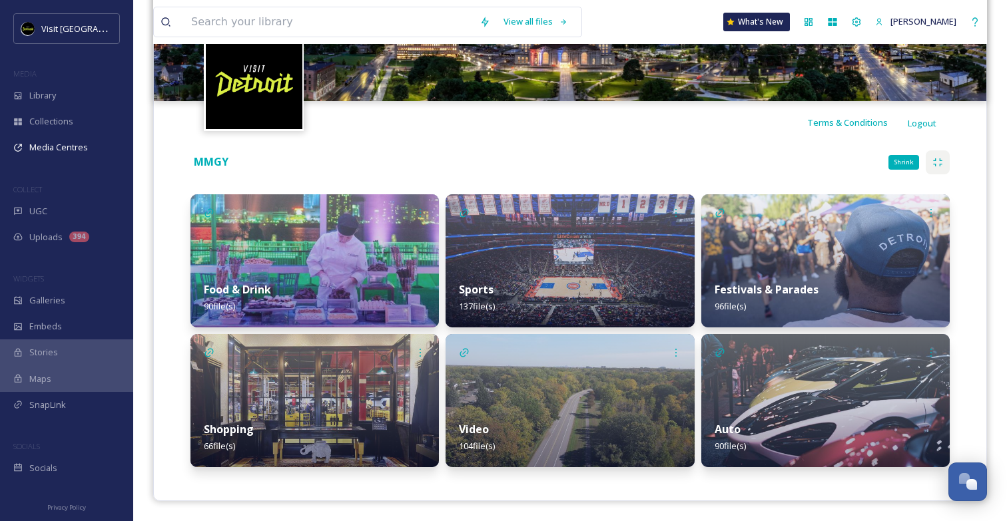
click at [934, 160] on icon at bounding box center [937, 162] width 11 height 11
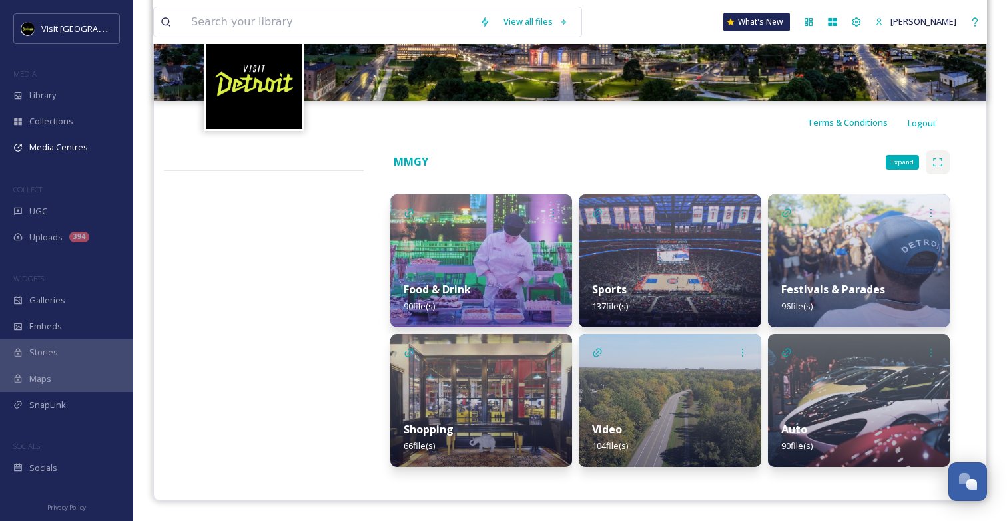
click at [936, 159] on icon at bounding box center [937, 162] width 11 height 11
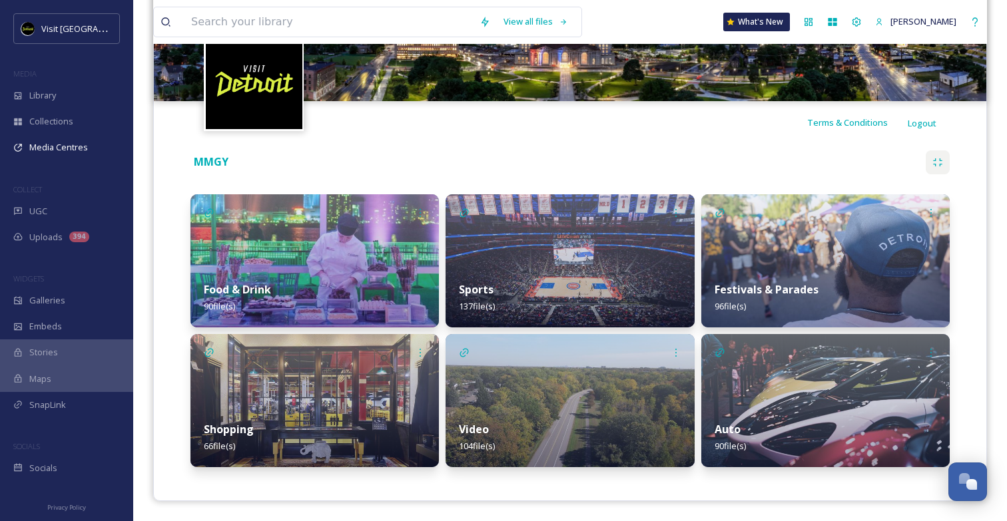
click at [315, 412] on div "Shopping 66 file(s)" at bounding box center [314, 437] width 248 height 59
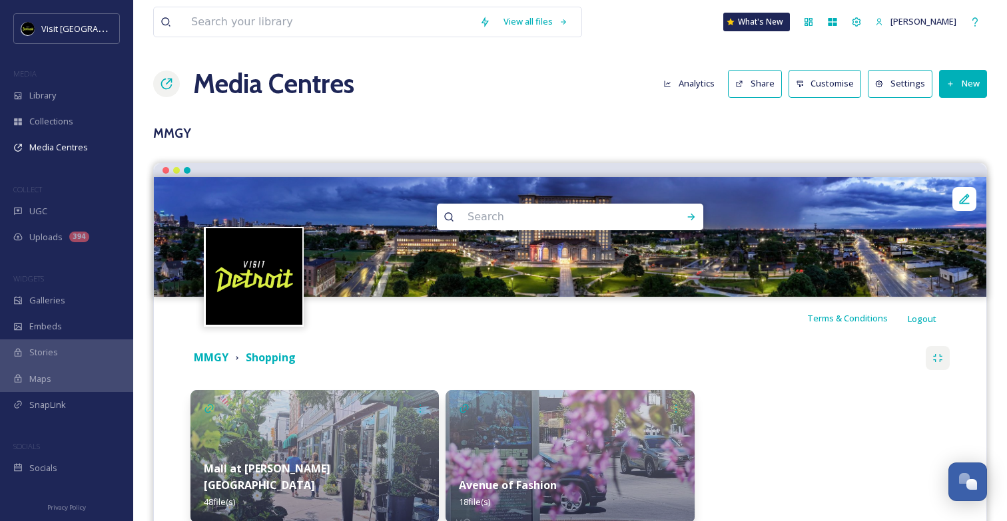
scroll to position [105, 0]
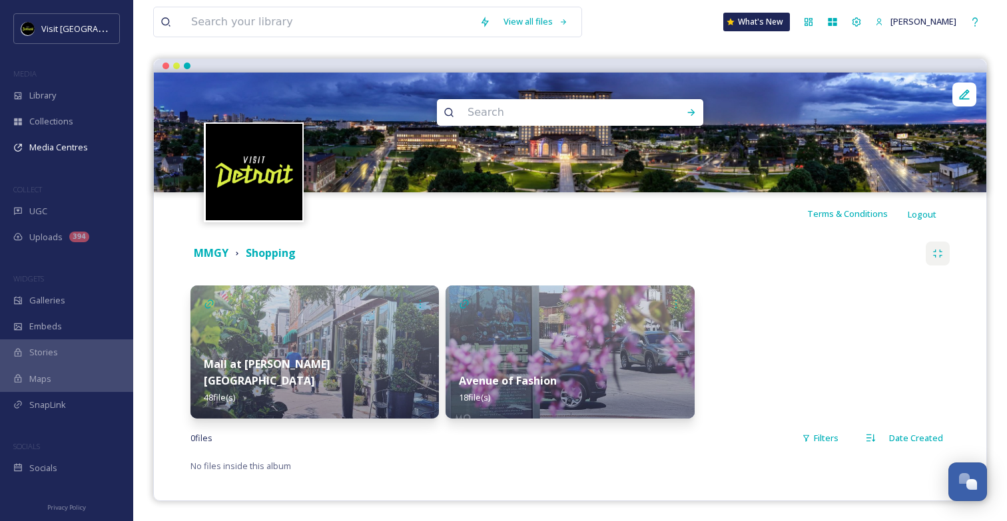
click at [395, 351] on img at bounding box center [314, 352] width 248 height 133
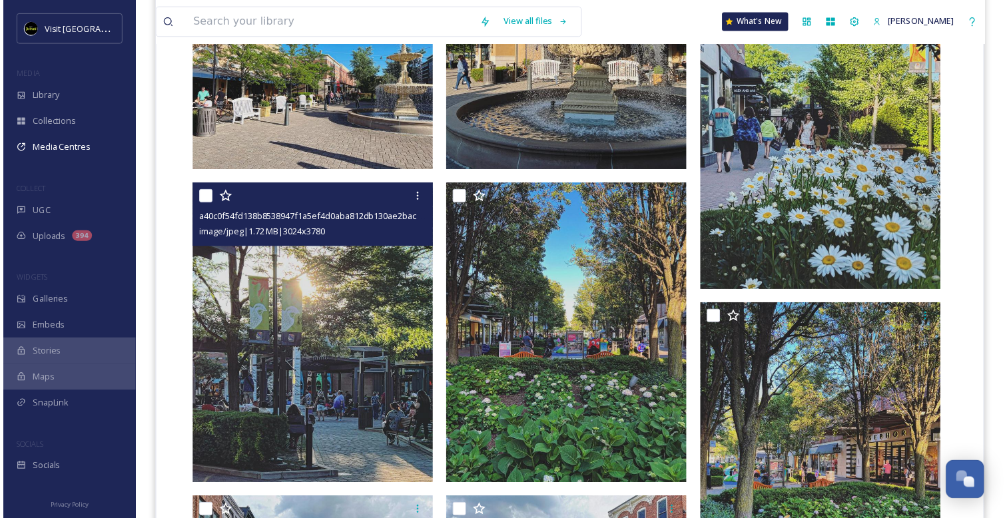
scroll to position [1073, 0]
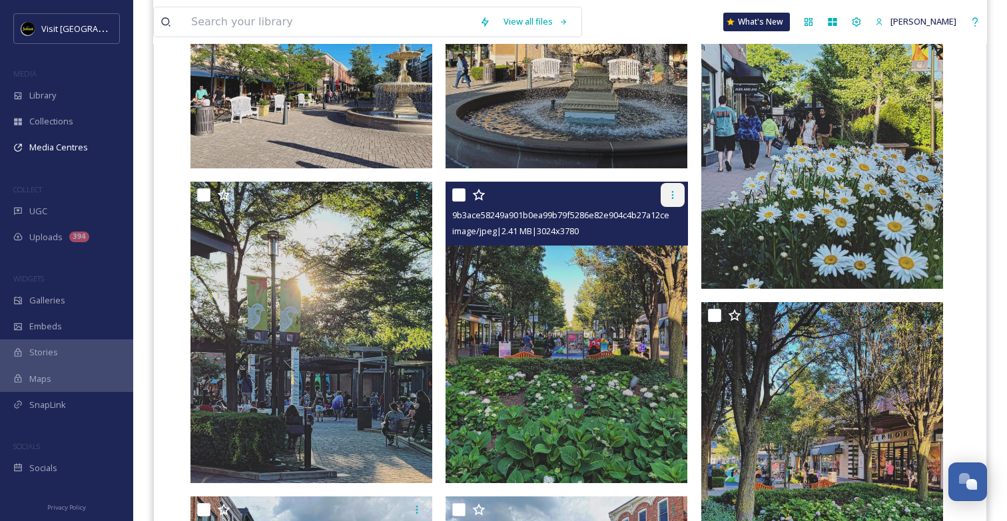
click at [669, 194] on icon at bounding box center [672, 195] width 11 height 11
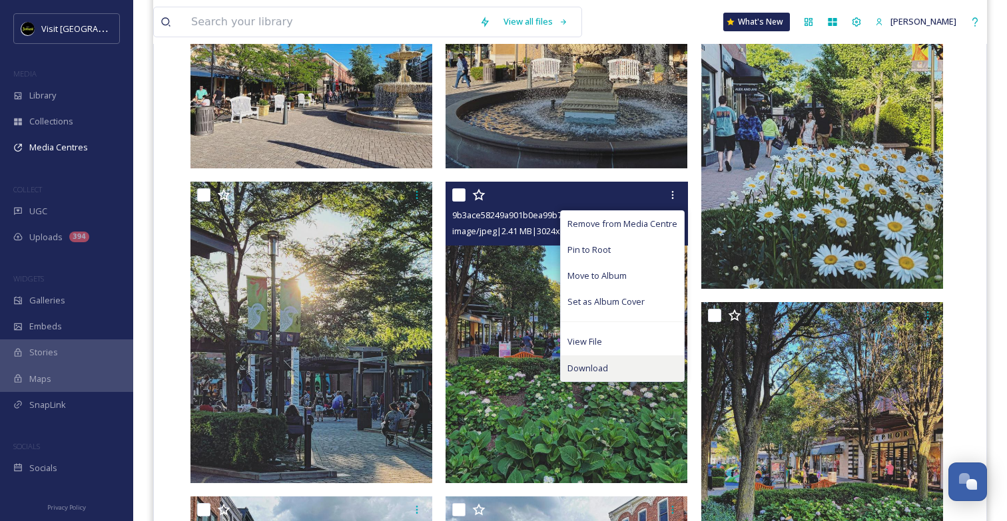
click at [589, 368] on span "Download" at bounding box center [587, 368] width 41 height 13
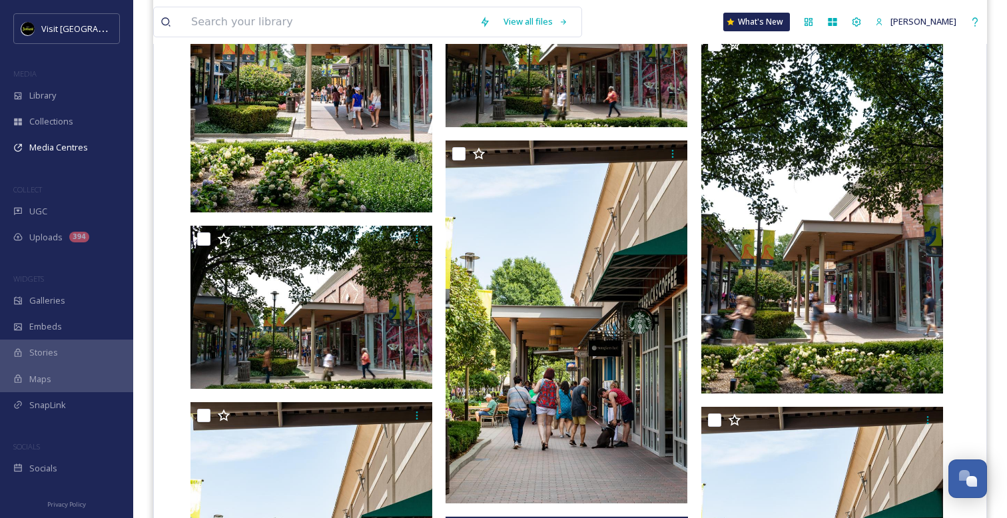
scroll to position [3284, 0]
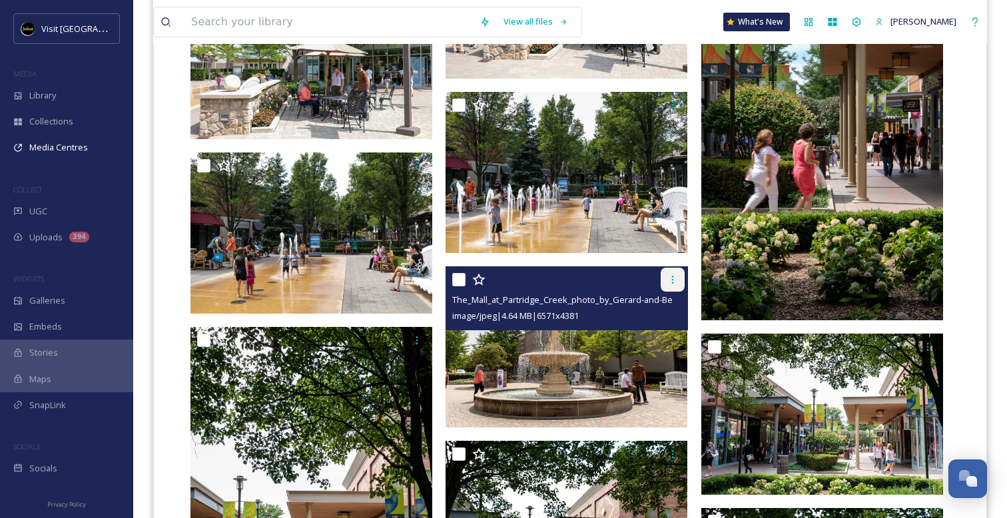
click at [672, 284] on icon at bounding box center [672, 279] width 11 height 11
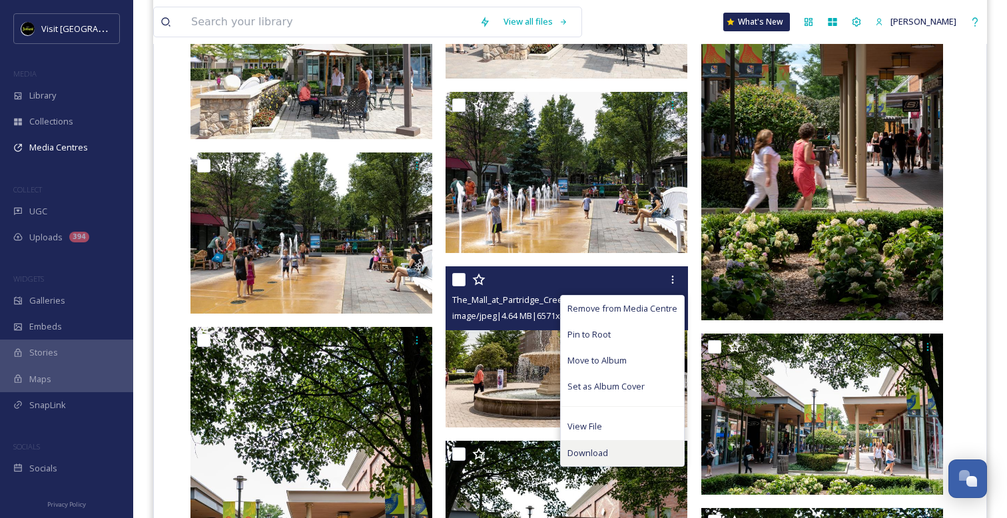
click at [603, 453] on span "Download" at bounding box center [587, 453] width 41 height 13
